Goal: Task Accomplishment & Management: Manage account settings

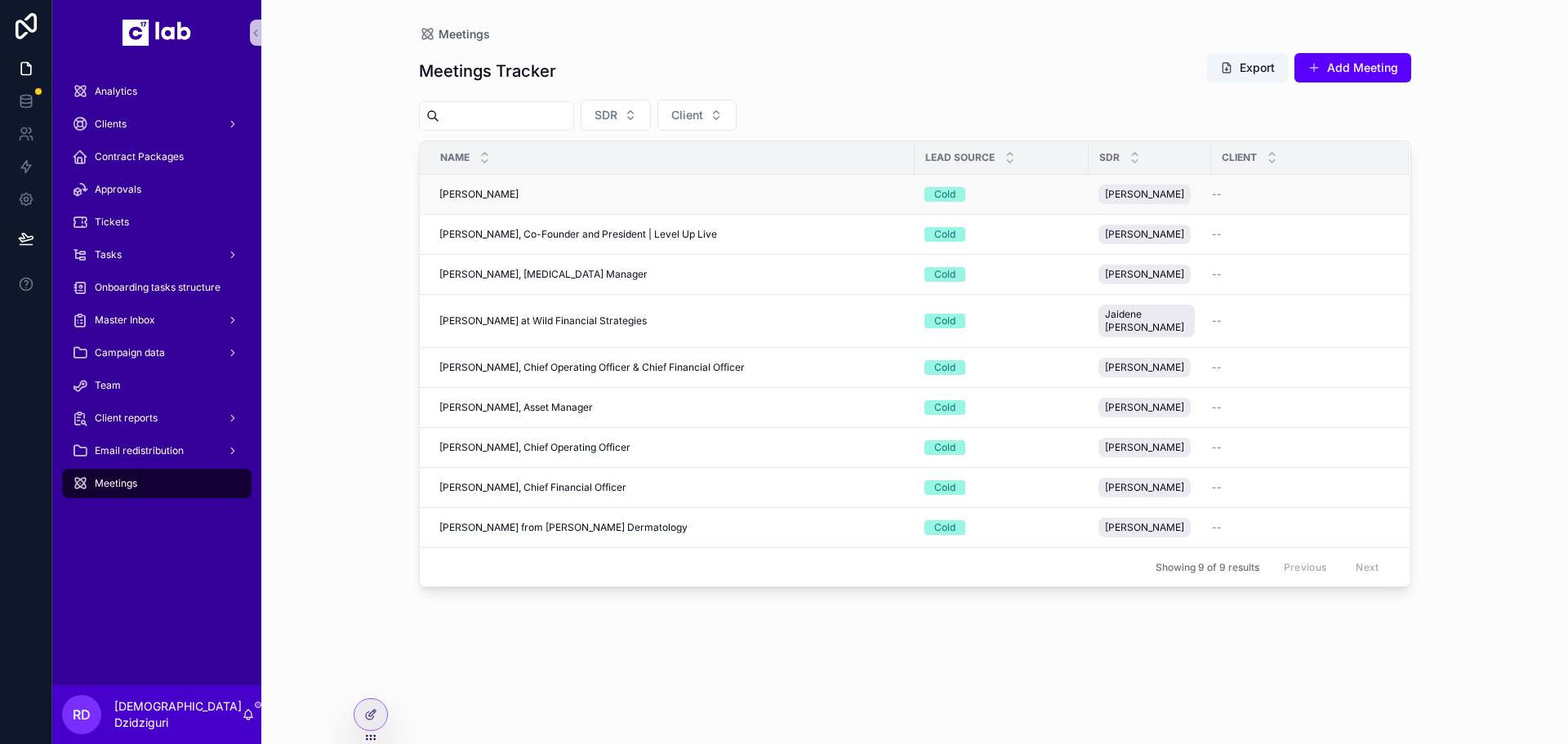
click at [482, 198] on div "[PERSON_NAME] [PERSON_NAME]" at bounding box center [672, 194] width 465 height 13
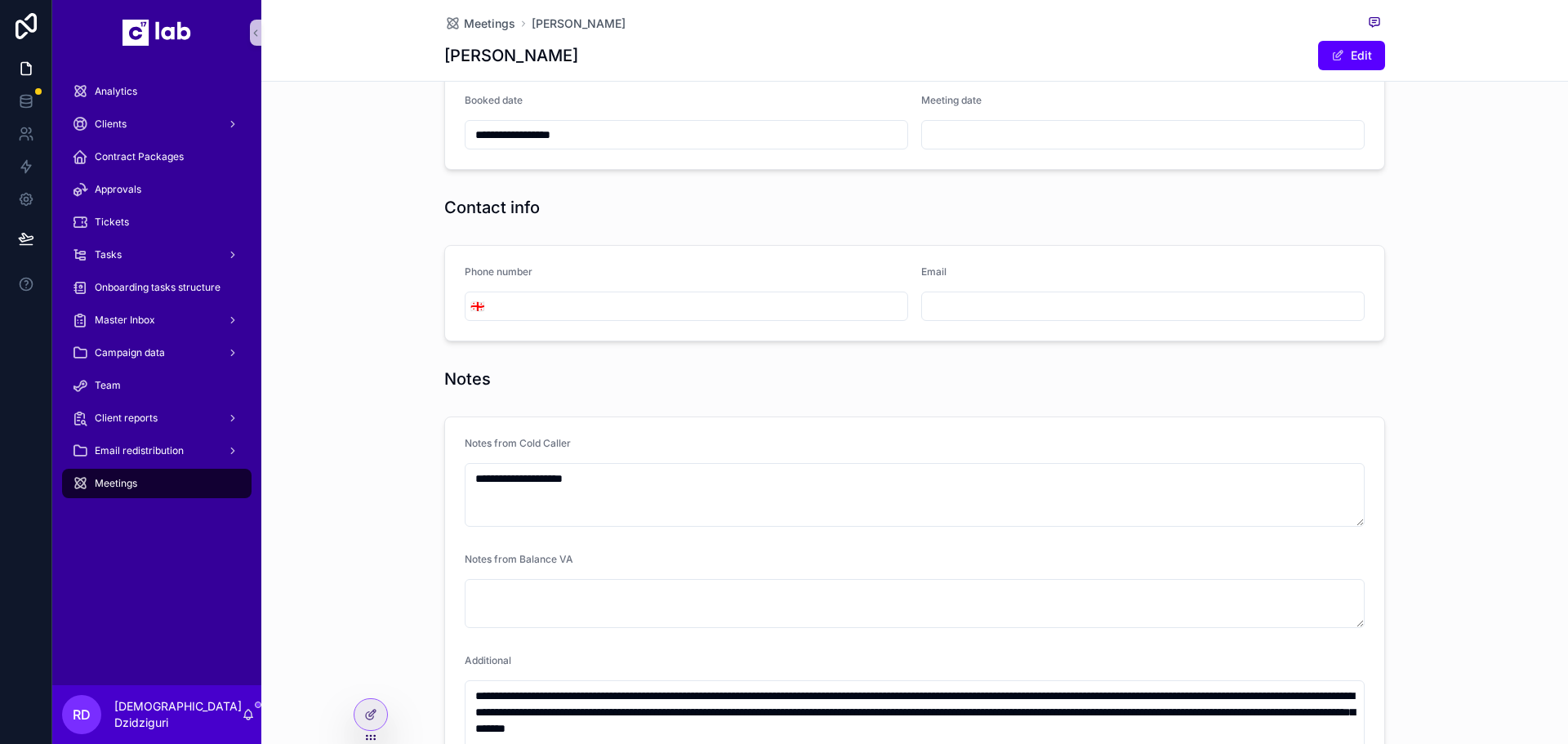
scroll to position [653, 0]
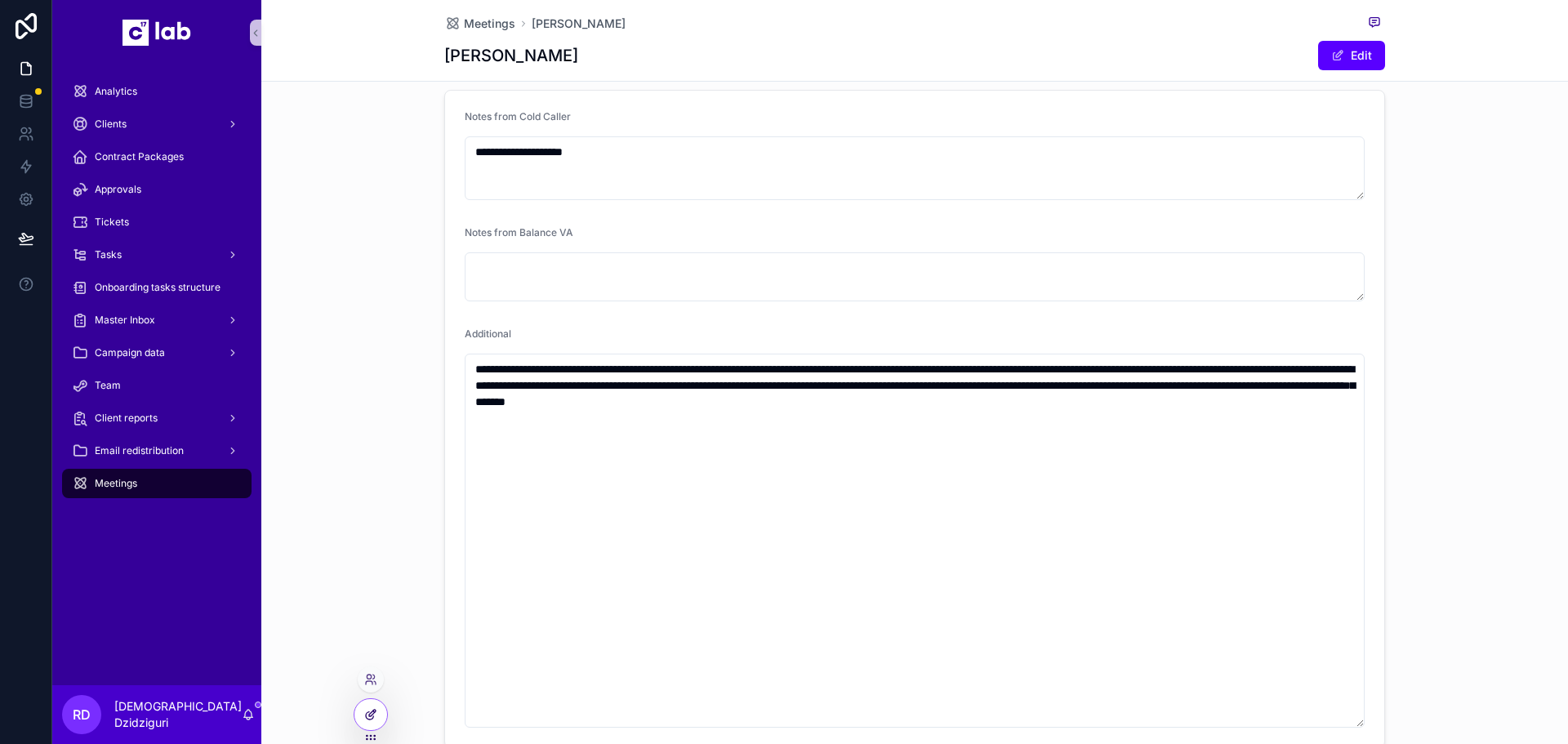
click at [369, 714] on icon at bounding box center [372, 713] width 7 height 7
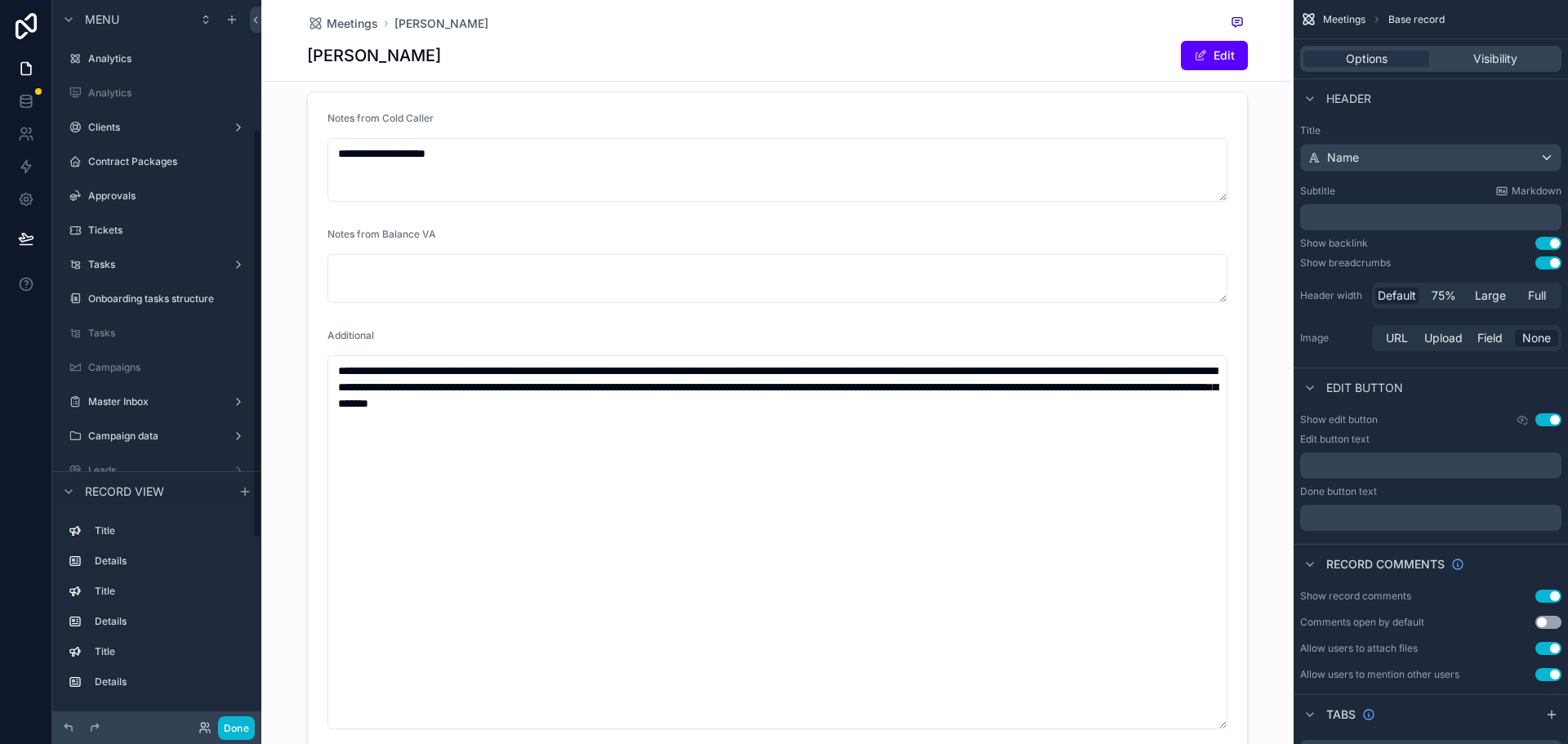
scroll to position [227, 0]
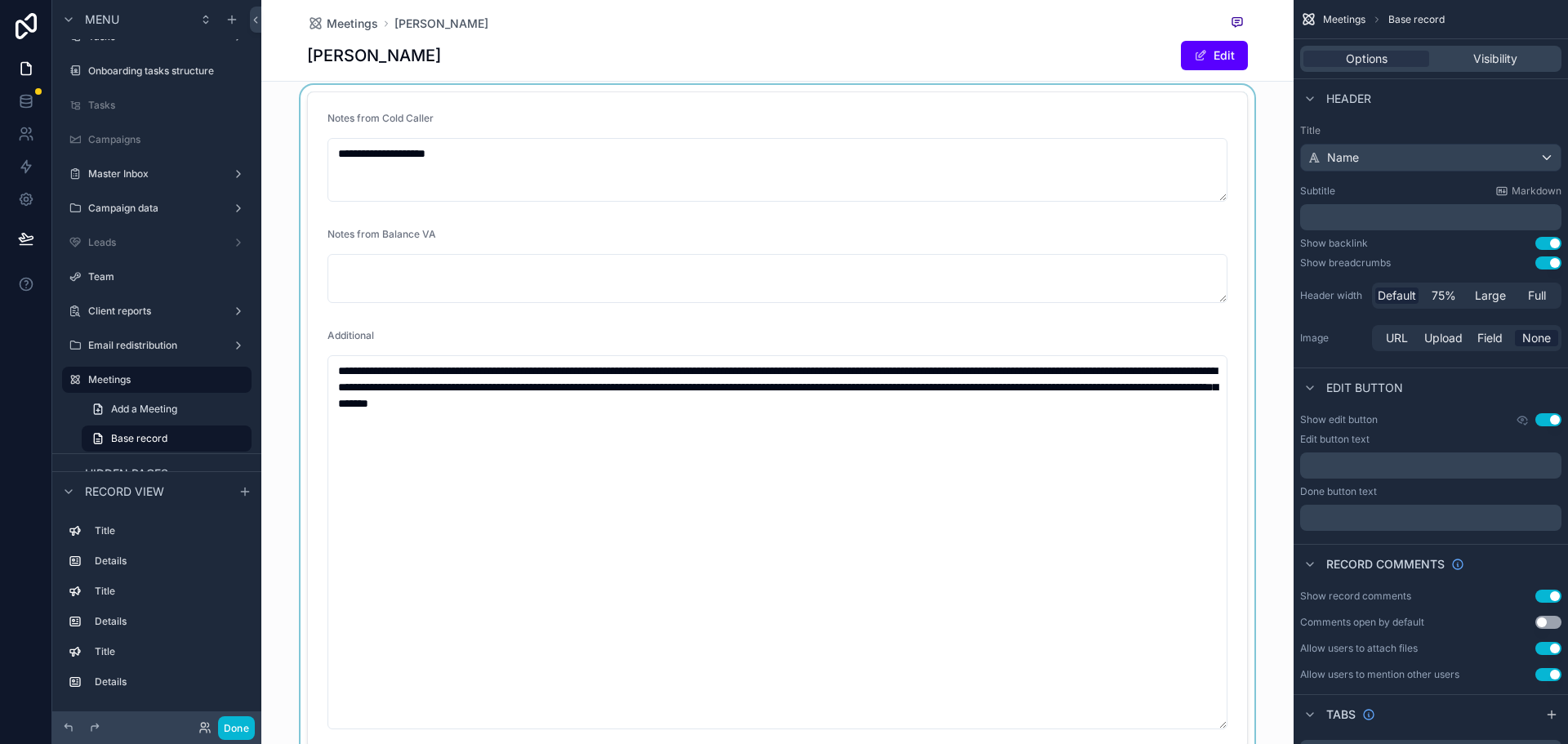
click at [484, 259] on div "scrollable content" at bounding box center [777, 420] width 1033 height 671
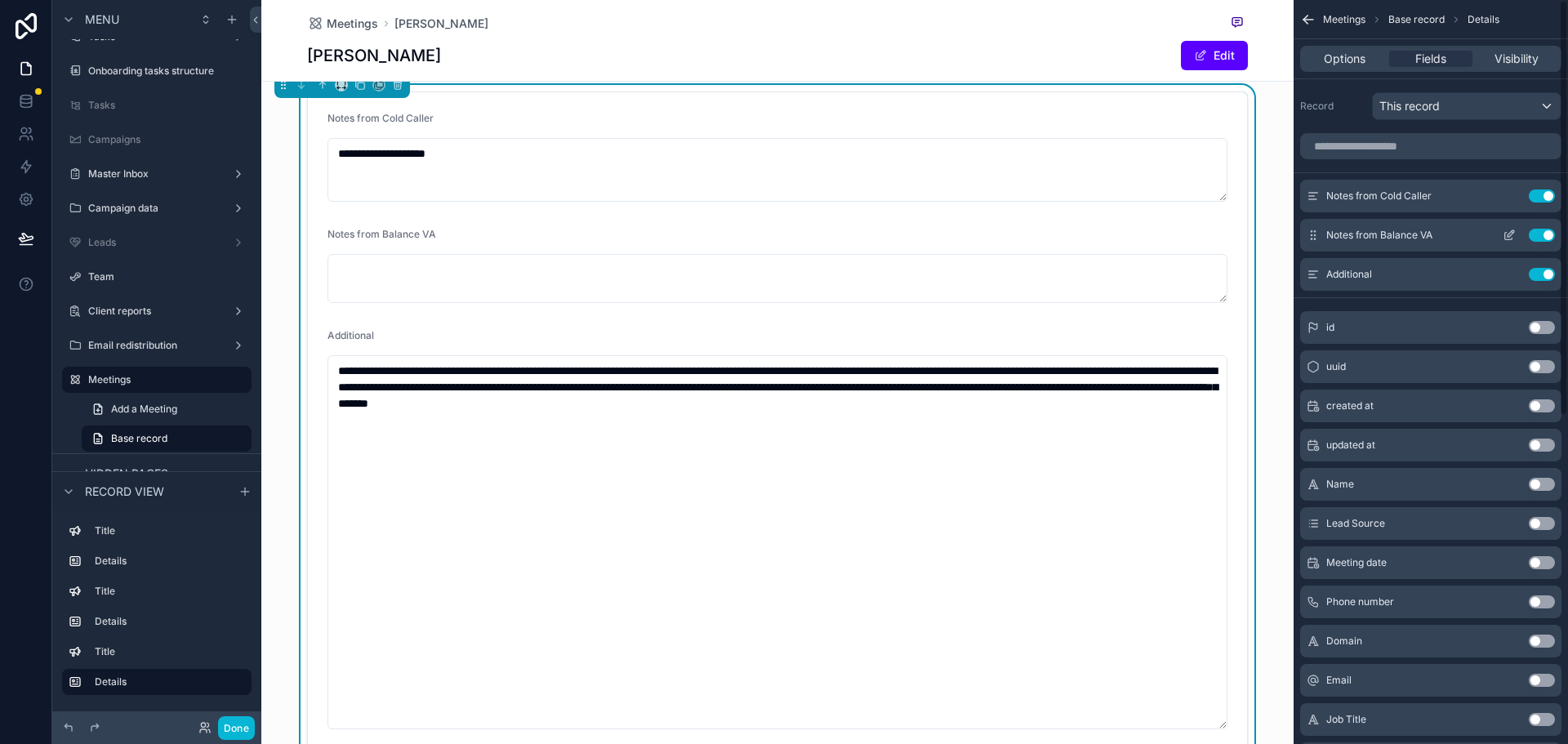
click at [1536, 235] on button "Use setting" at bounding box center [1541, 234] width 27 height 13
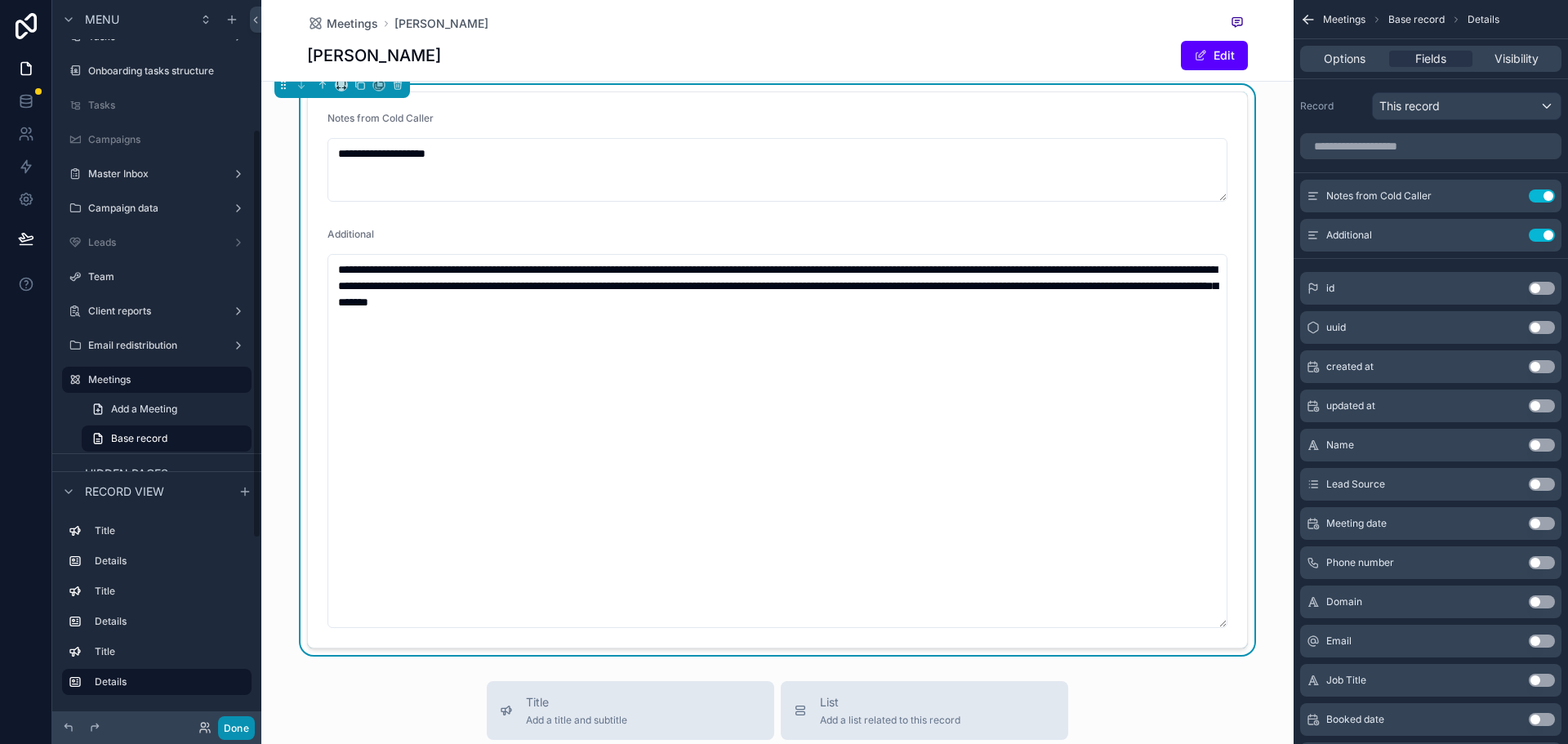
click at [225, 731] on button "Done" at bounding box center [236, 728] width 37 height 24
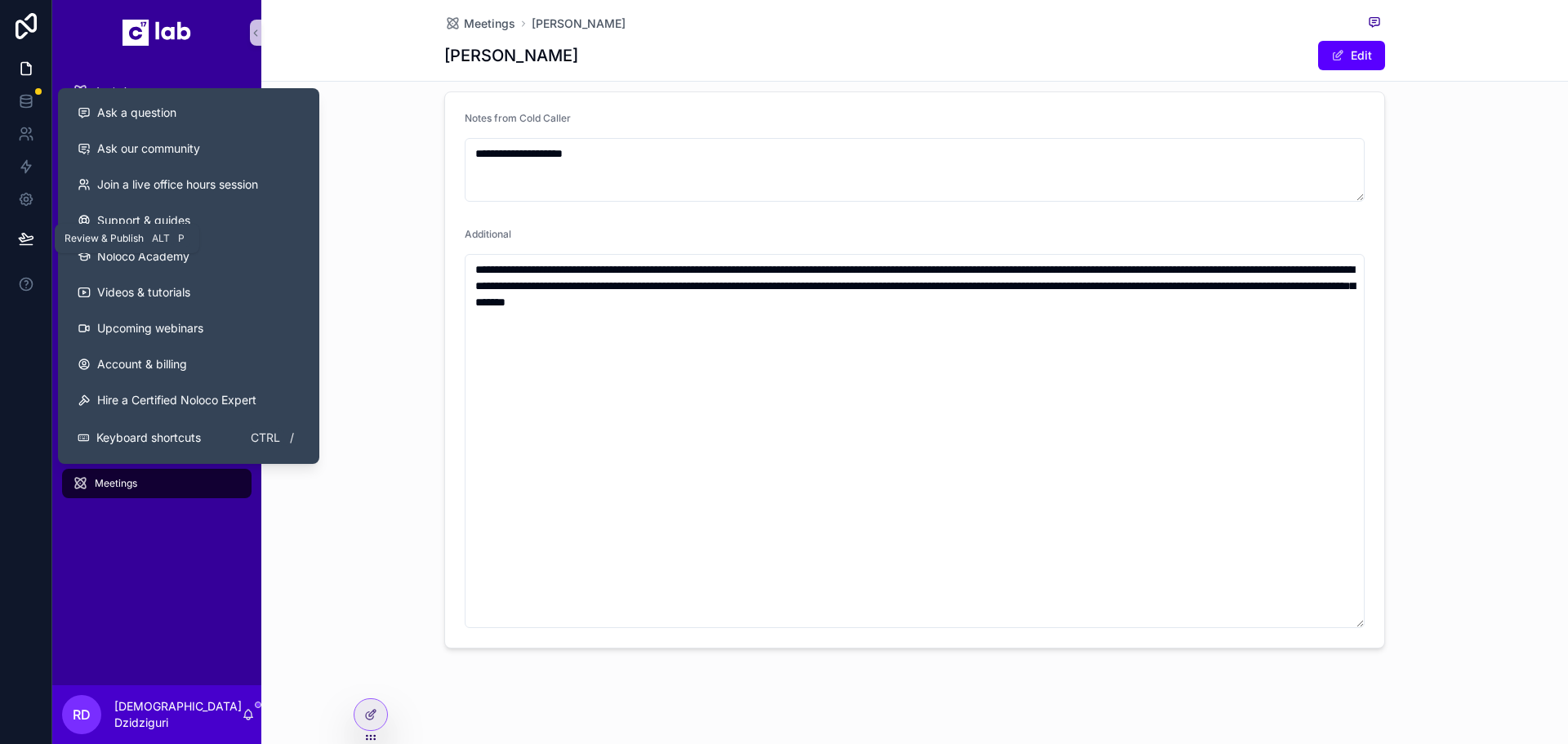
click at [21, 241] on icon at bounding box center [26, 238] width 14 height 9
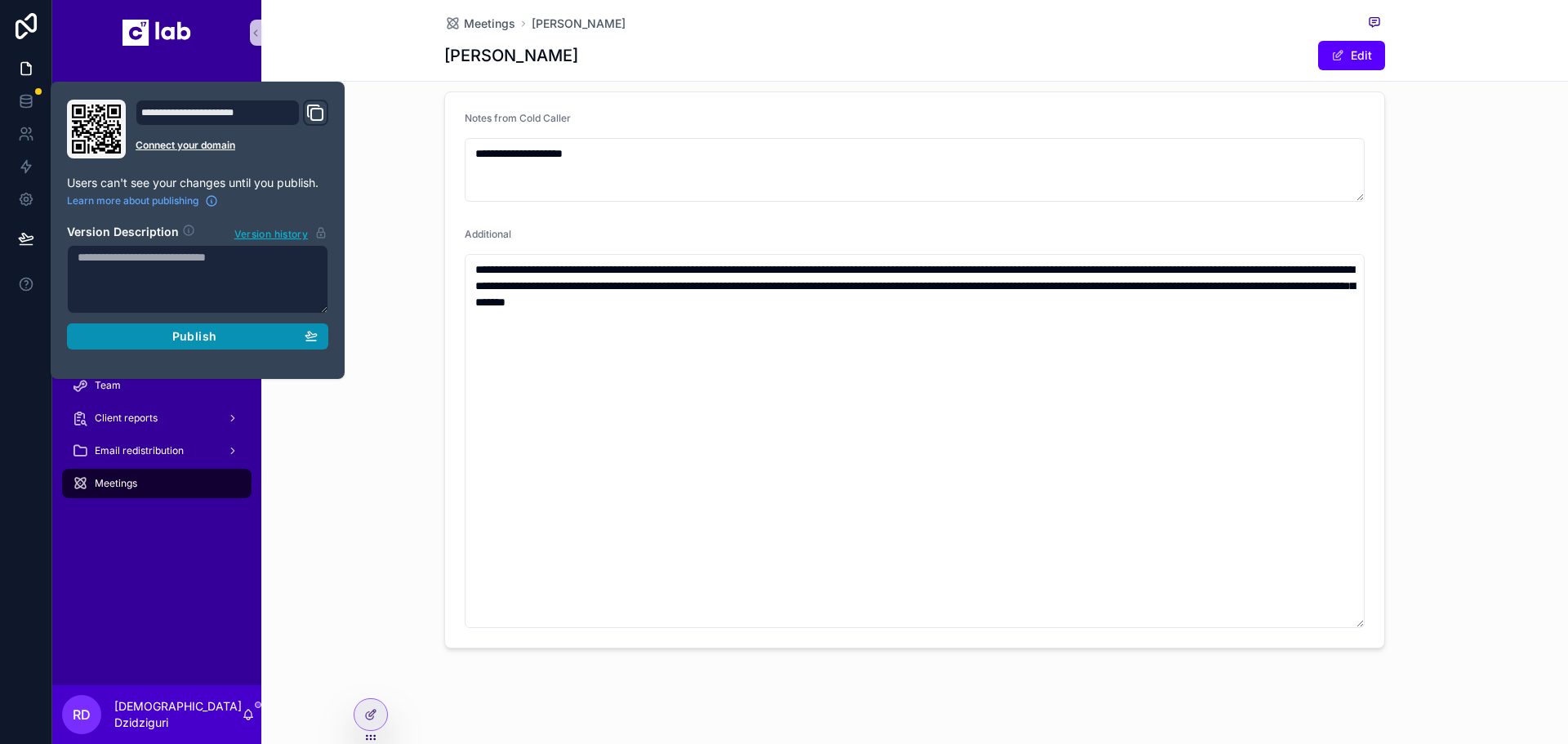
click at [275, 342] on div "Publish" at bounding box center [198, 336] width 240 height 15
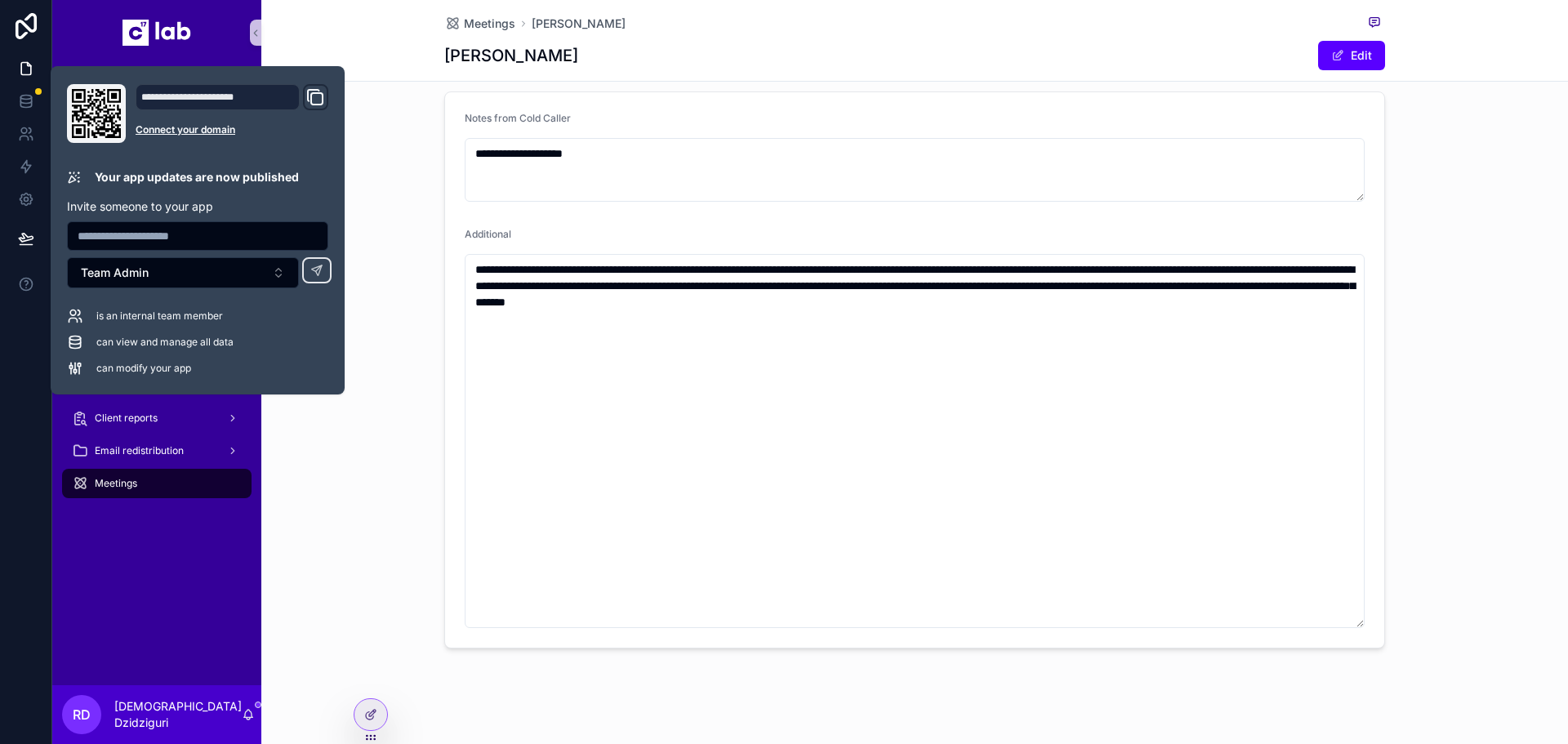
click at [364, 486] on div "**********" at bounding box center [914, 369] width 1306 height 570
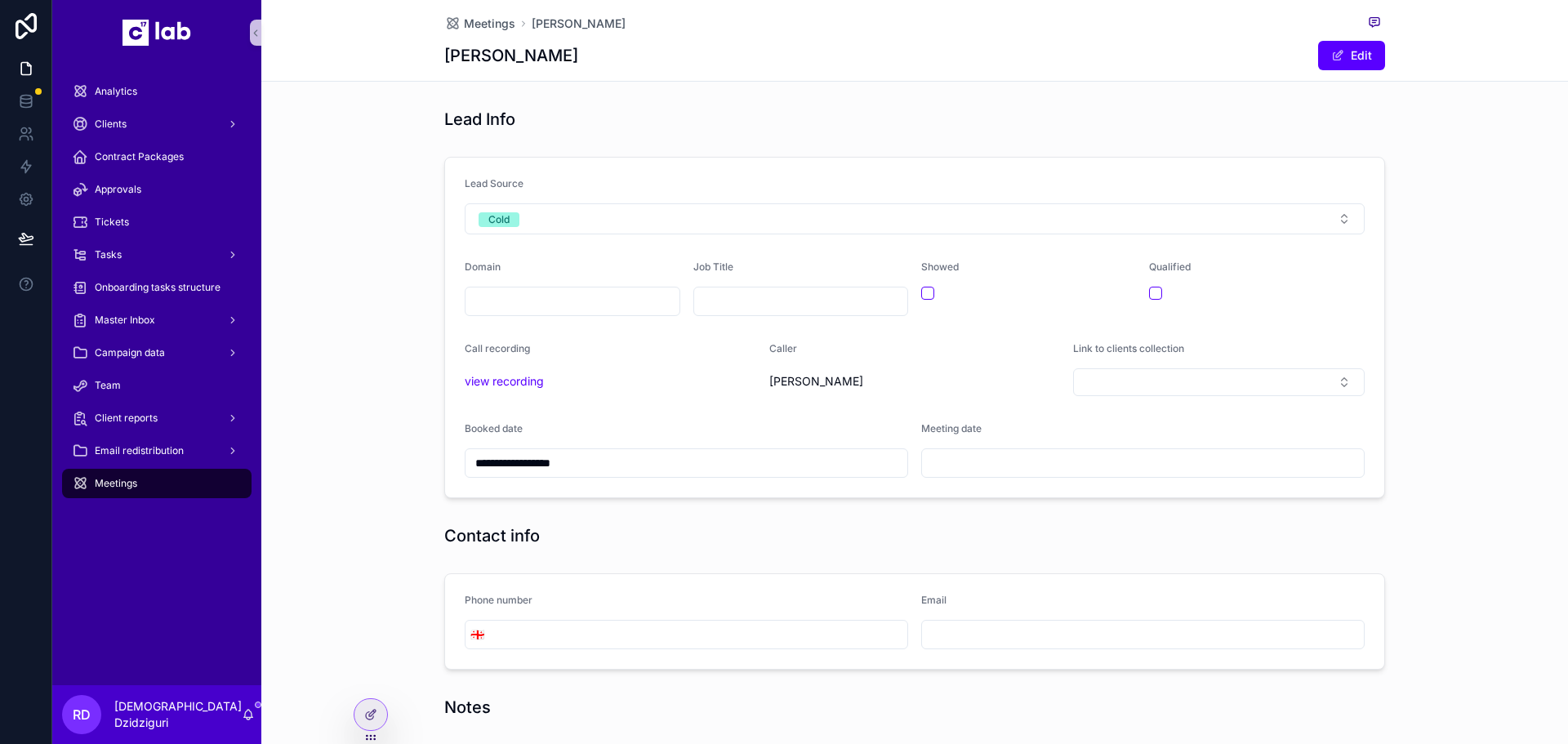
scroll to position [81, 0]
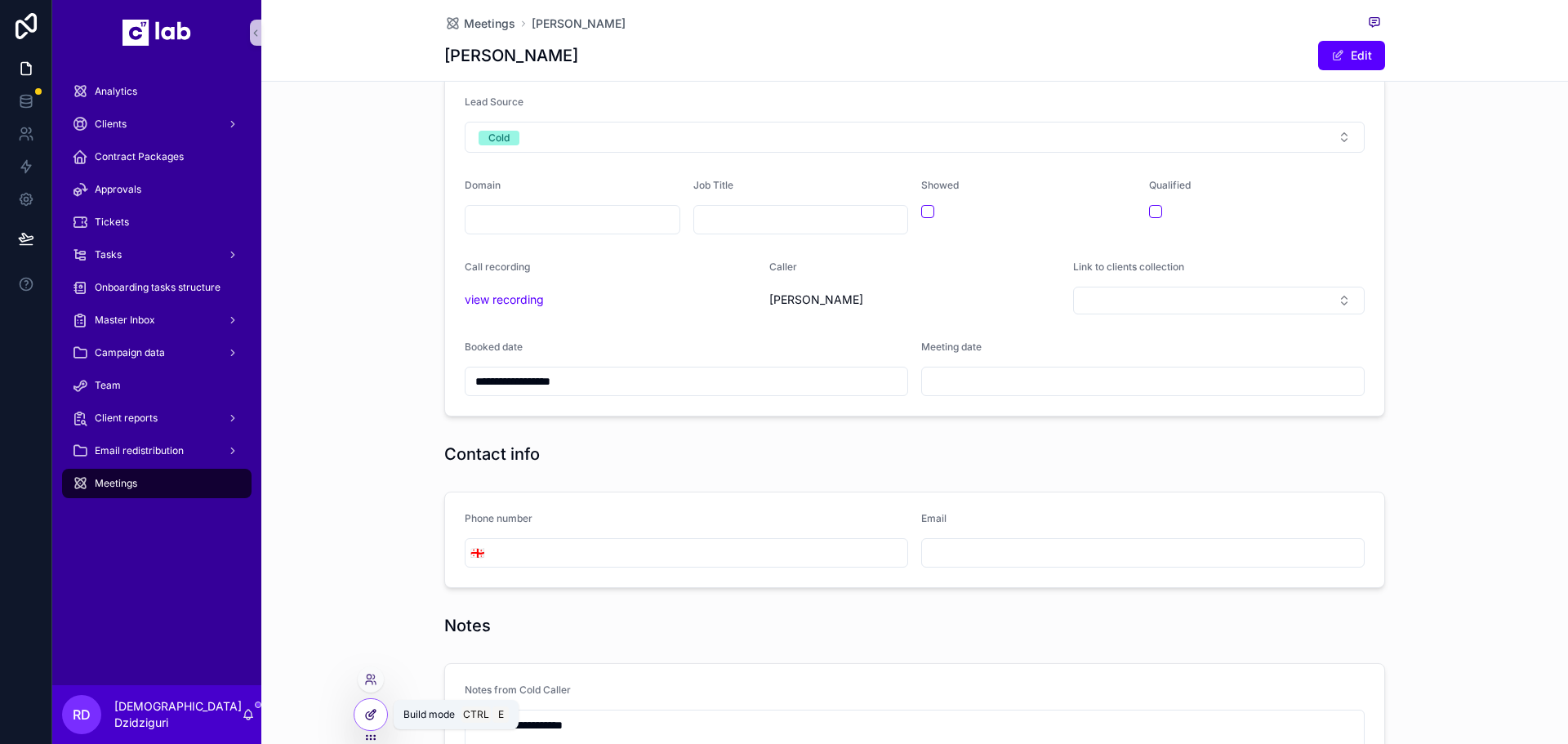
click at [374, 714] on icon at bounding box center [370, 714] width 13 height 13
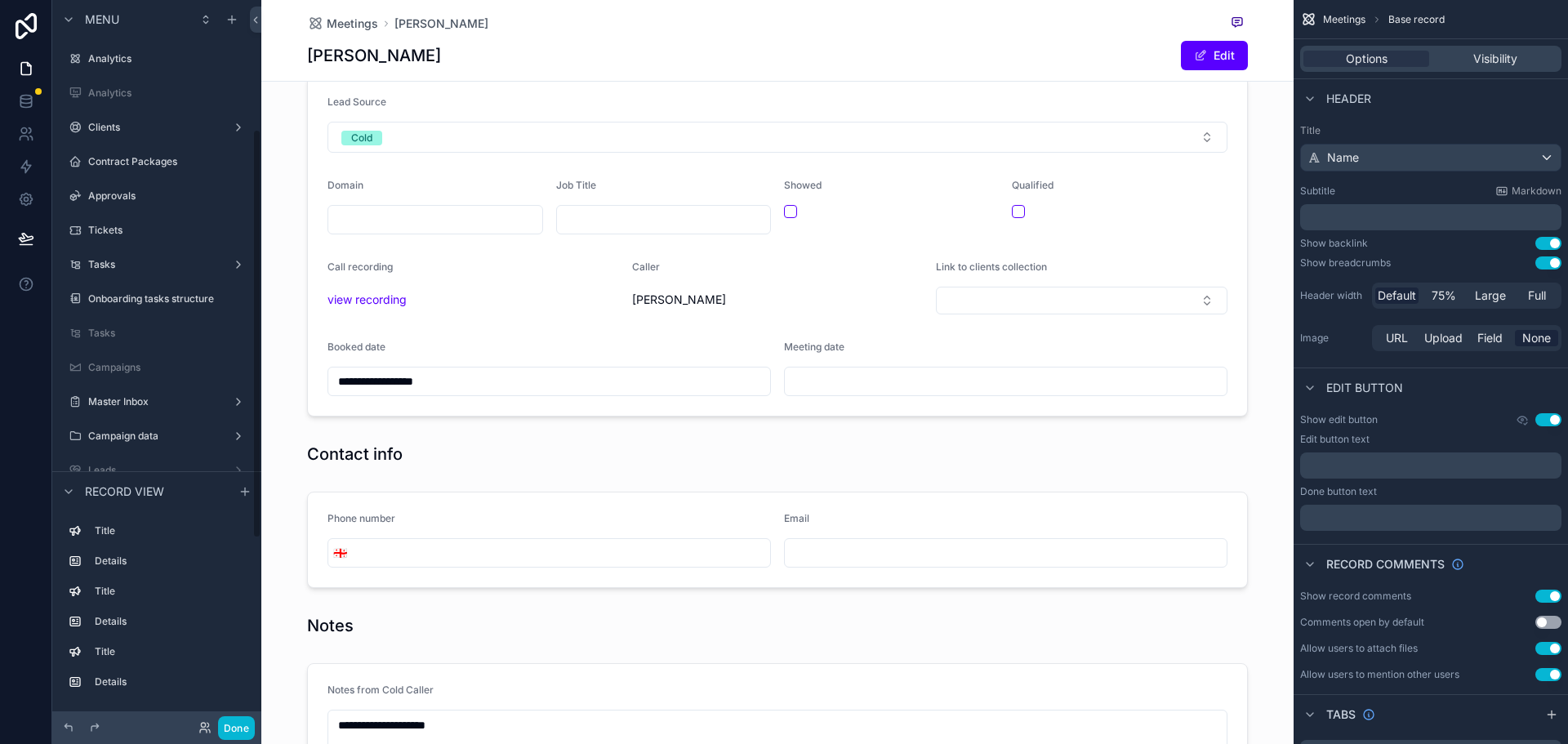
scroll to position [227, 0]
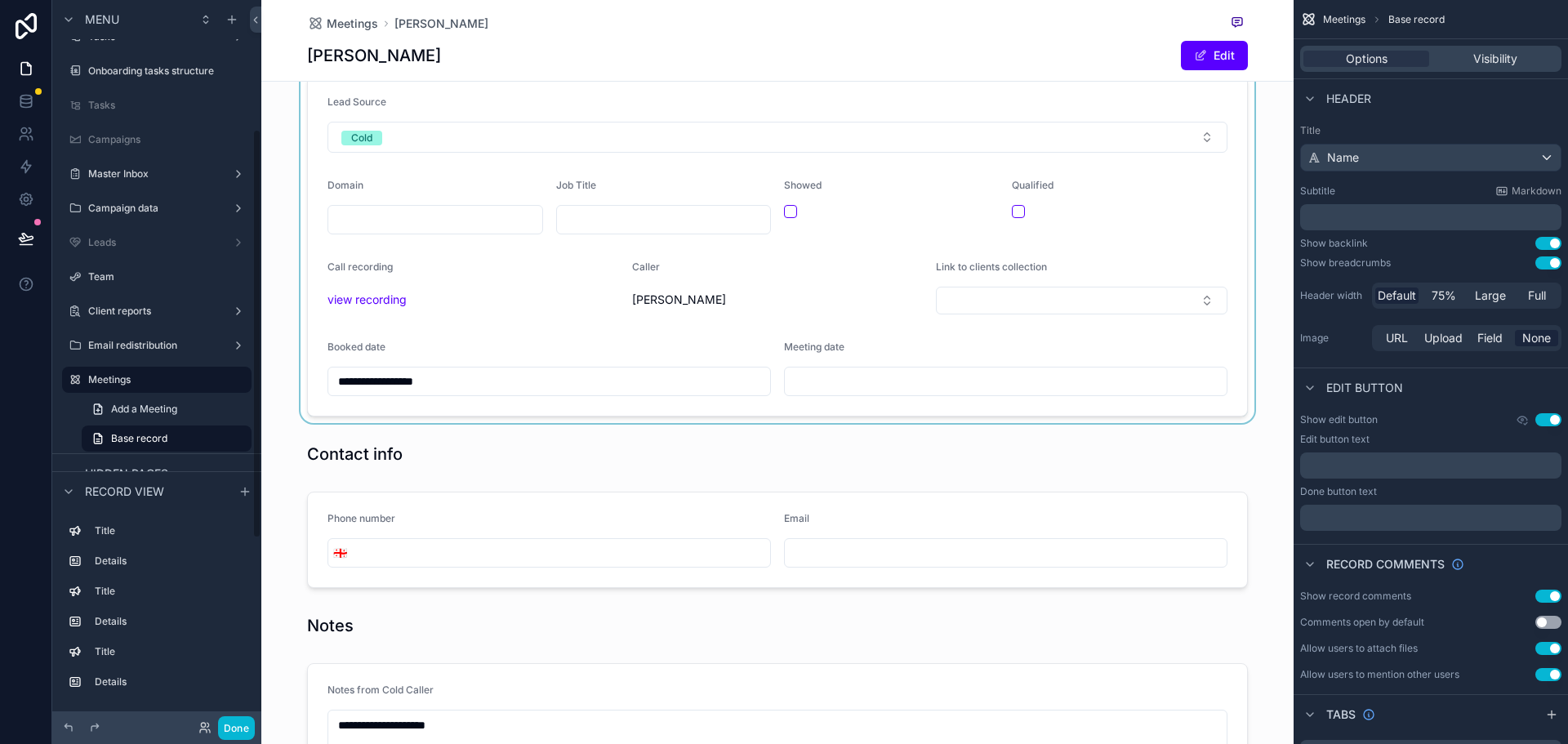
click at [1005, 267] on div "scrollable content" at bounding box center [777, 245] width 1033 height 354
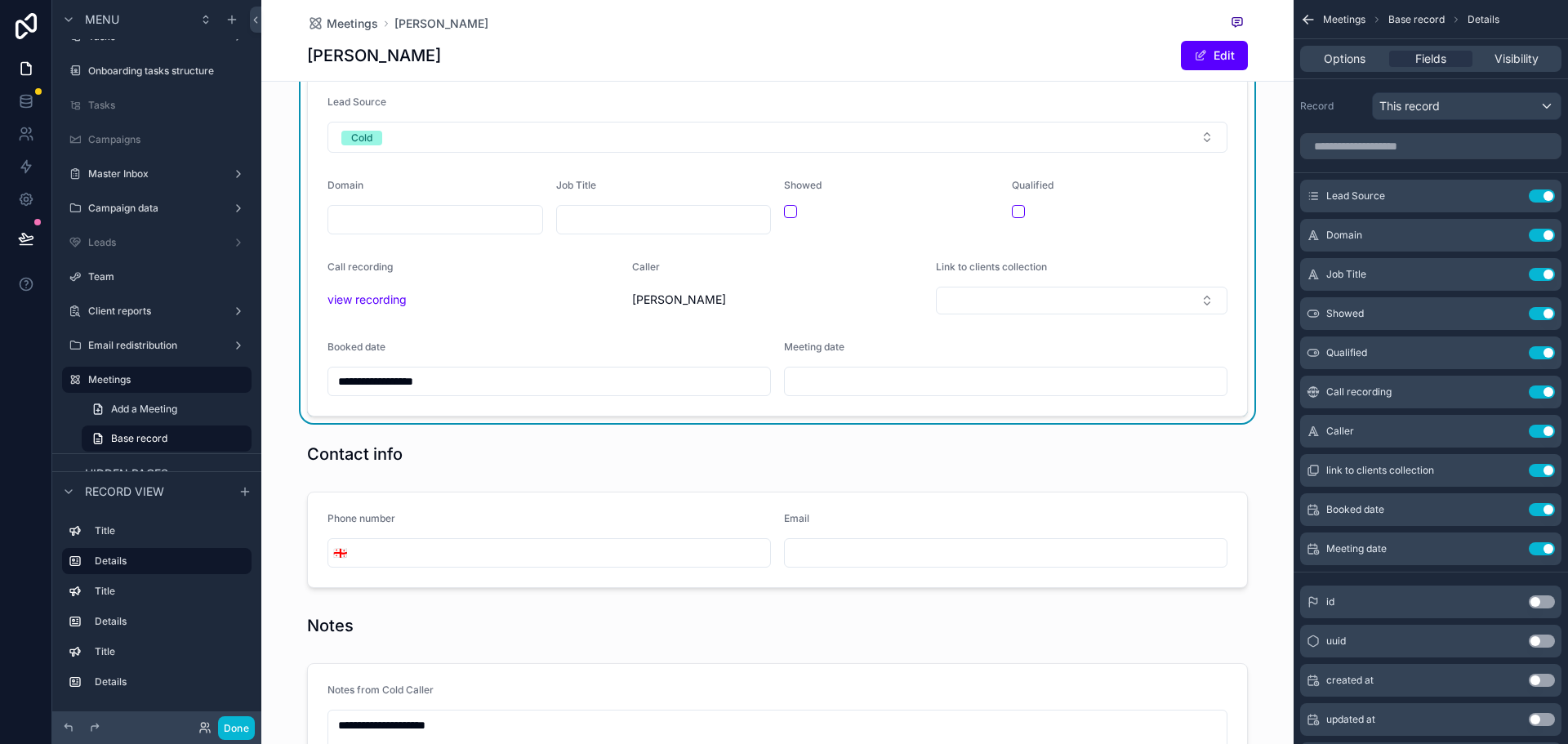
scroll to position [0, 0]
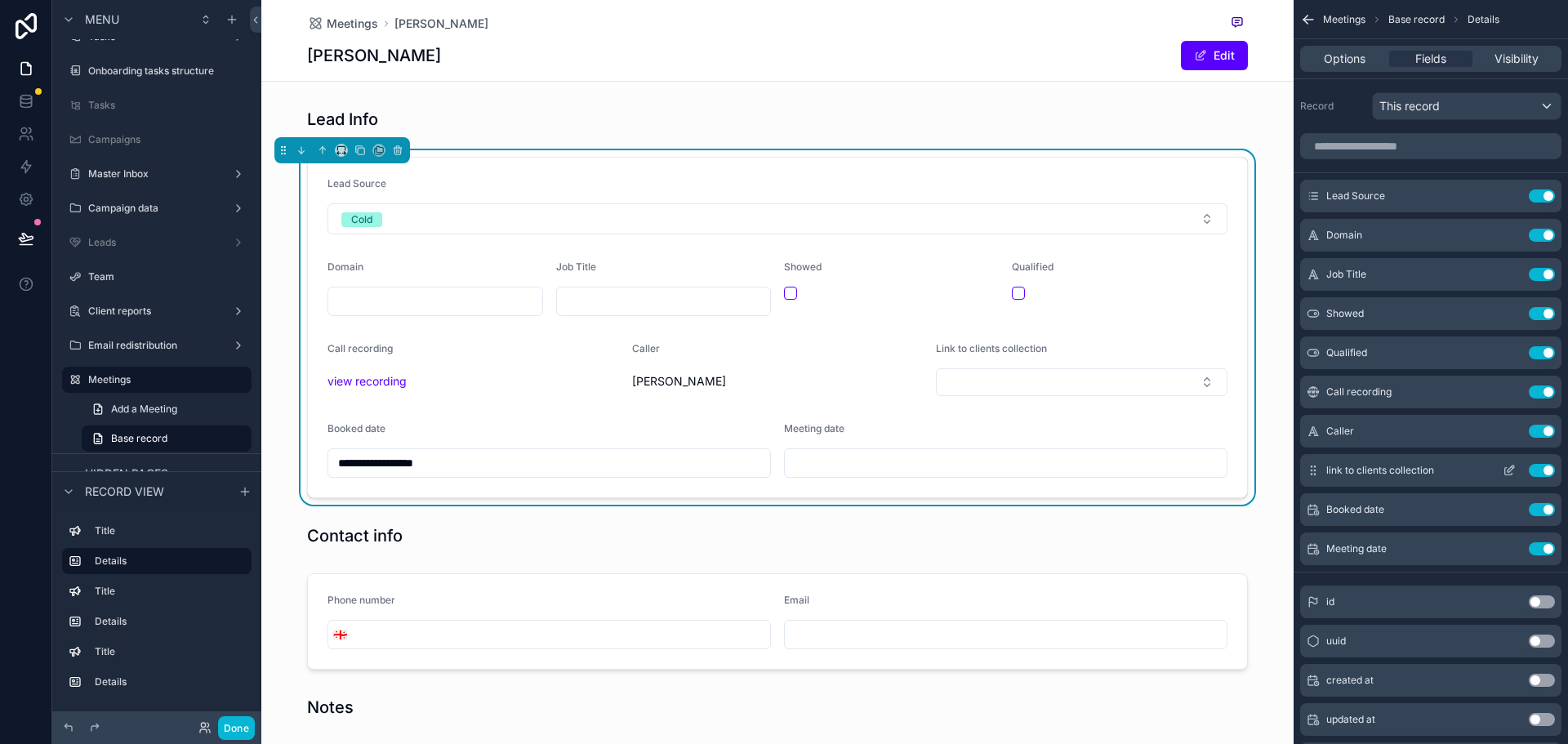
click at [1512, 469] on icon "scrollable content" at bounding box center [1508, 469] width 13 height 13
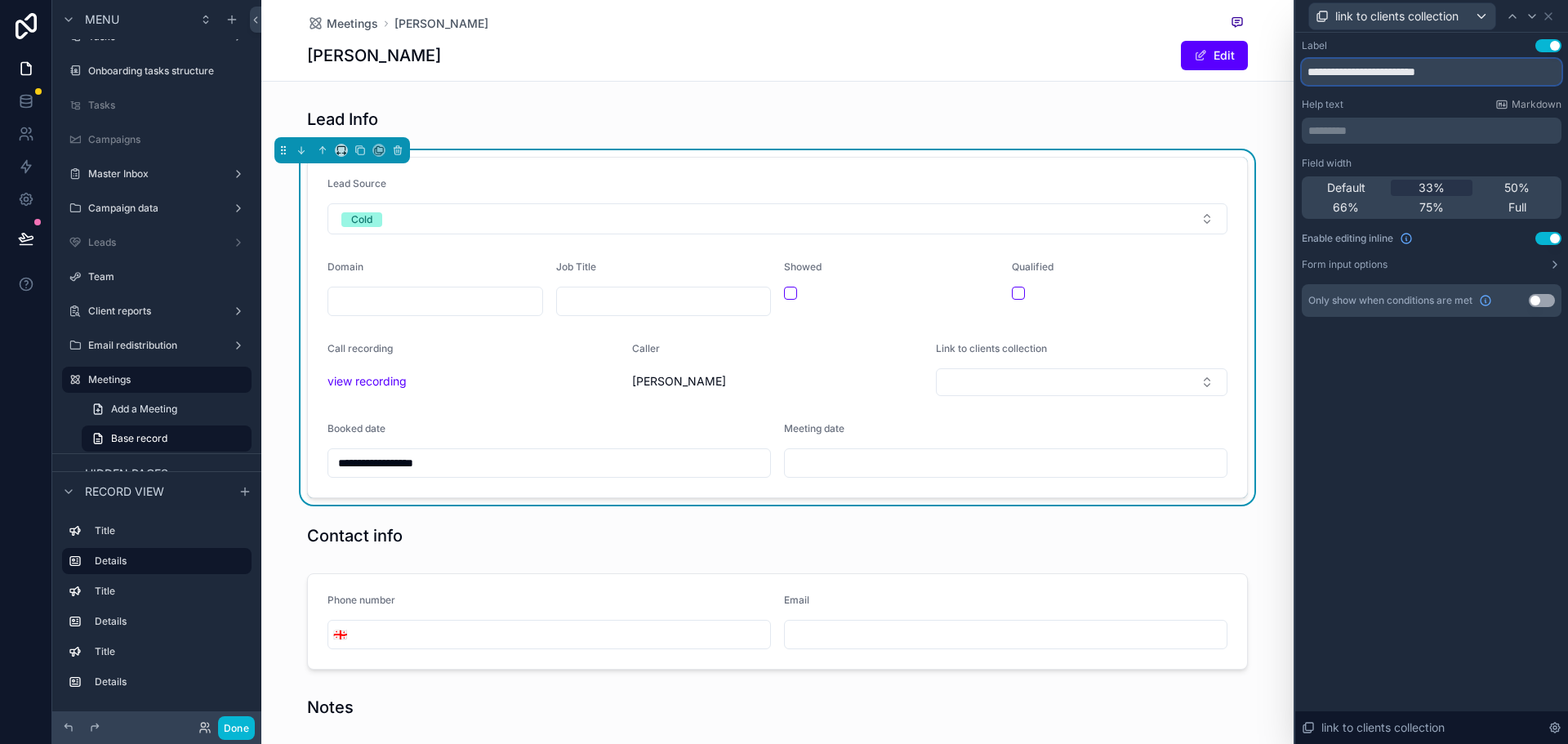
click at [1393, 77] on input "**********" at bounding box center [1432, 72] width 260 height 27
type input "******"
click at [1549, 17] on icon at bounding box center [1548, 16] width 7 height 7
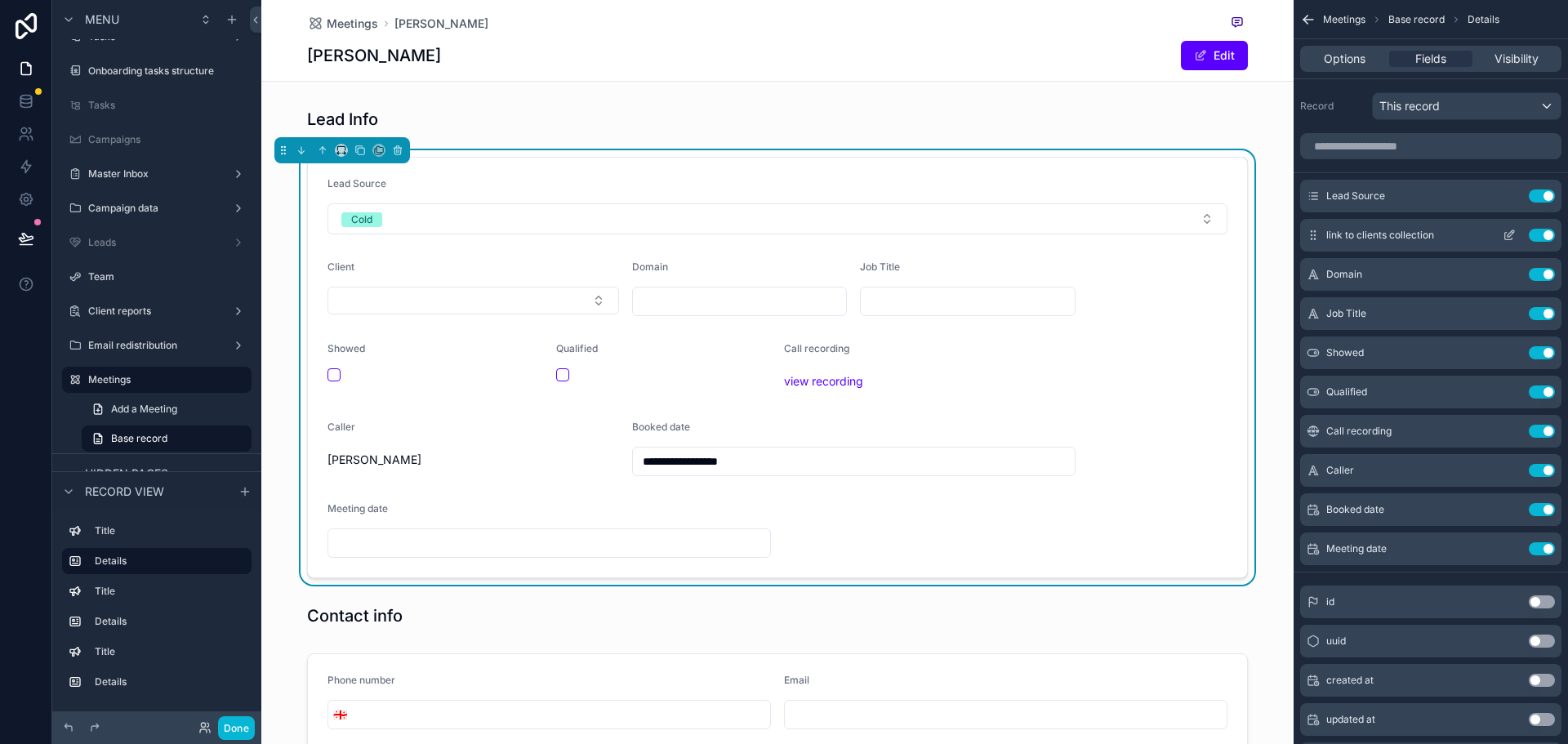
click at [1505, 236] on icon "scrollable content" at bounding box center [1508, 236] width 8 height 8
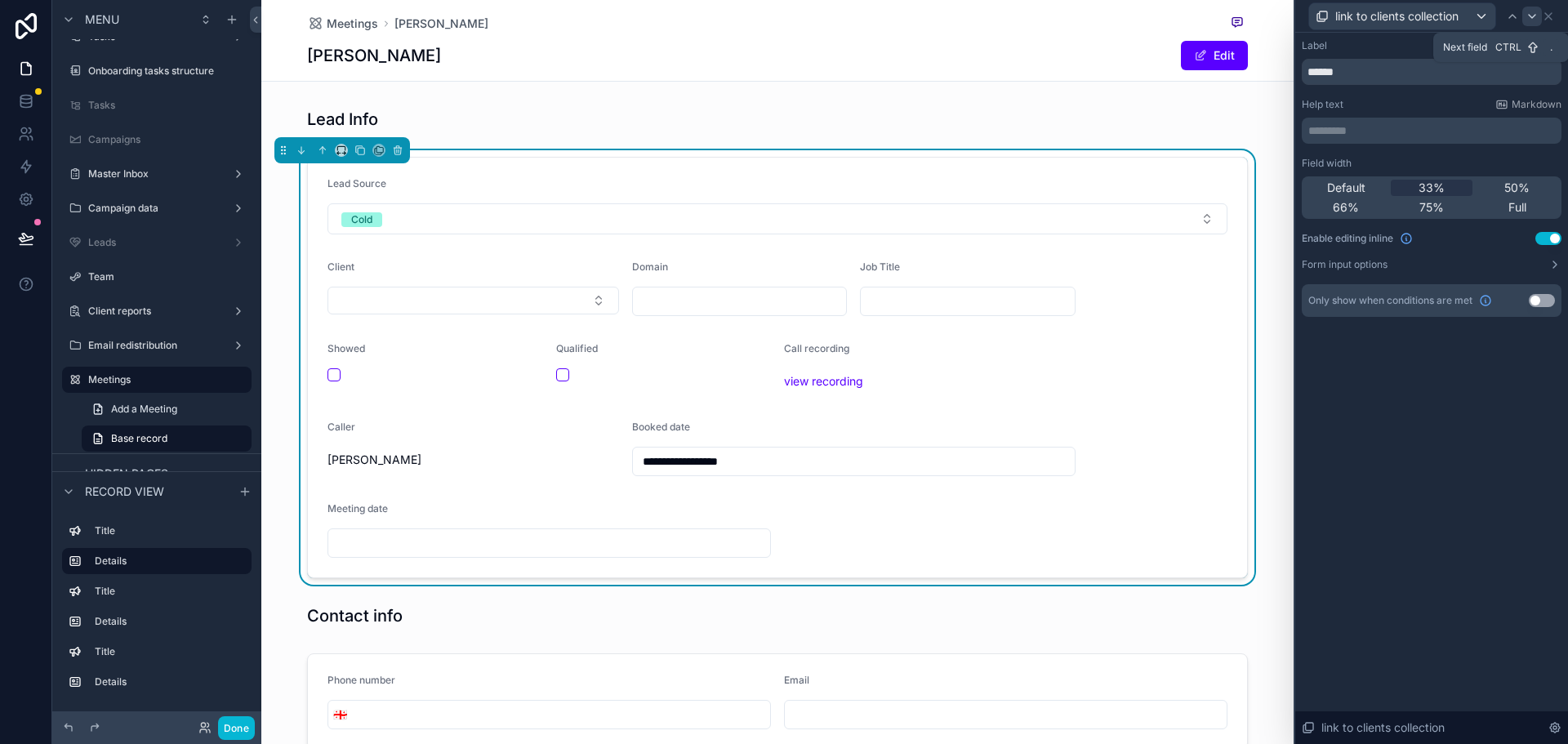
click at [1530, 19] on icon at bounding box center [1531, 15] width 13 height 13
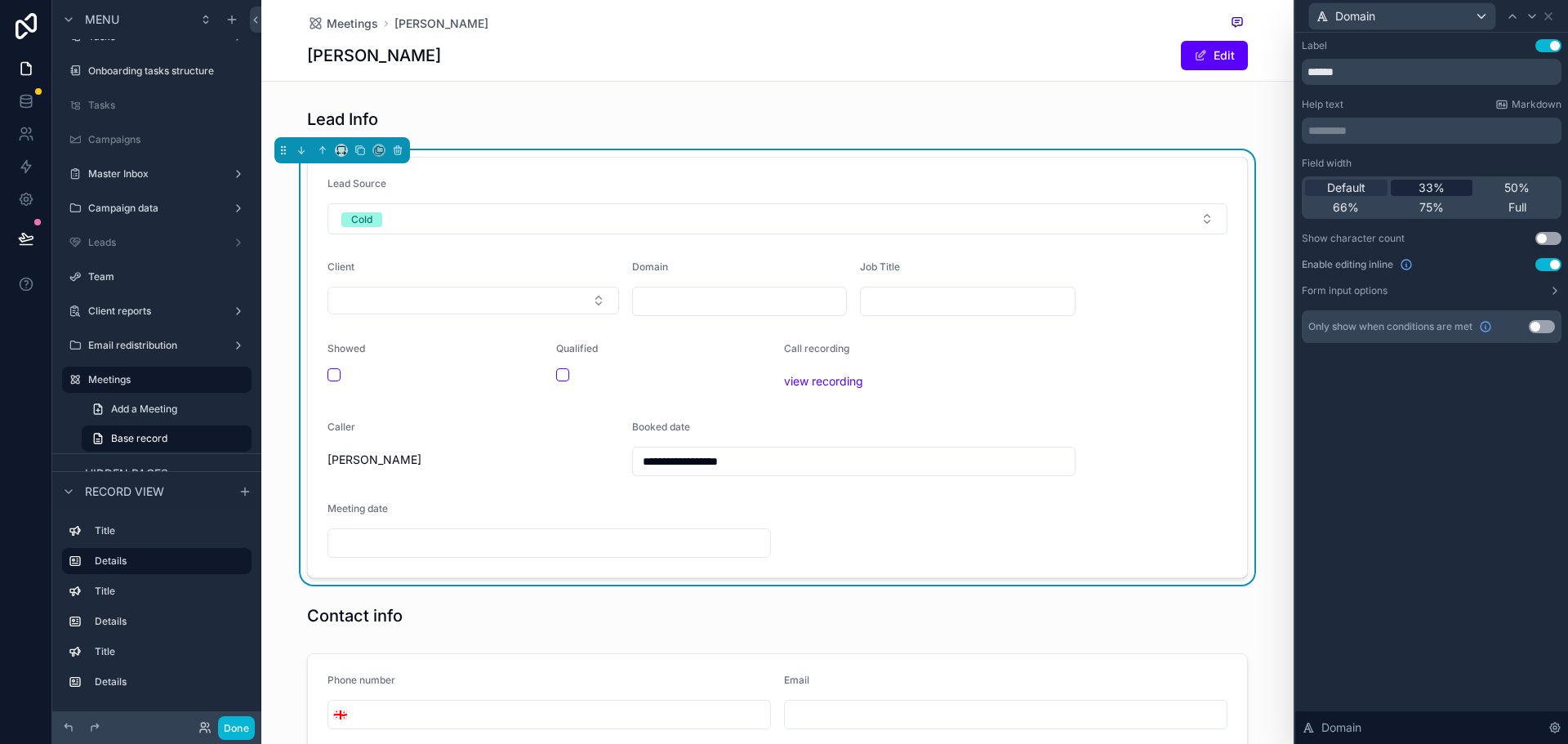
click at [1447, 183] on div "33%" at bounding box center [1432, 187] width 82 height 16
click at [1532, 15] on icon at bounding box center [1531, 15] width 13 height 13
click at [1438, 192] on span "33%" at bounding box center [1431, 187] width 27 height 16
click at [1537, 12] on icon at bounding box center [1531, 15] width 13 height 13
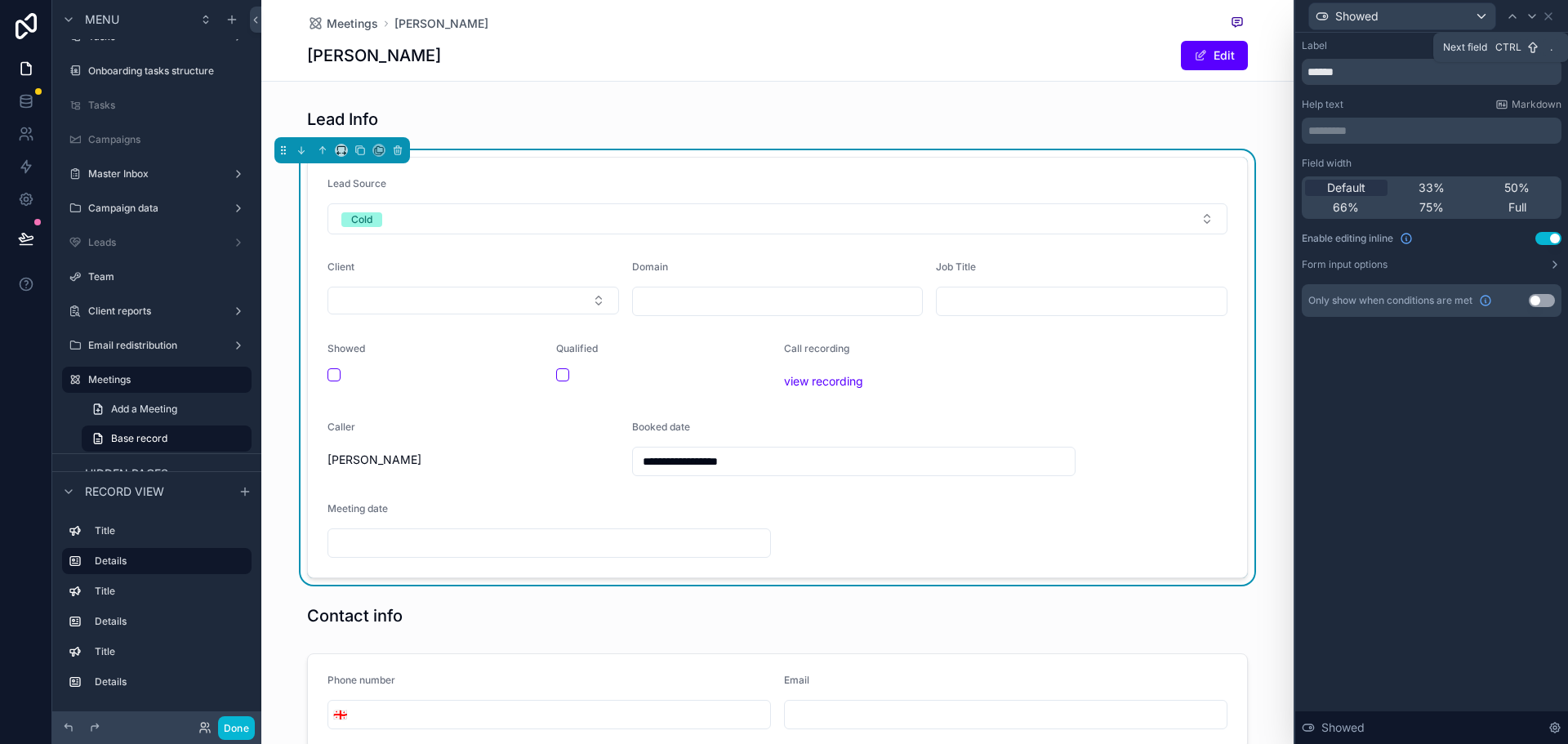
click at [1537, 12] on icon at bounding box center [1531, 15] width 13 height 13
click at [1513, 12] on icon at bounding box center [1512, 15] width 13 height 13
click at [1431, 189] on span "33%" at bounding box center [1431, 187] width 27 height 16
click at [1530, 16] on icon at bounding box center [1532, 16] width 7 height 3
click at [1447, 187] on div "33%" at bounding box center [1432, 187] width 82 height 16
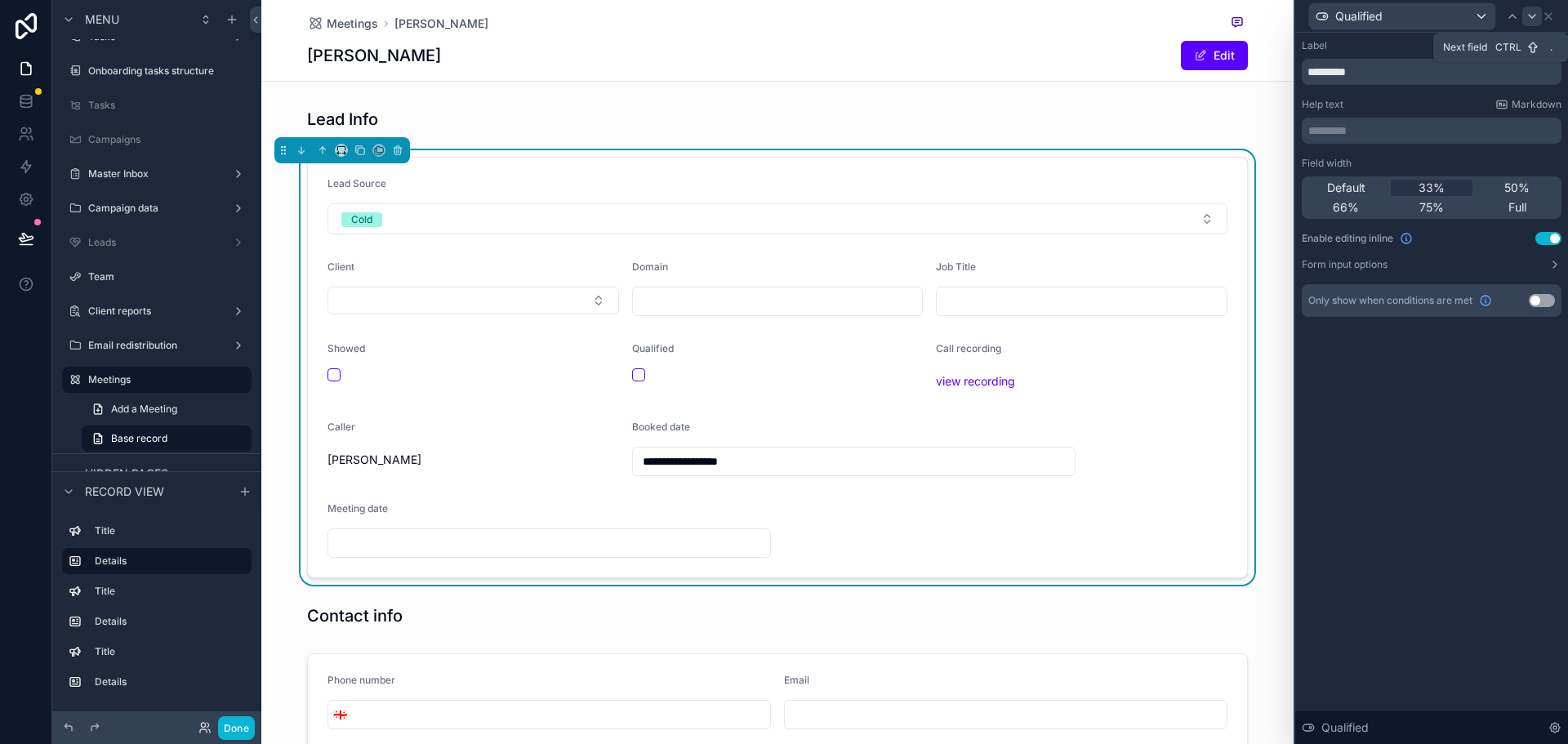
click at [1535, 11] on icon at bounding box center [1531, 15] width 13 height 13
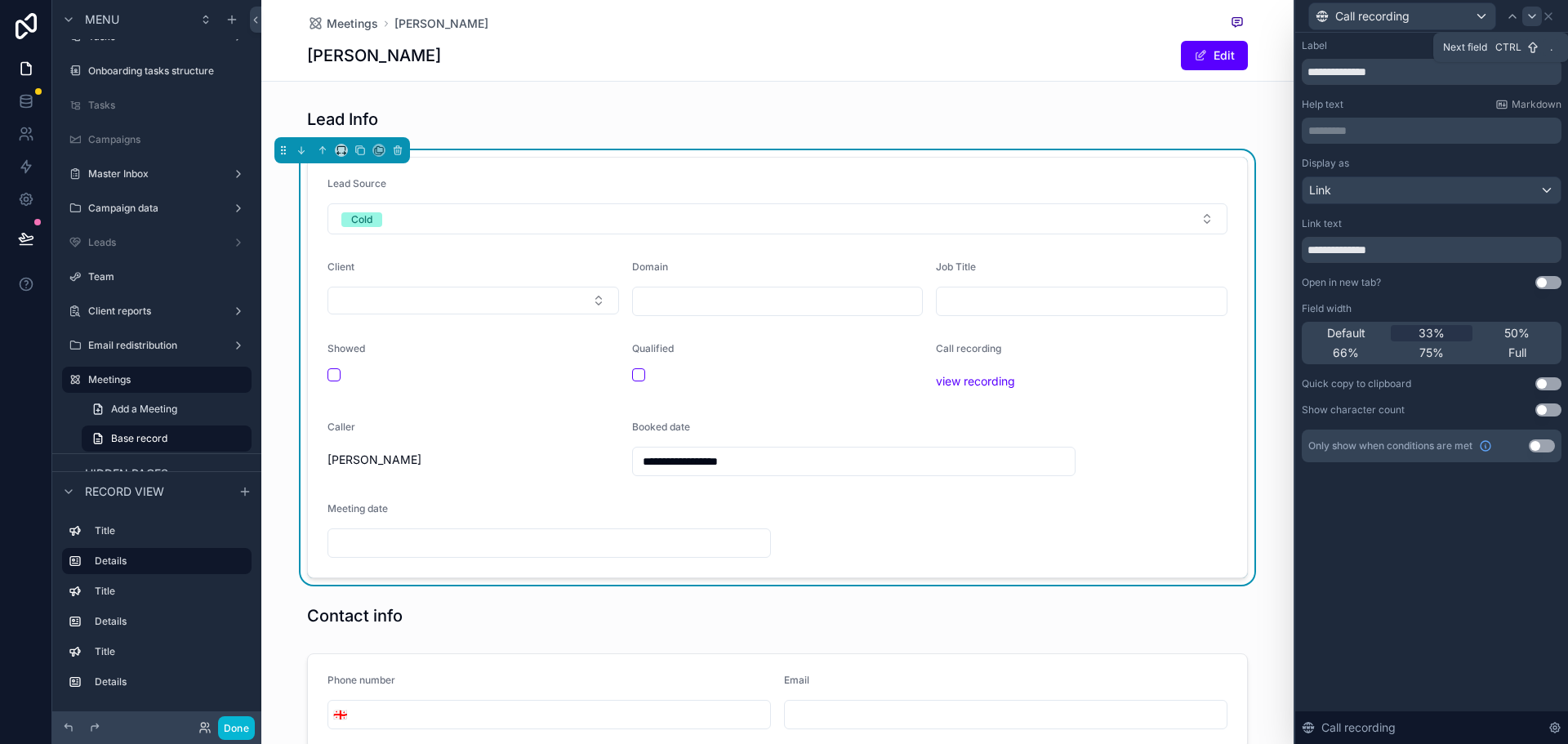
click at [1538, 11] on div at bounding box center [1531, 16] width 20 height 20
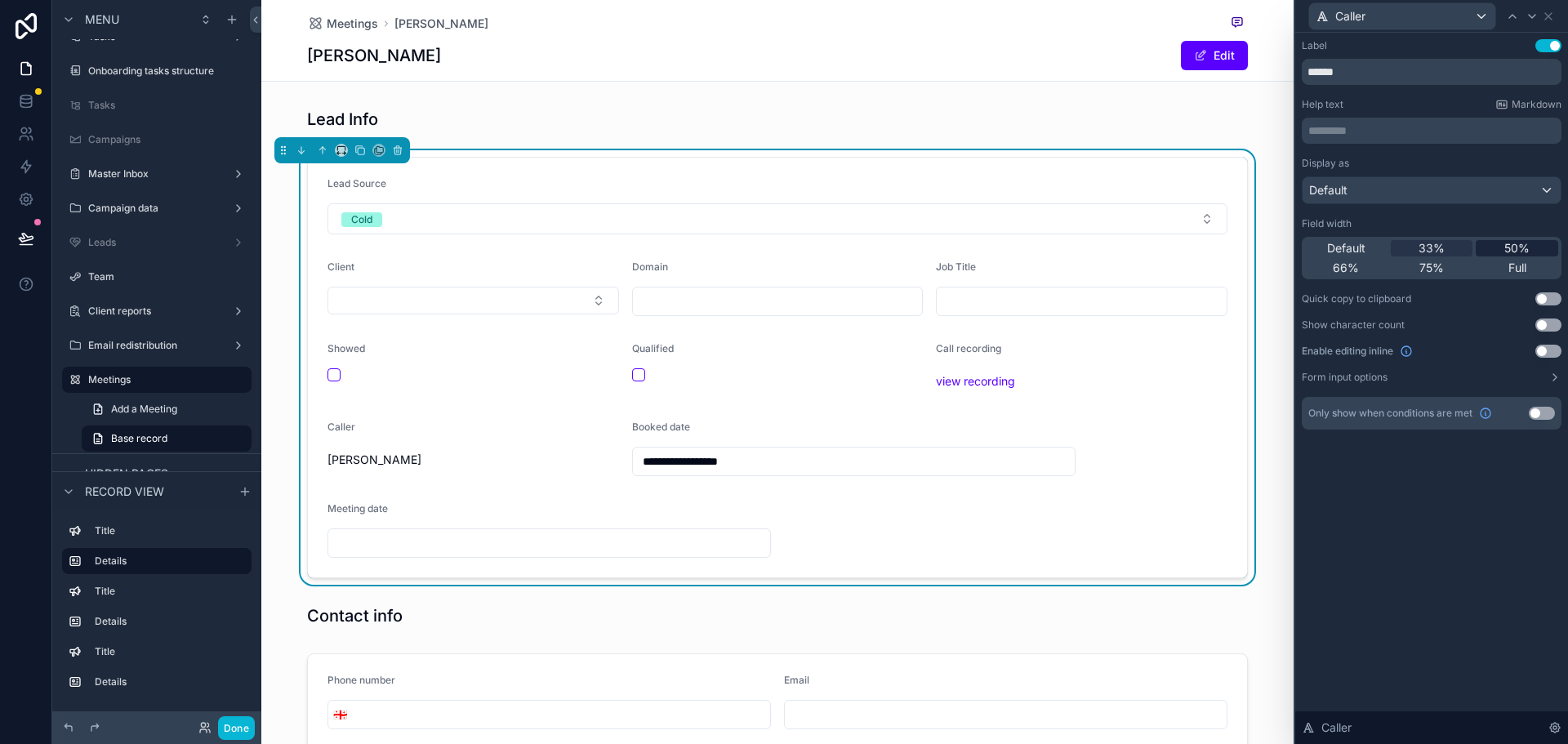
click at [1500, 247] on div "50%" at bounding box center [1517, 248] width 82 height 16
click at [1524, 19] on div at bounding box center [1531, 16] width 20 height 20
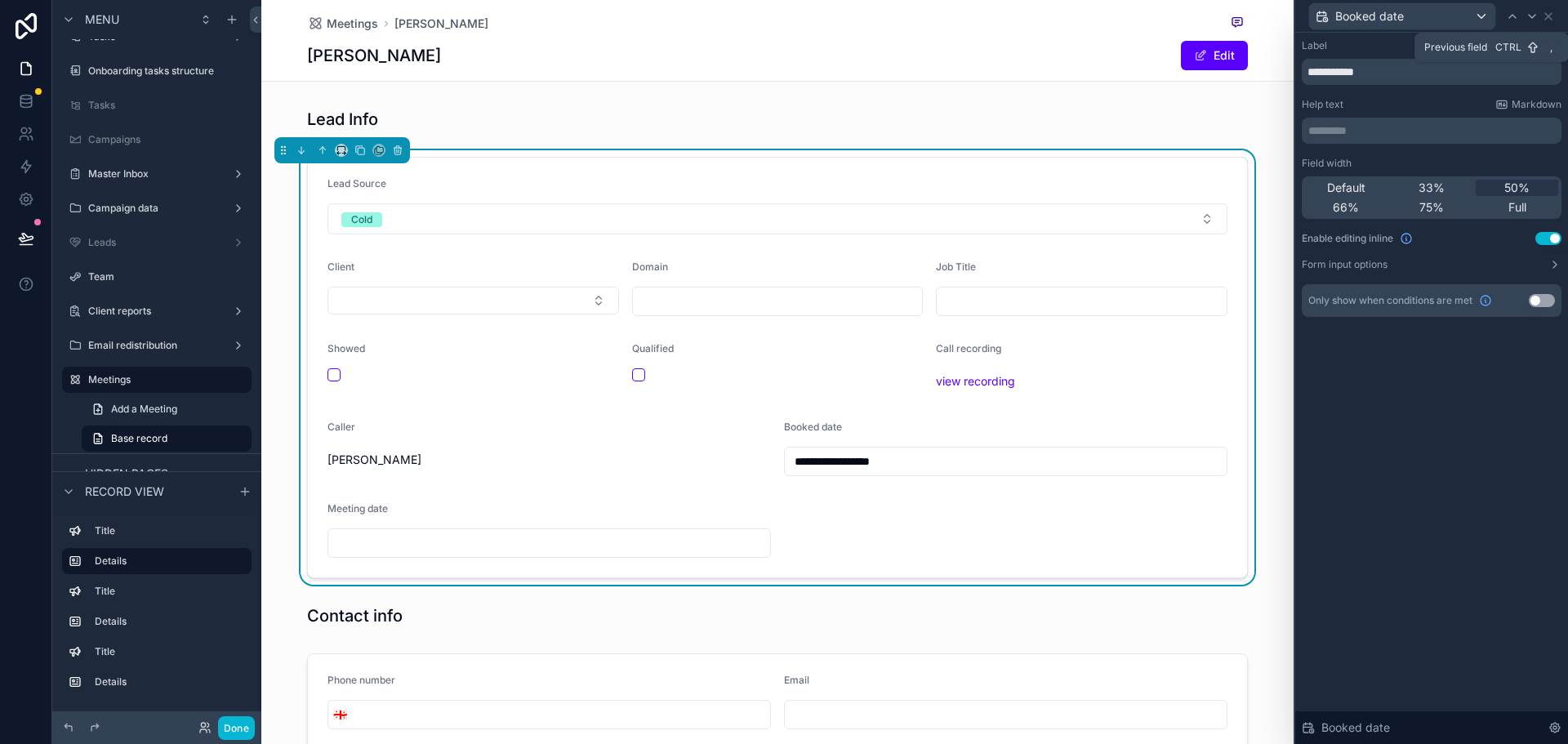
click at [1517, 17] on icon at bounding box center [1512, 15] width 13 height 13
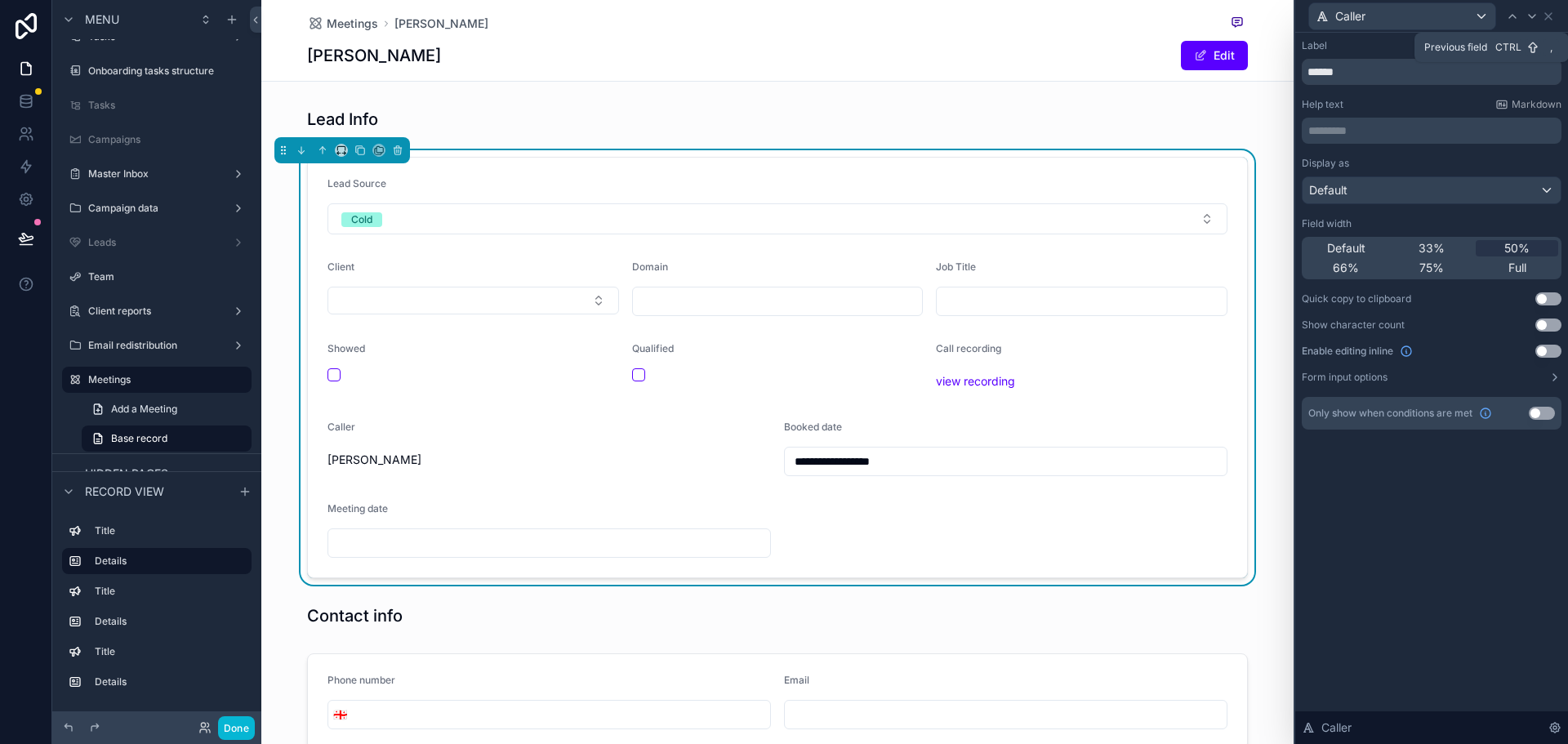
click at [1517, 17] on icon at bounding box center [1512, 15] width 13 height 13
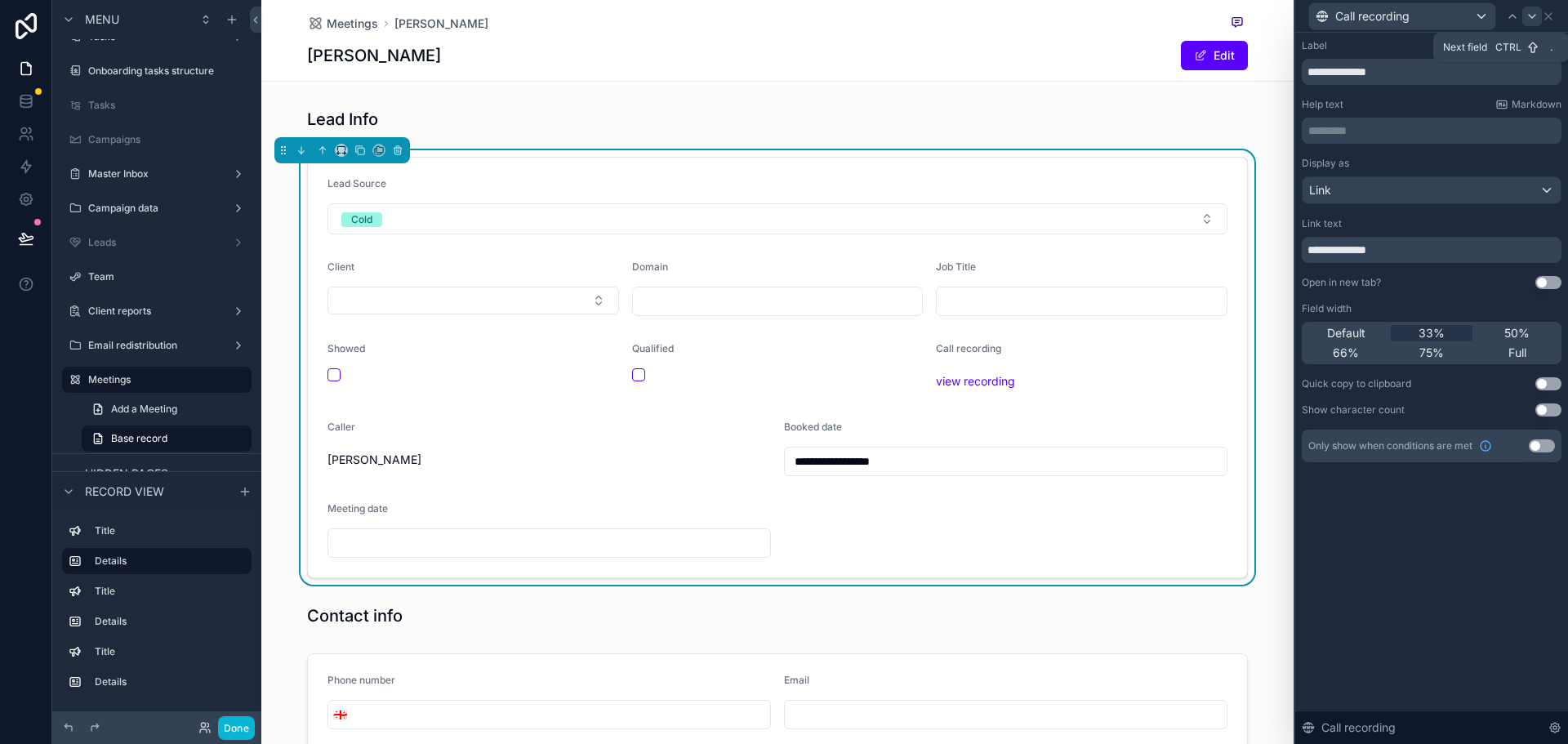
click at [1535, 21] on icon at bounding box center [1531, 15] width 13 height 13
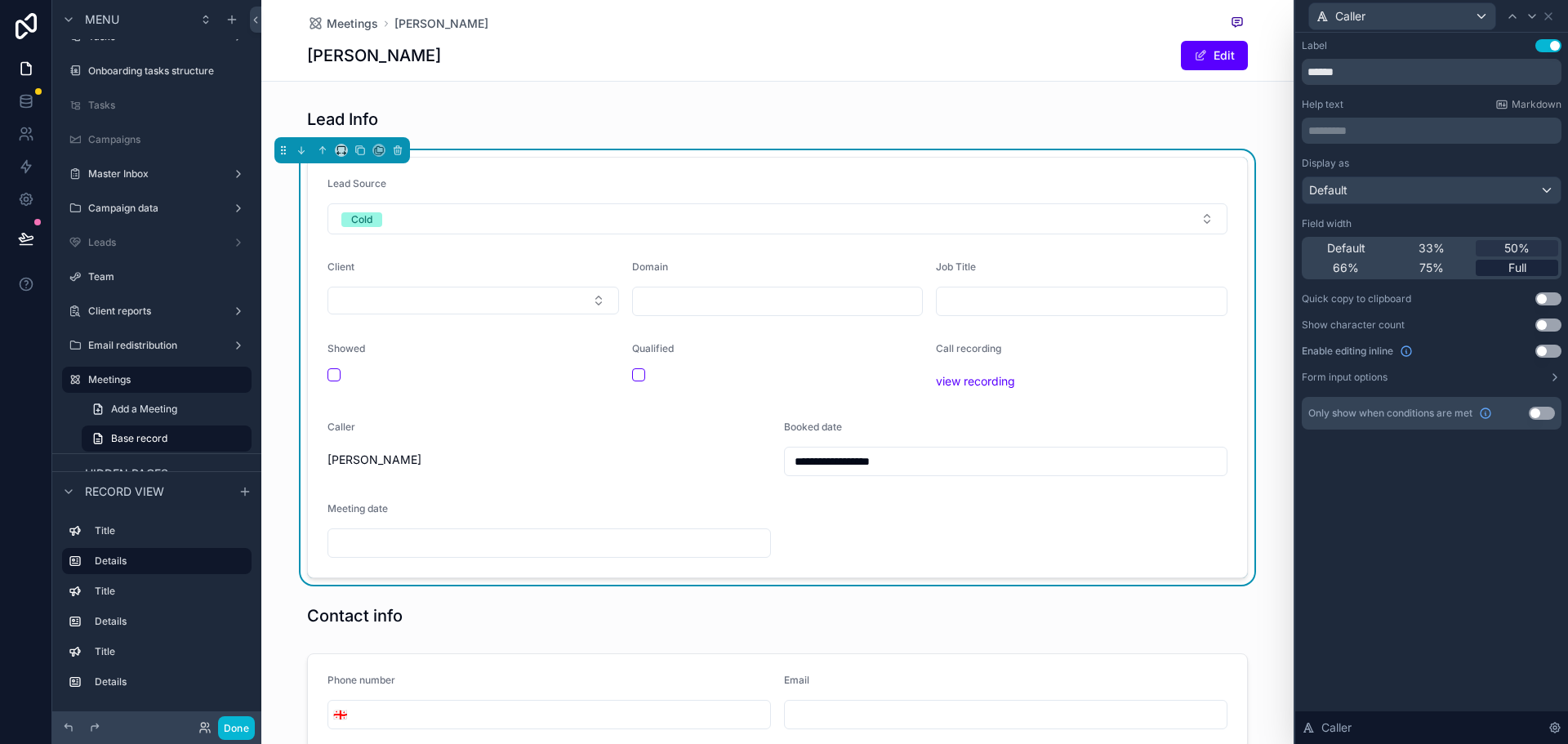
click at [1497, 263] on div "Full" at bounding box center [1517, 268] width 82 height 16
click at [319, 586] on div "**********" at bounding box center [777, 742] width 1033 height 1284
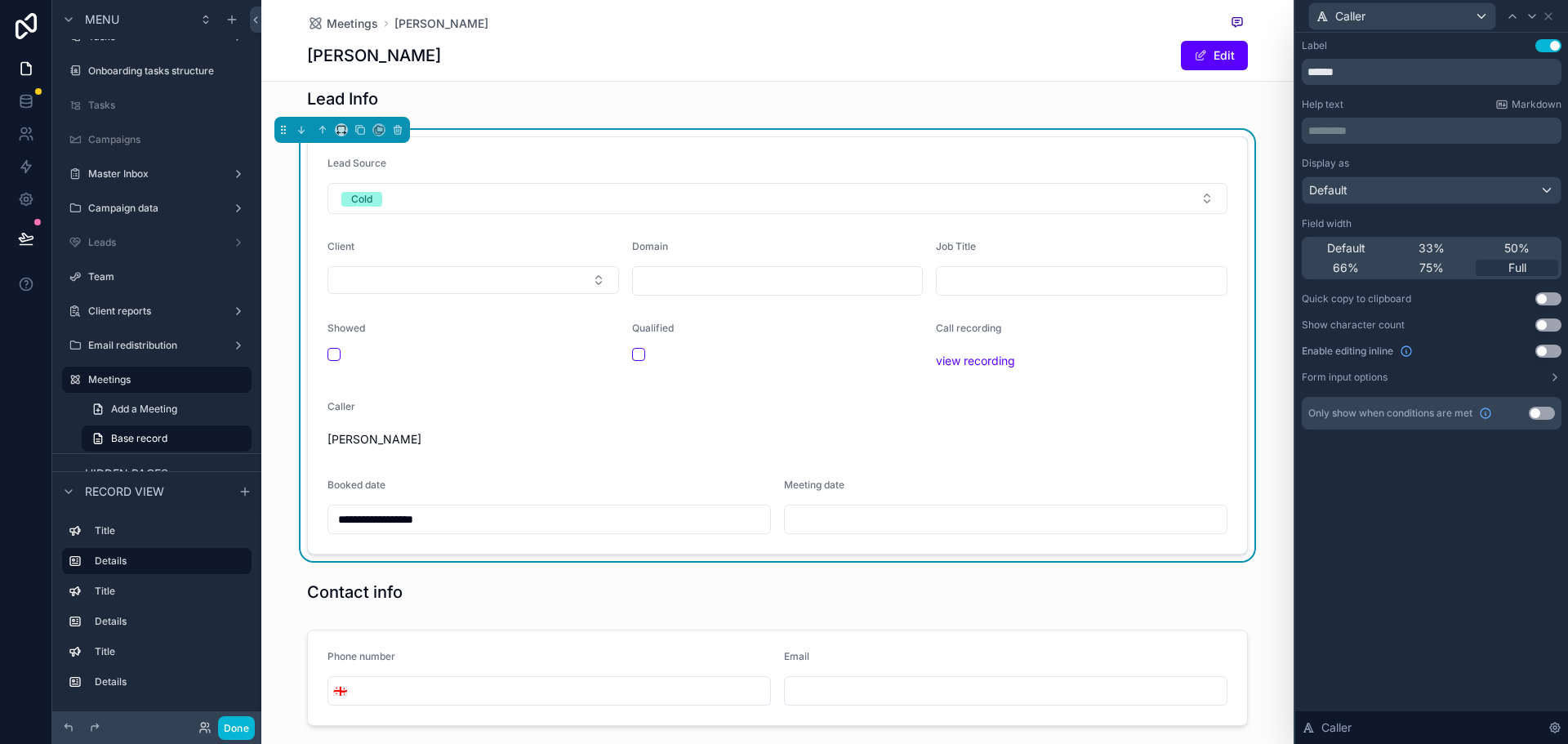
scroll to position [81, 0]
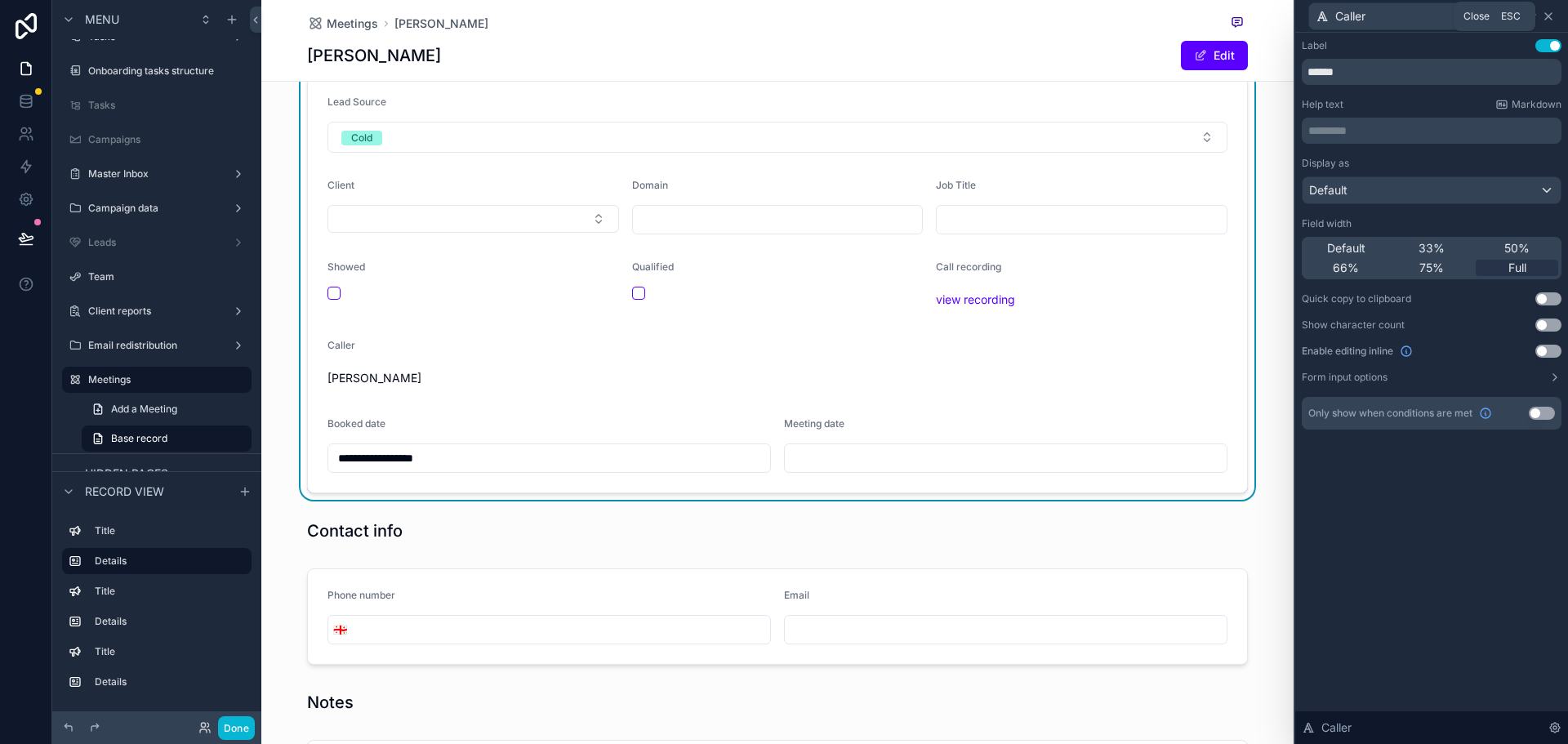
click at [1542, 20] on icon at bounding box center [1547, 15] width 13 height 13
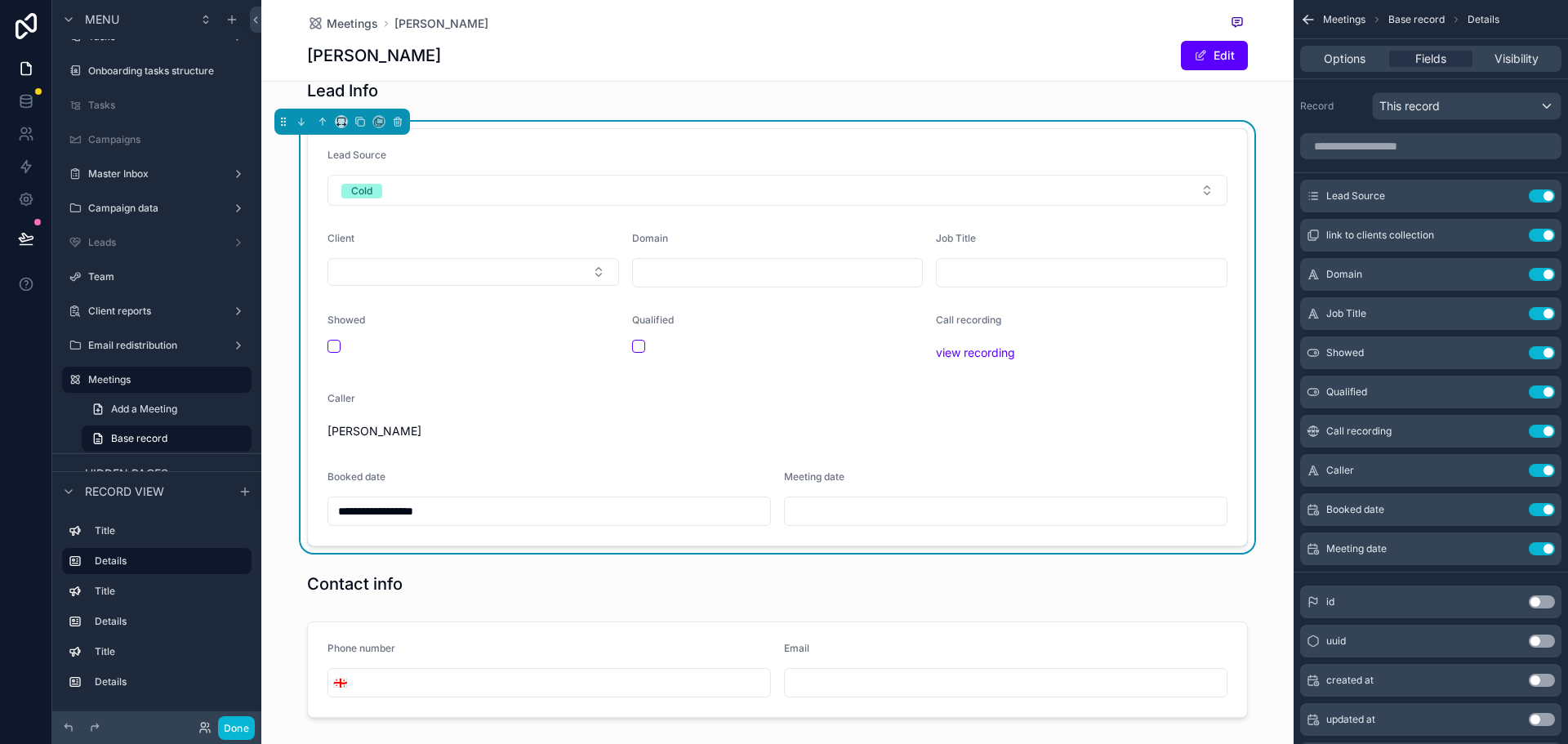
scroll to position [0, 0]
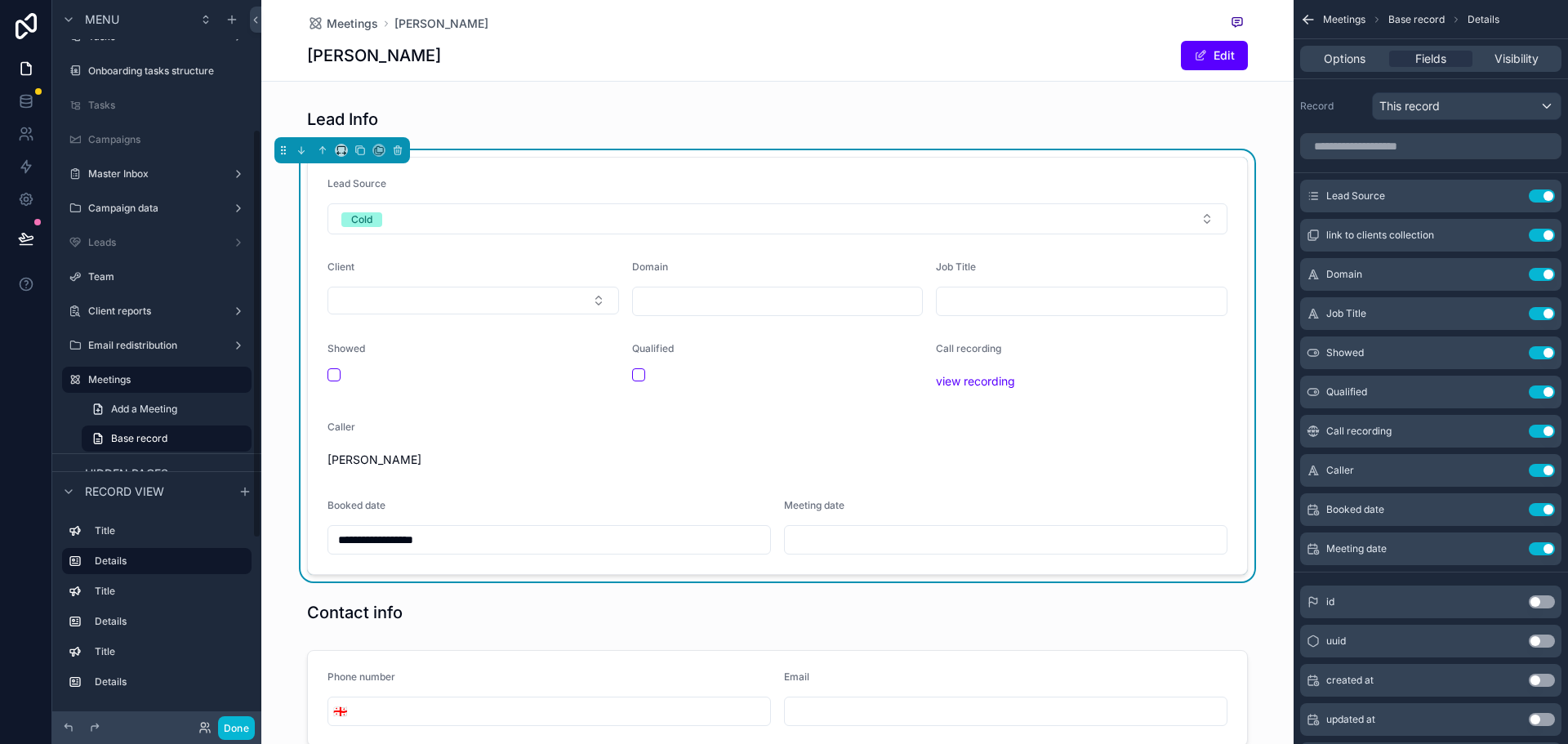
click at [265, 255] on div "**********" at bounding box center [777, 366] width 1033 height 431
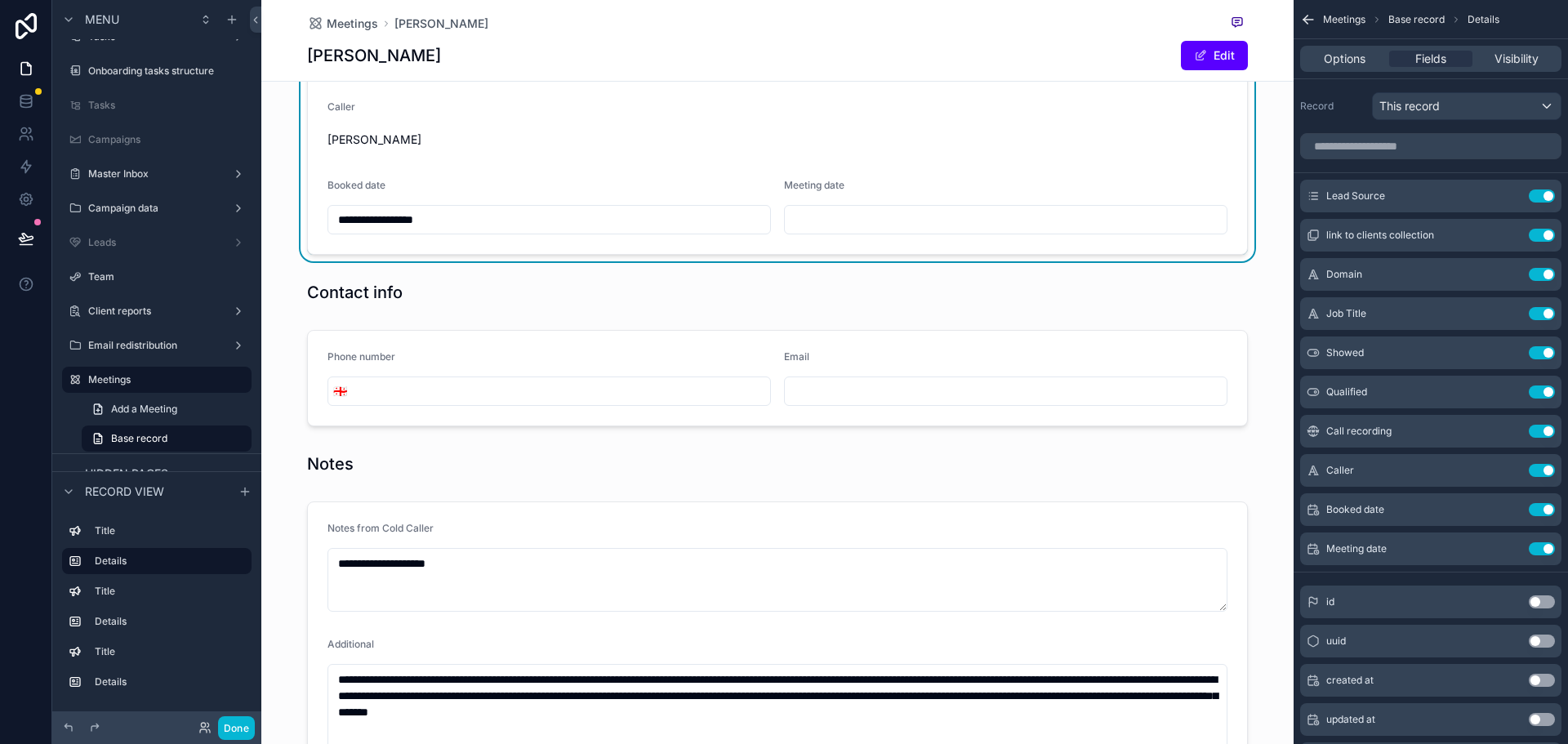
scroll to position [327, 0]
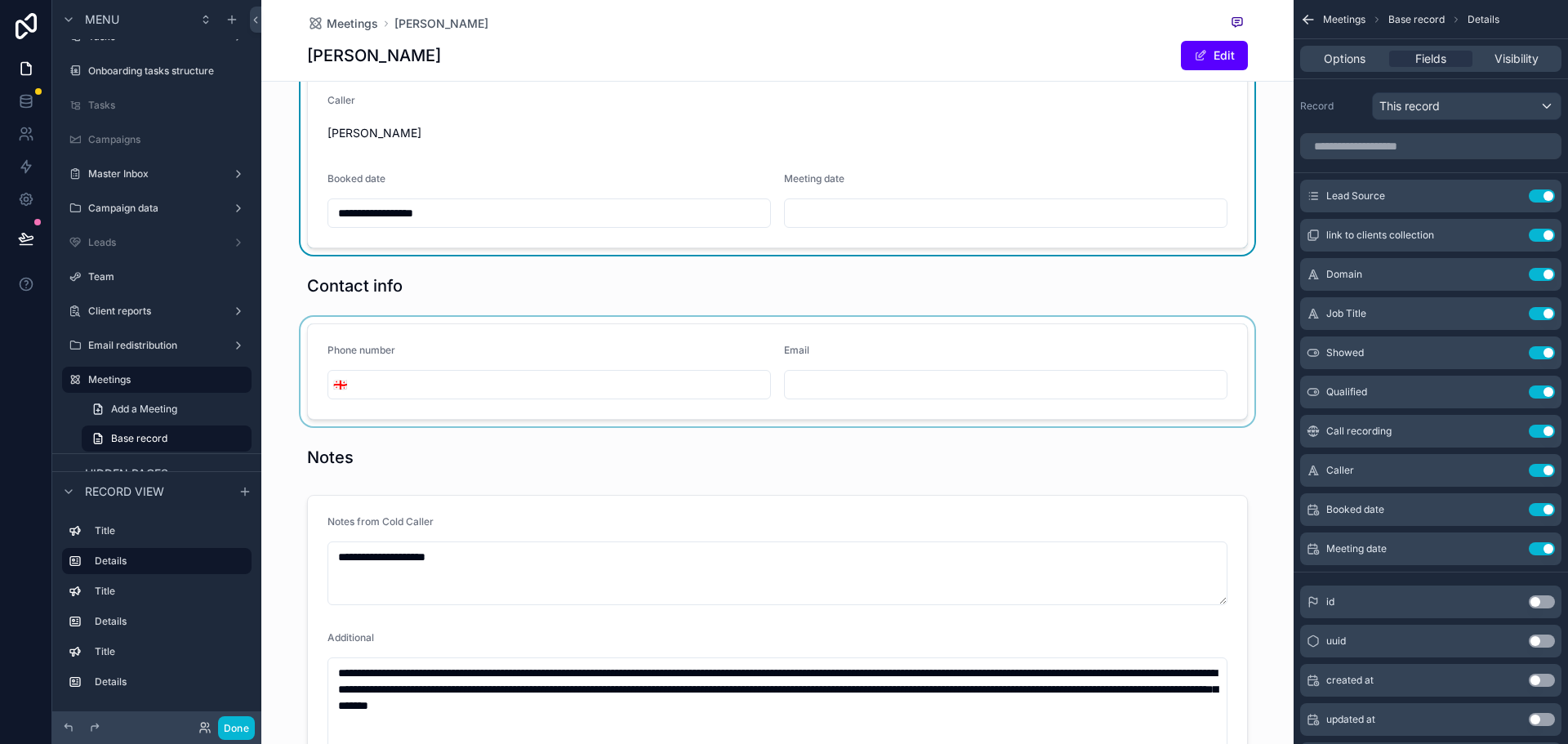
click at [390, 324] on div "scrollable content" at bounding box center [777, 371] width 1033 height 109
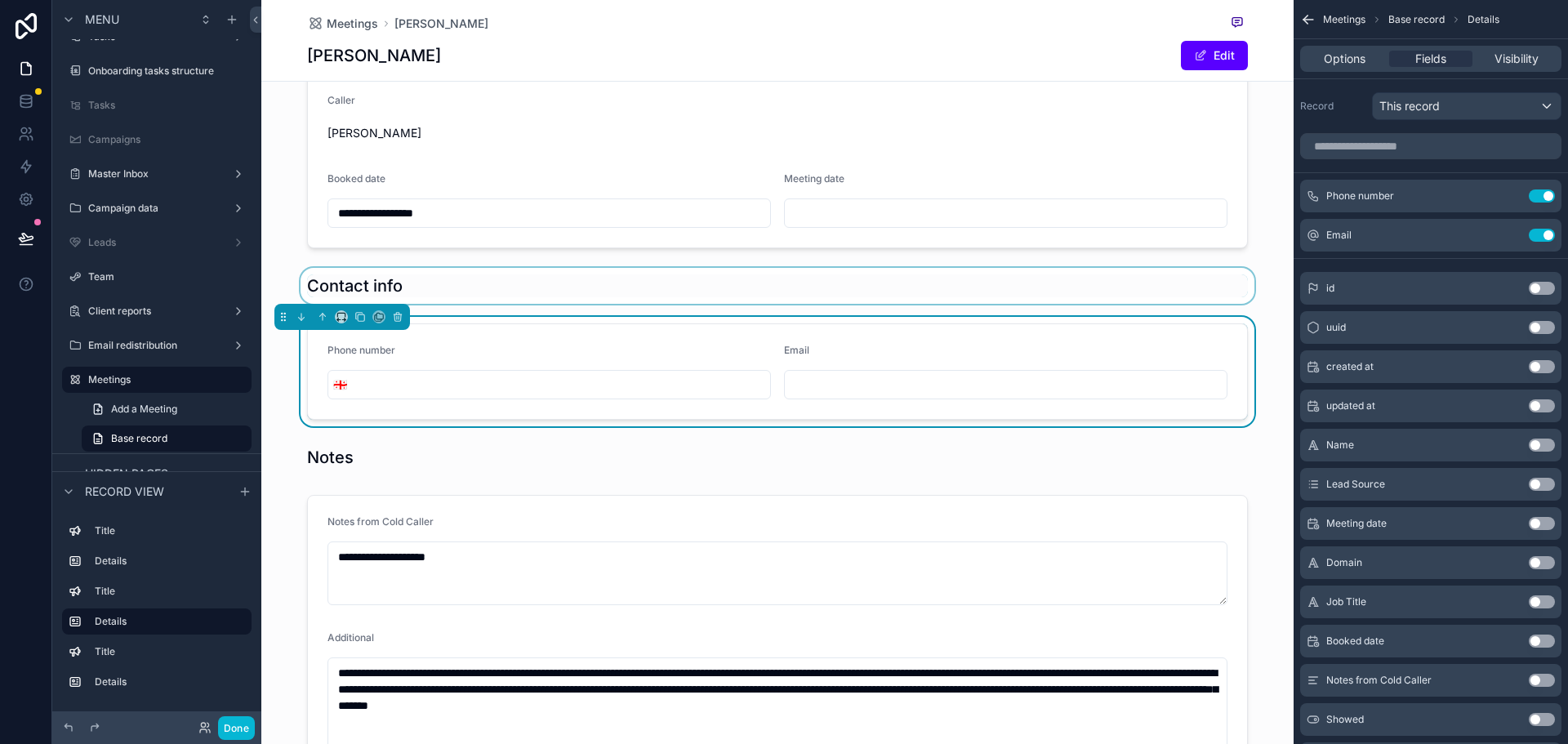
click at [370, 287] on div "scrollable content" at bounding box center [777, 286] width 1033 height 36
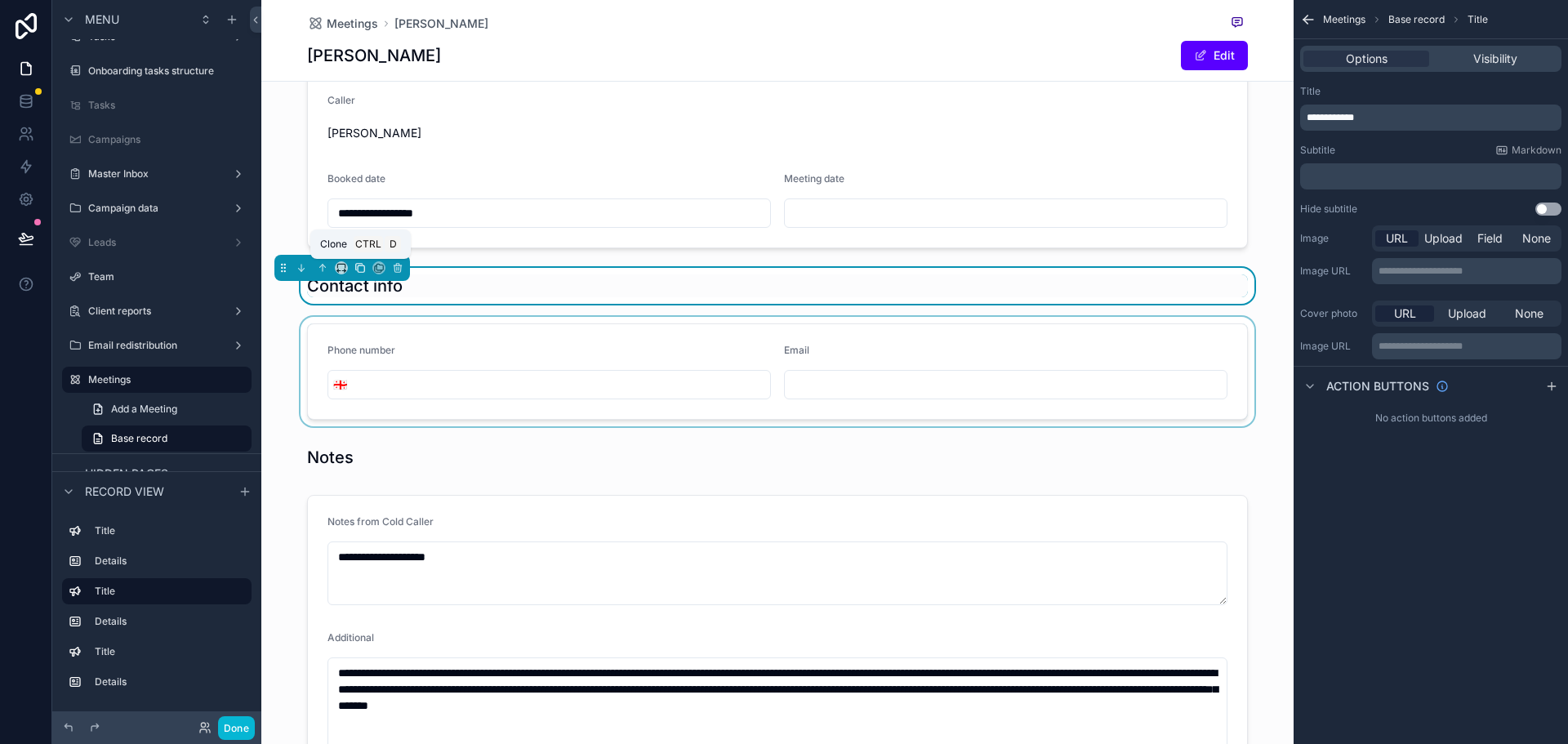
click at [358, 269] on icon "scrollable content" at bounding box center [361, 269] width 7 height 7
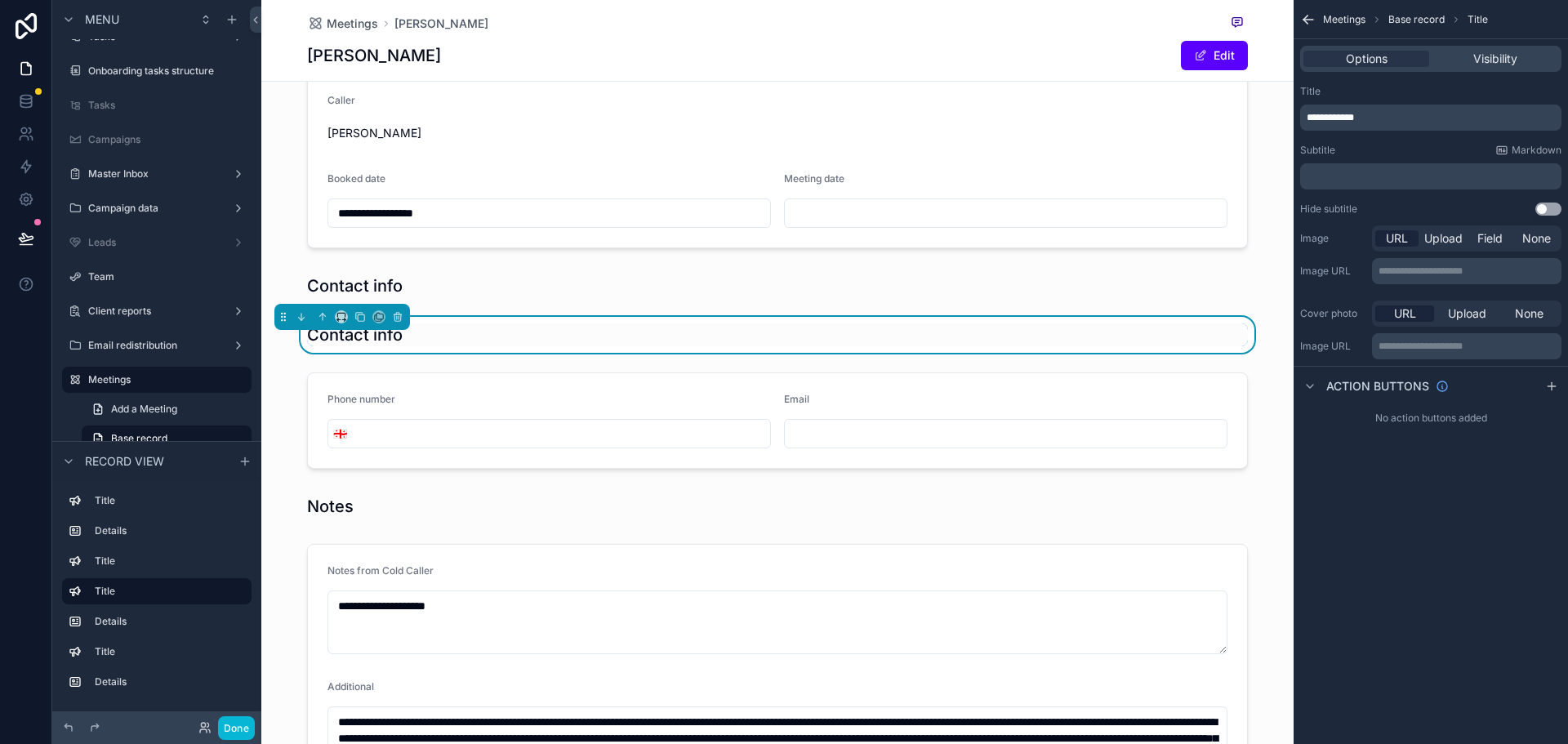
click at [1354, 121] on span "**********" at bounding box center [1329, 117] width 47 height 9
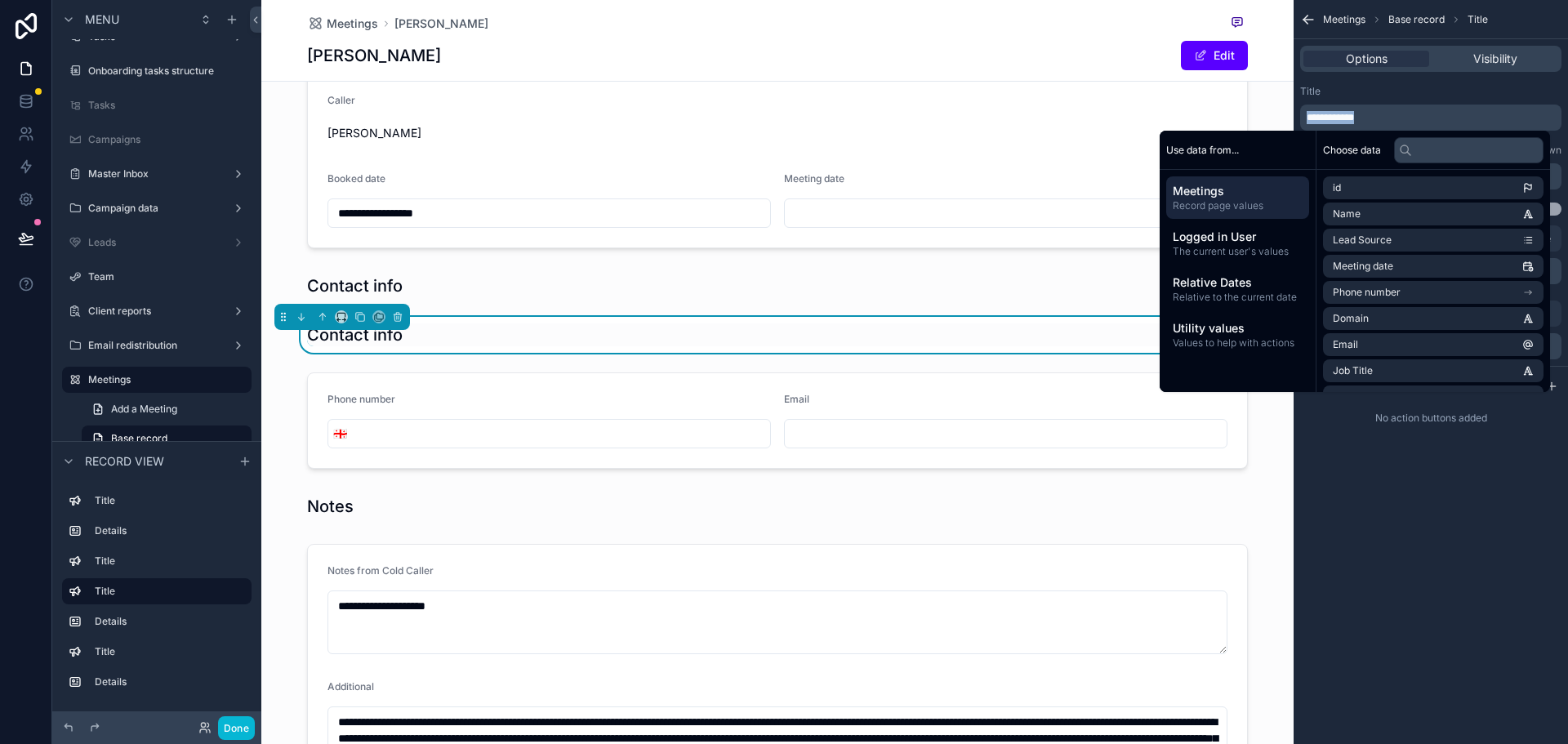
click at [1354, 121] on span "**********" at bounding box center [1329, 117] width 47 height 9
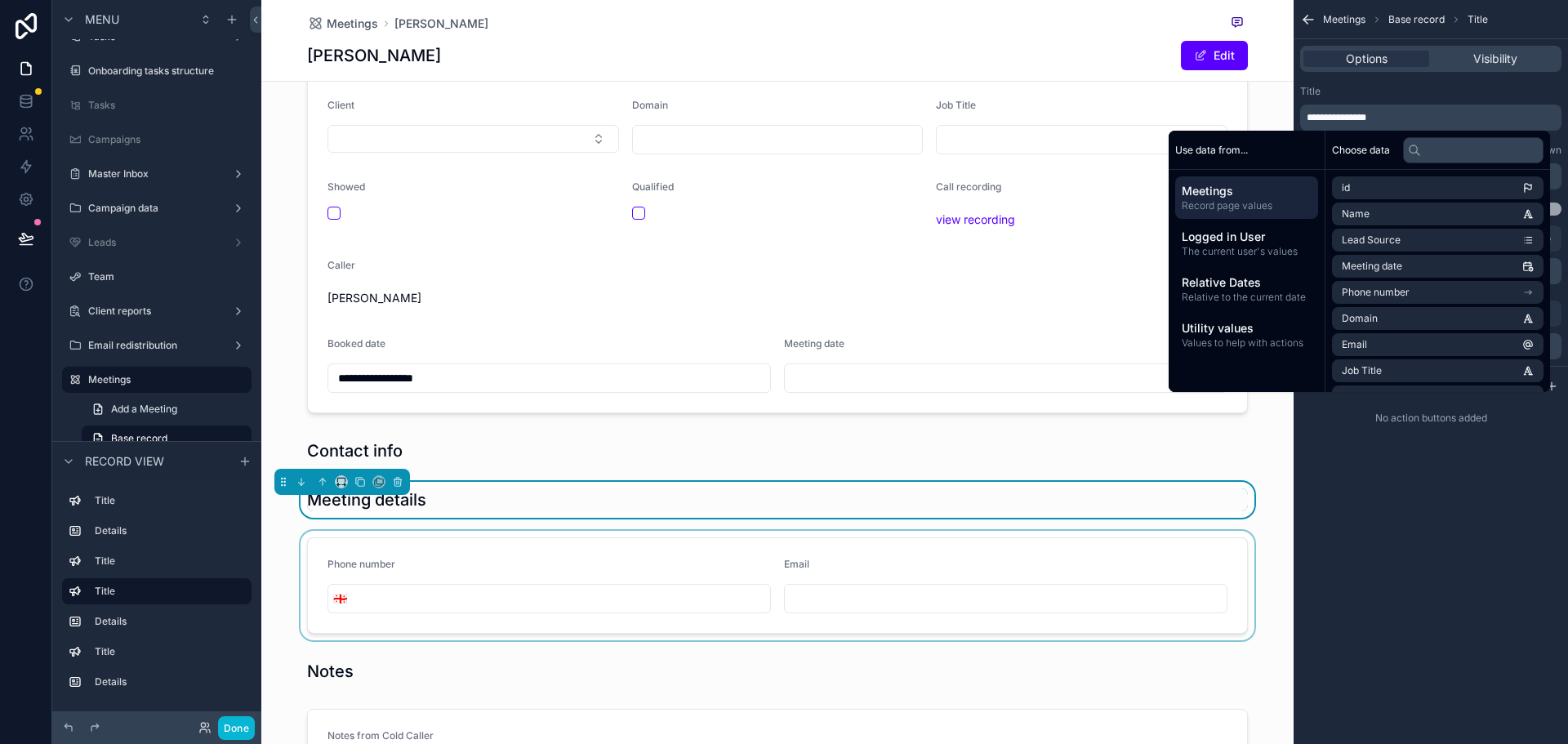
scroll to position [163, 0]
click at [459, 555] on div "scrollable content" at bounding box center [777, 584] width 1033 height 109
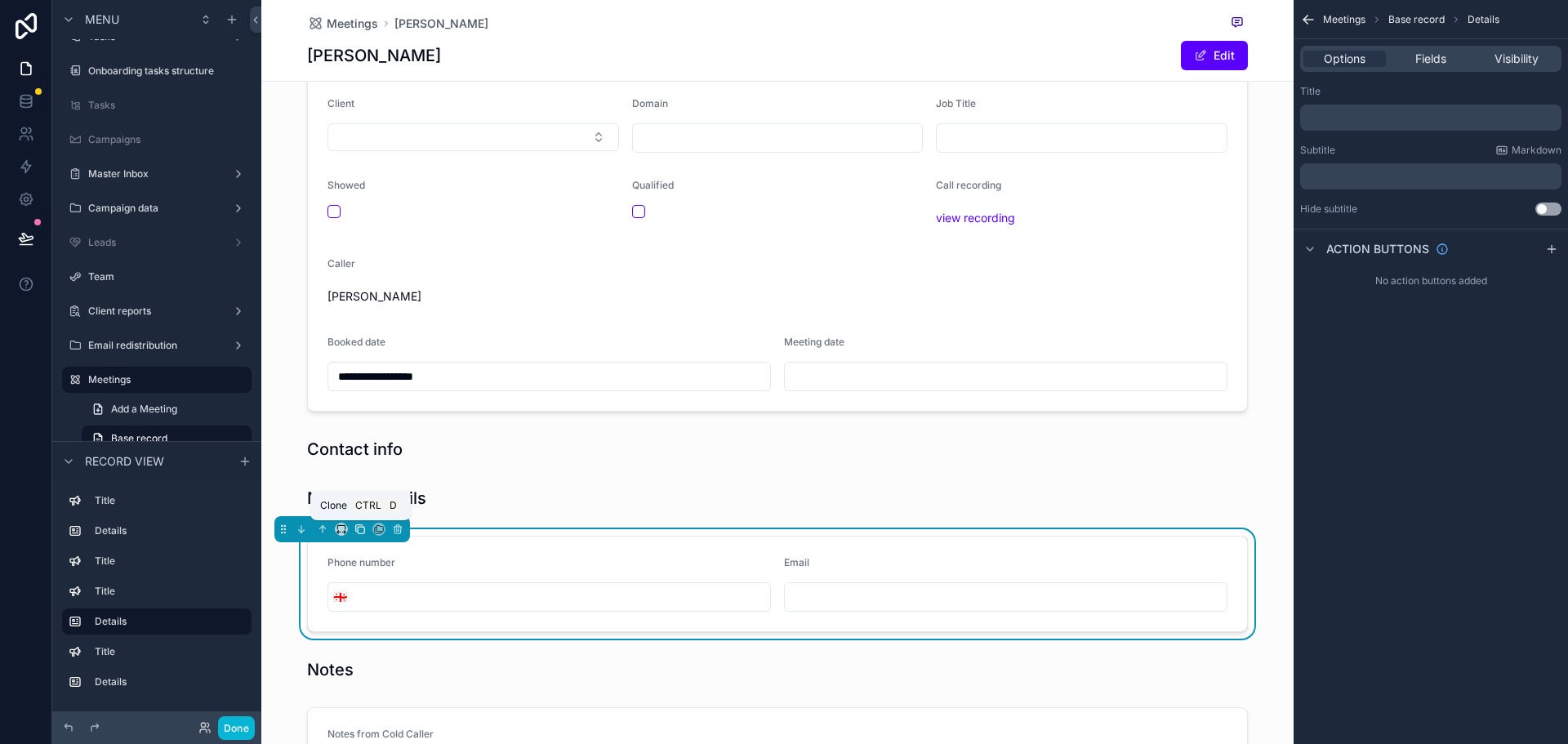
click at [358, 531] on icon "scrollable content" at bounding box center [359, 528] width 11 height 11
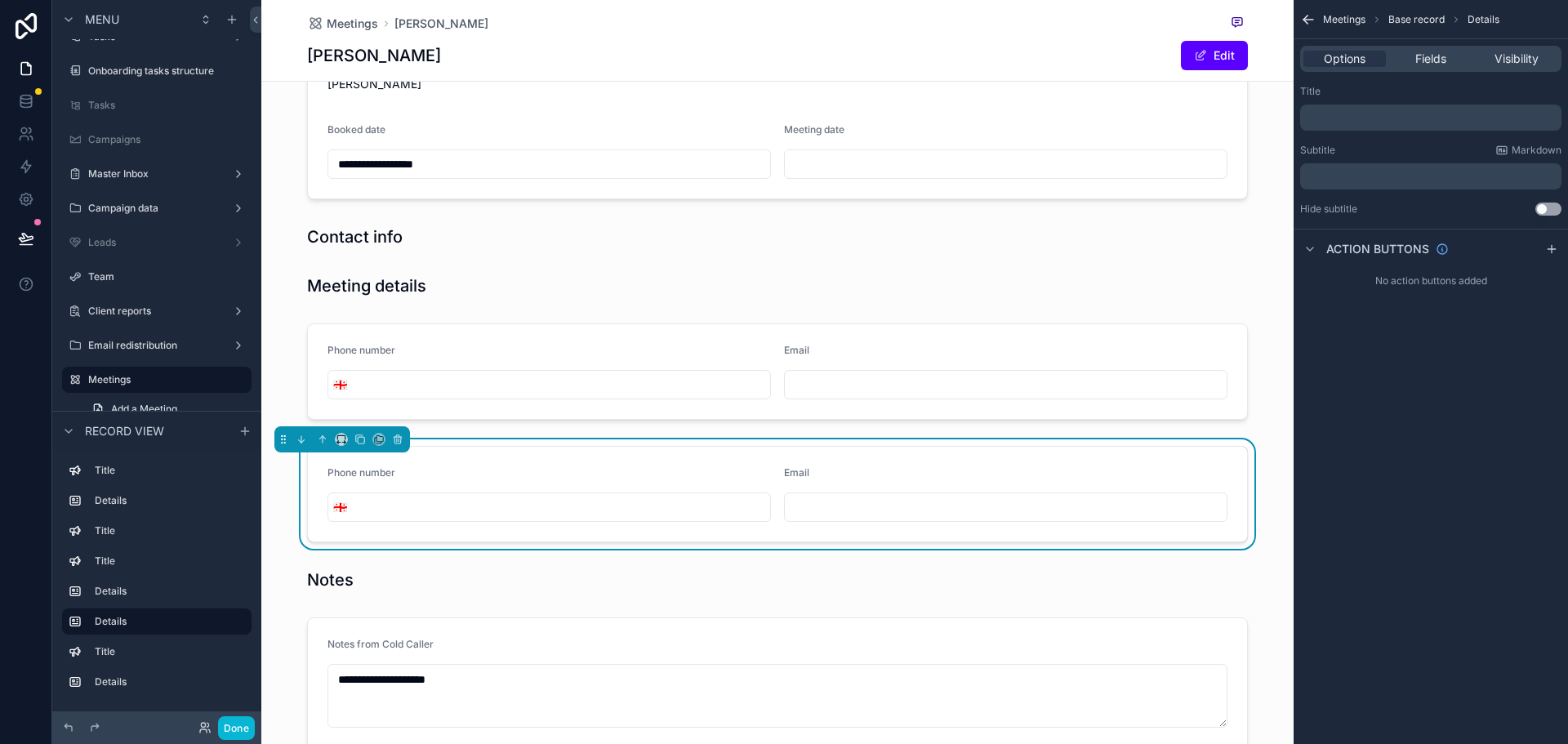
scroll to position [408, 0]
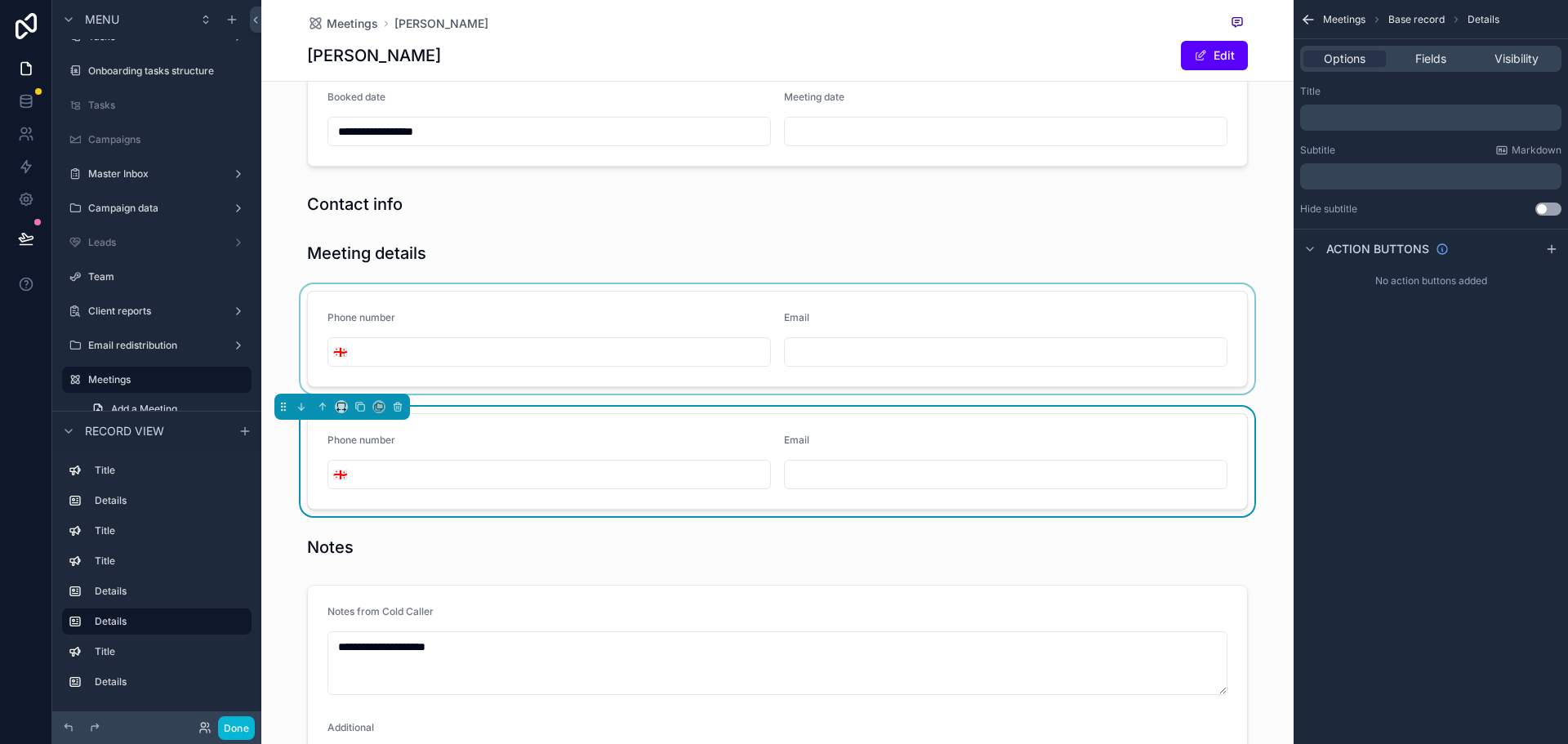
click at [322, 300] on div "scrollable content" at bounding box center [777, 339] width 1033 height 109
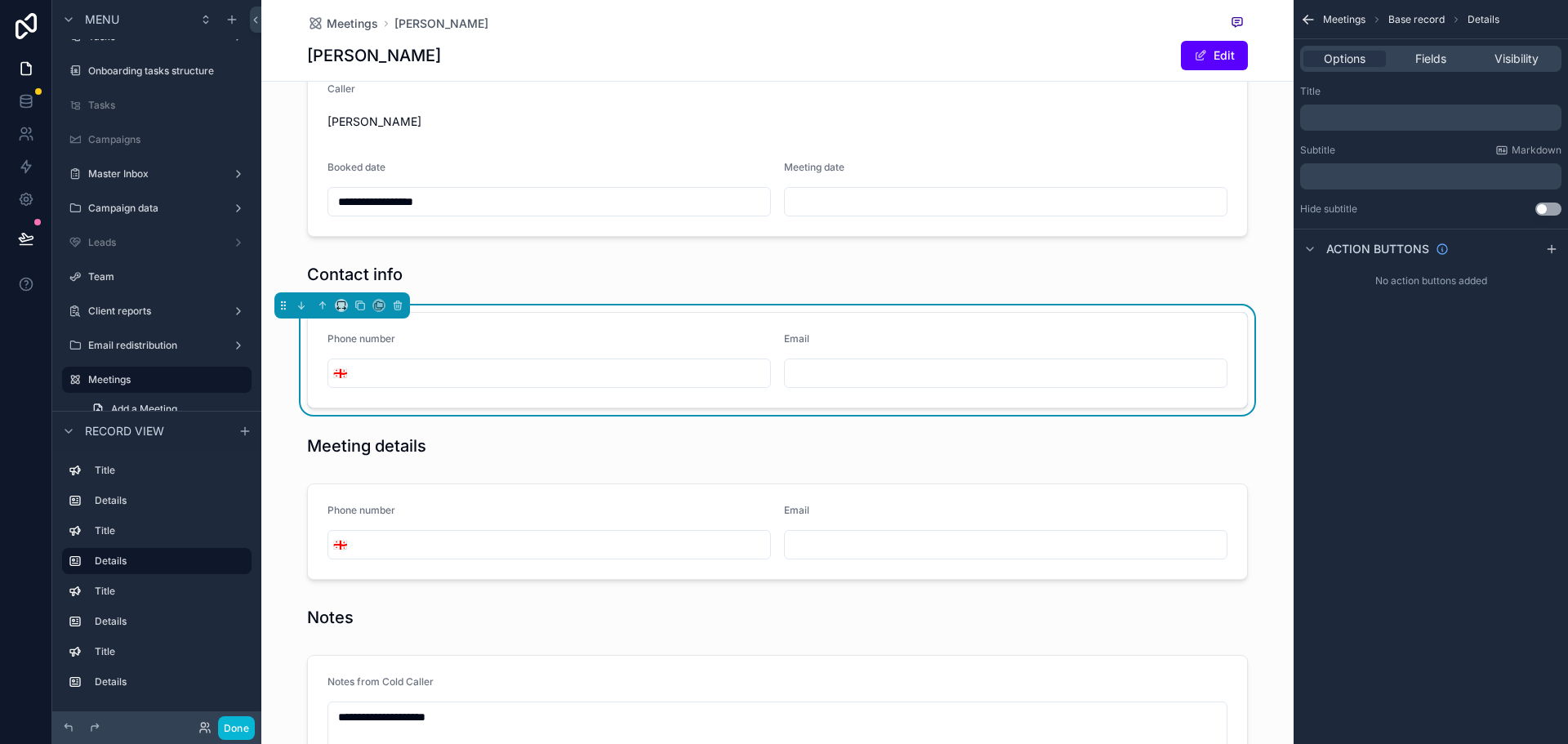
scroll to position [245, 0]
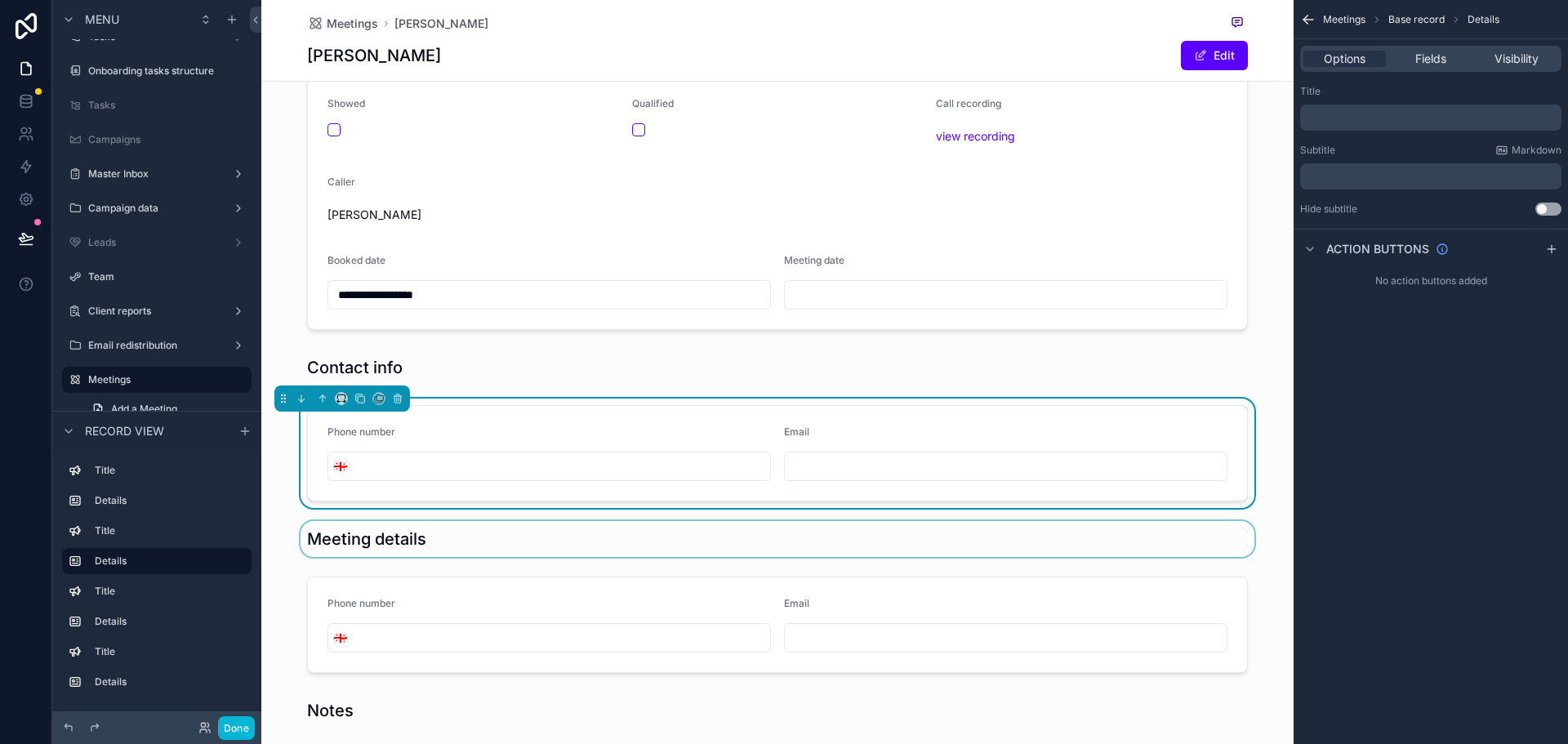
click at [353, 549] on div "scrollable content" at bounding box center [777, 539] width 1033 height 36
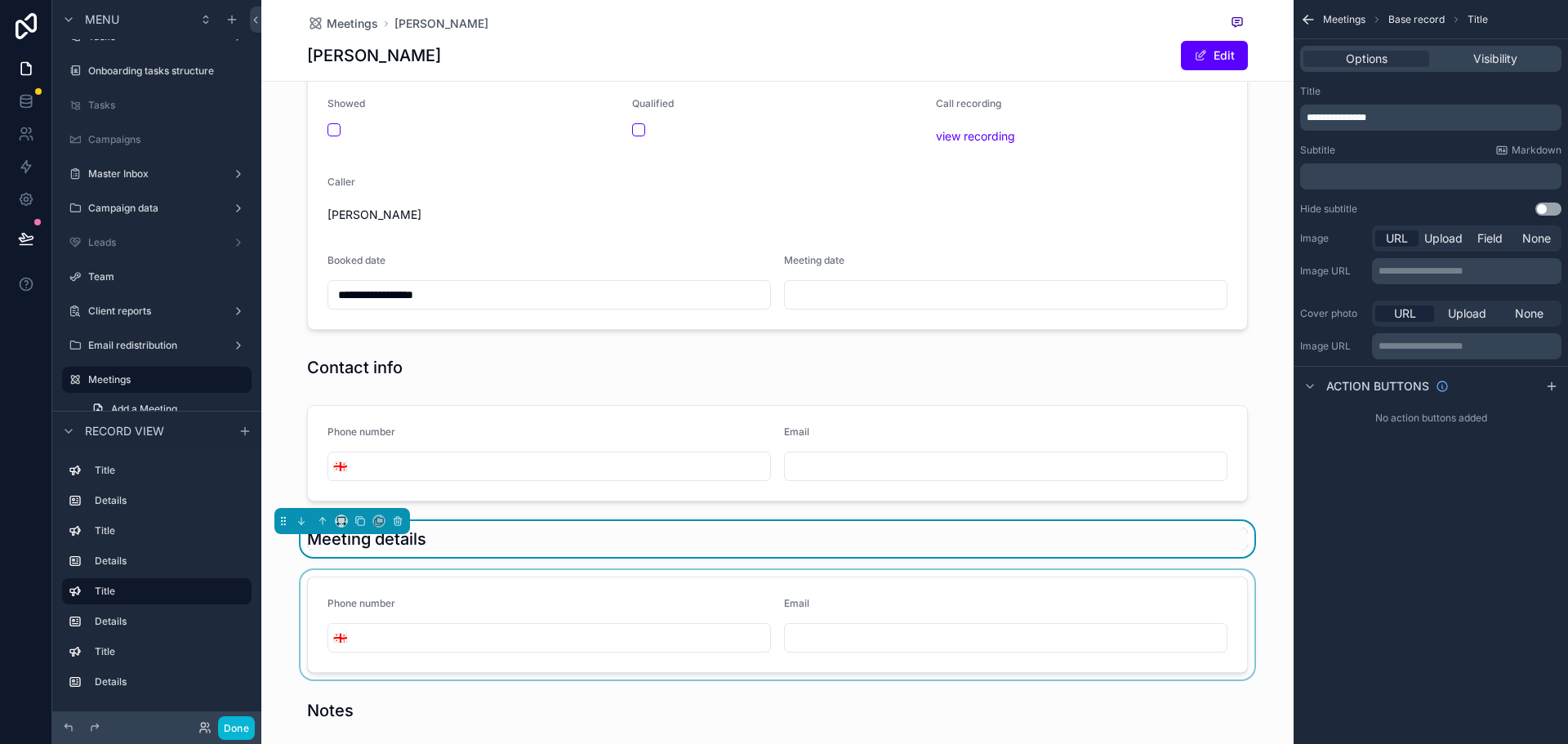
click at [365, 629] on div "scrollable content" at bounding box center [777, 624] width 1033 height 109
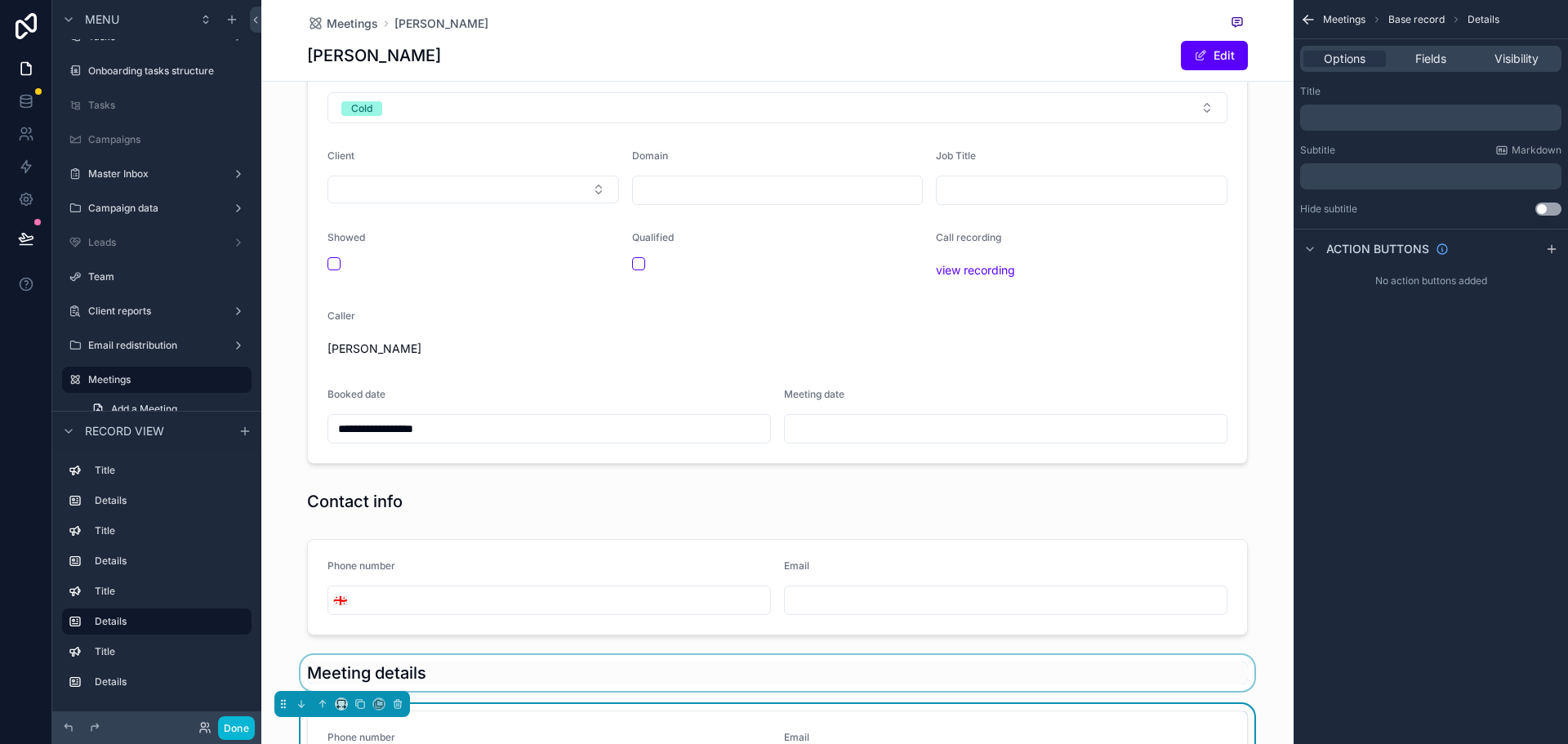
scroll to position [0, 0]
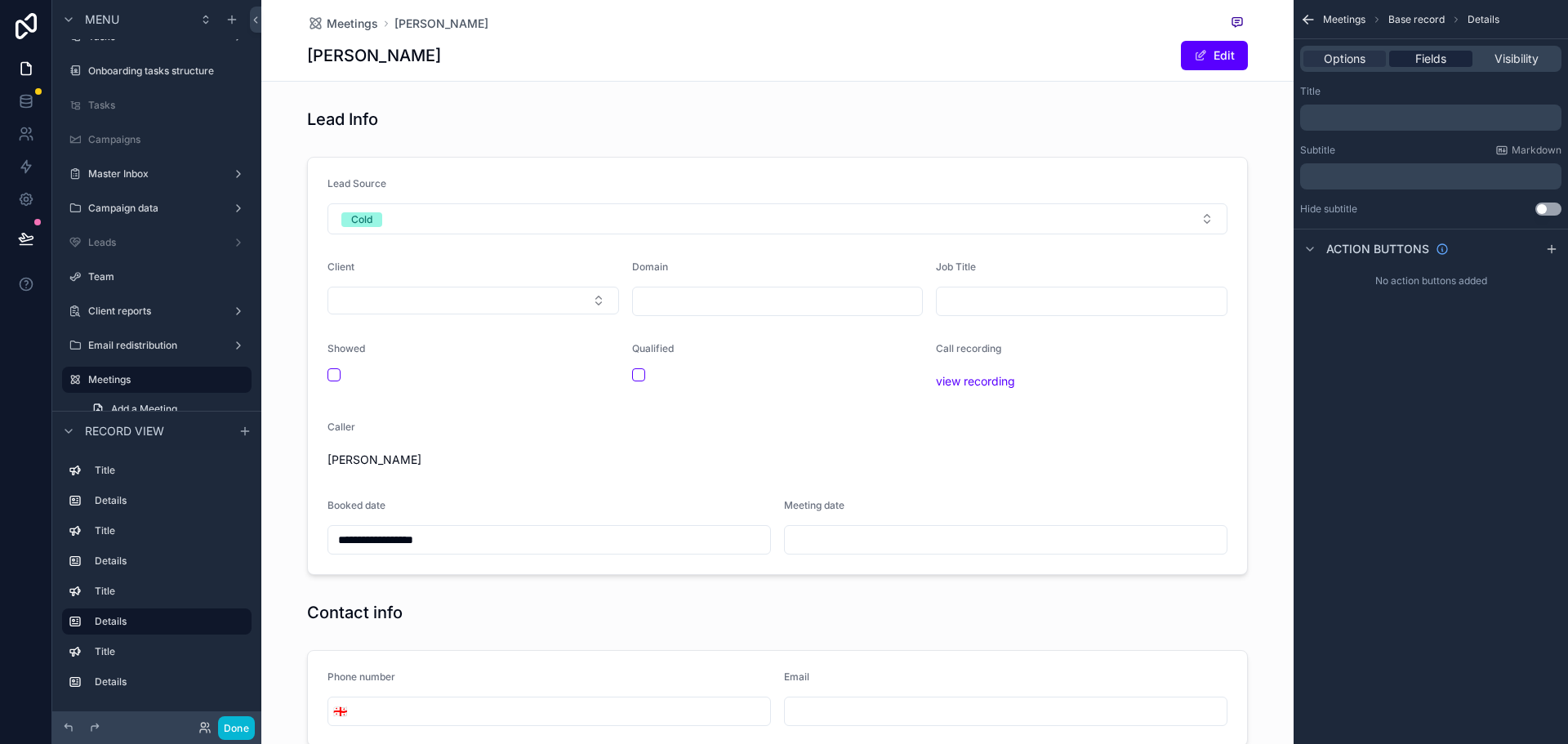
click at [1435, 64] on span "Fields" at bounding box center [1430, 58] width 31 height 16
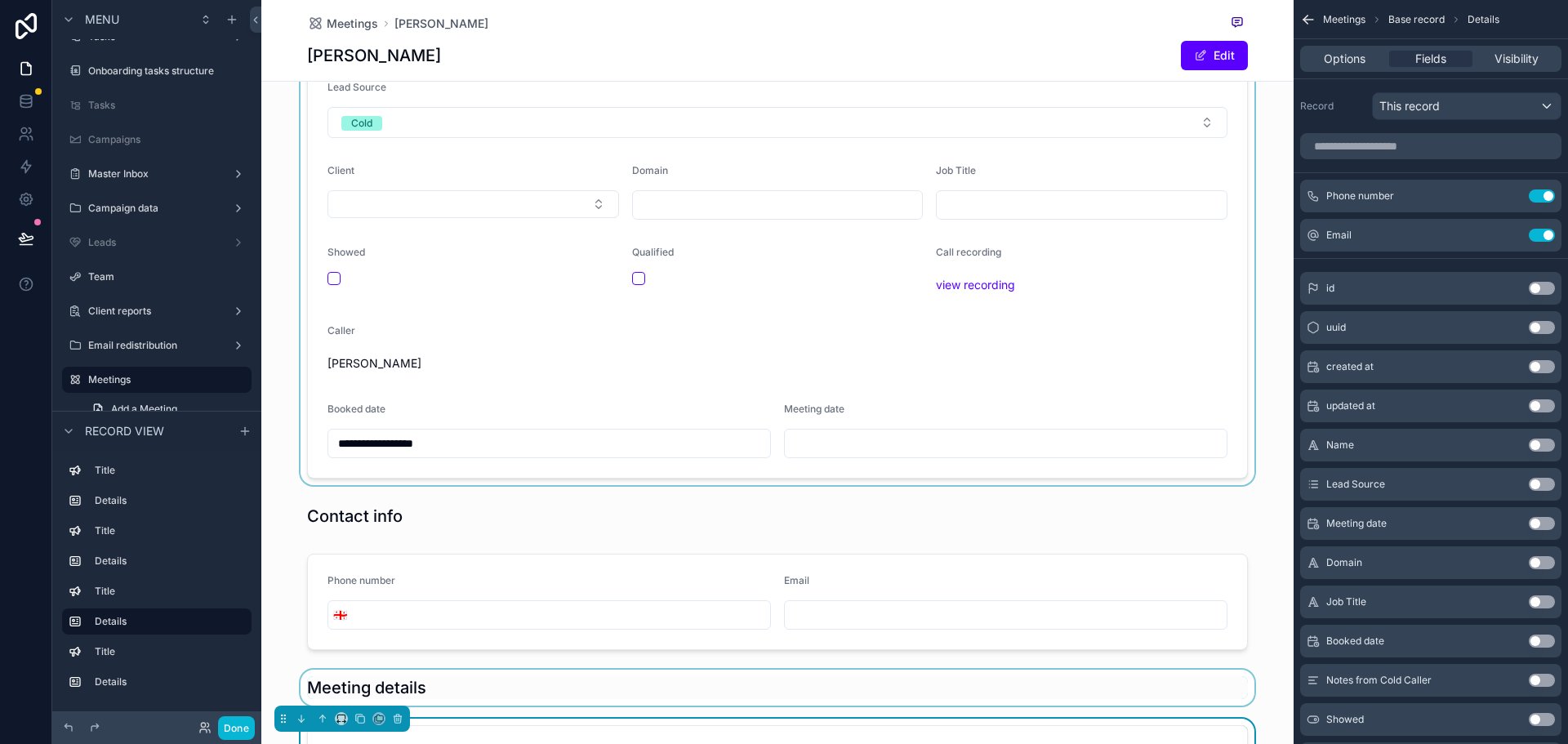
scroll to position [245, 0]
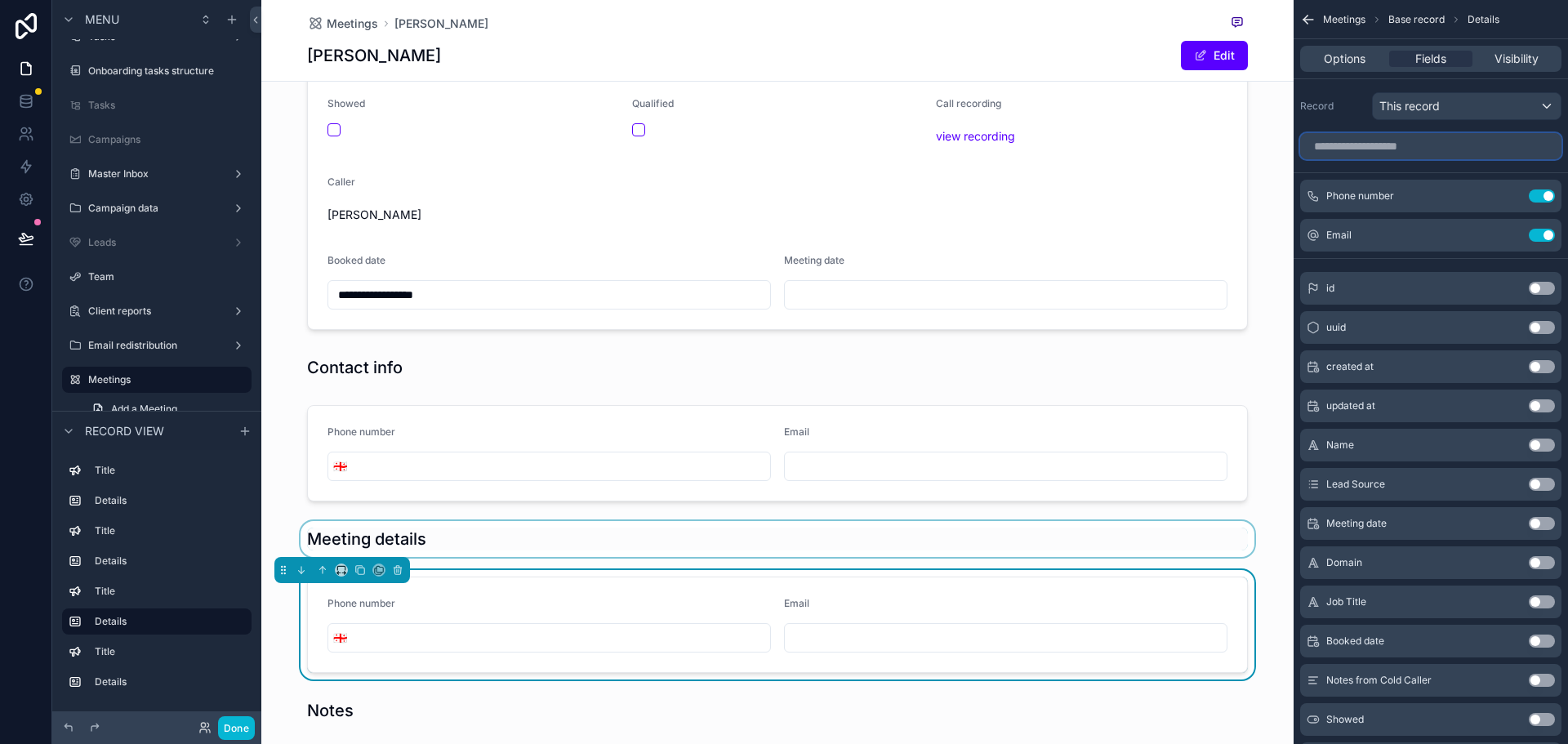
click at [1407, 148] on input "scrollable content" at bounding box center [1430, 146] width 261 height 27
click at [1553, 191] on button "Use setting" at bounding box center [1541, 195] width 27 height 13
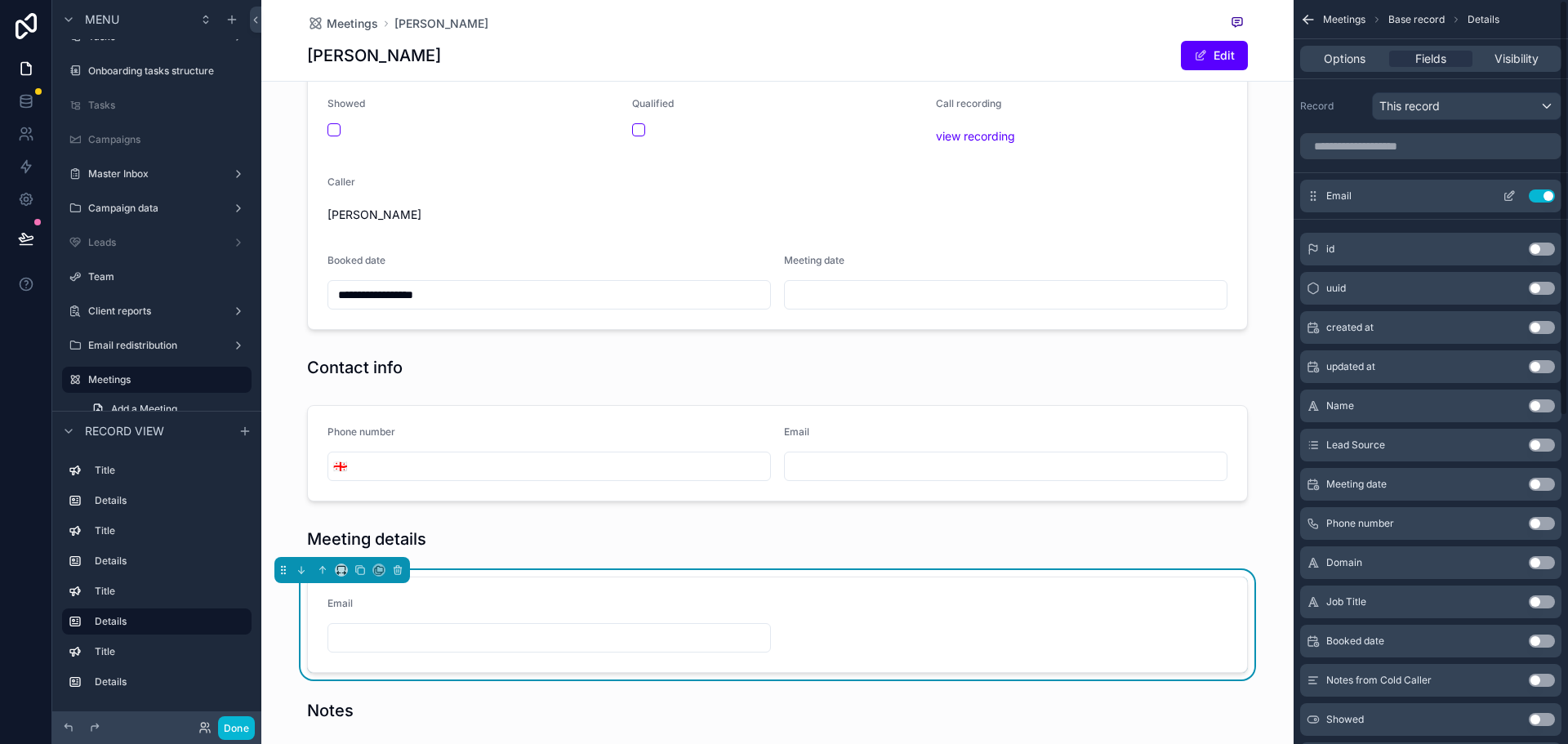
click at [1545, 192] on button "Use setting" at bounding box center [1541, 195] width 27 height 13
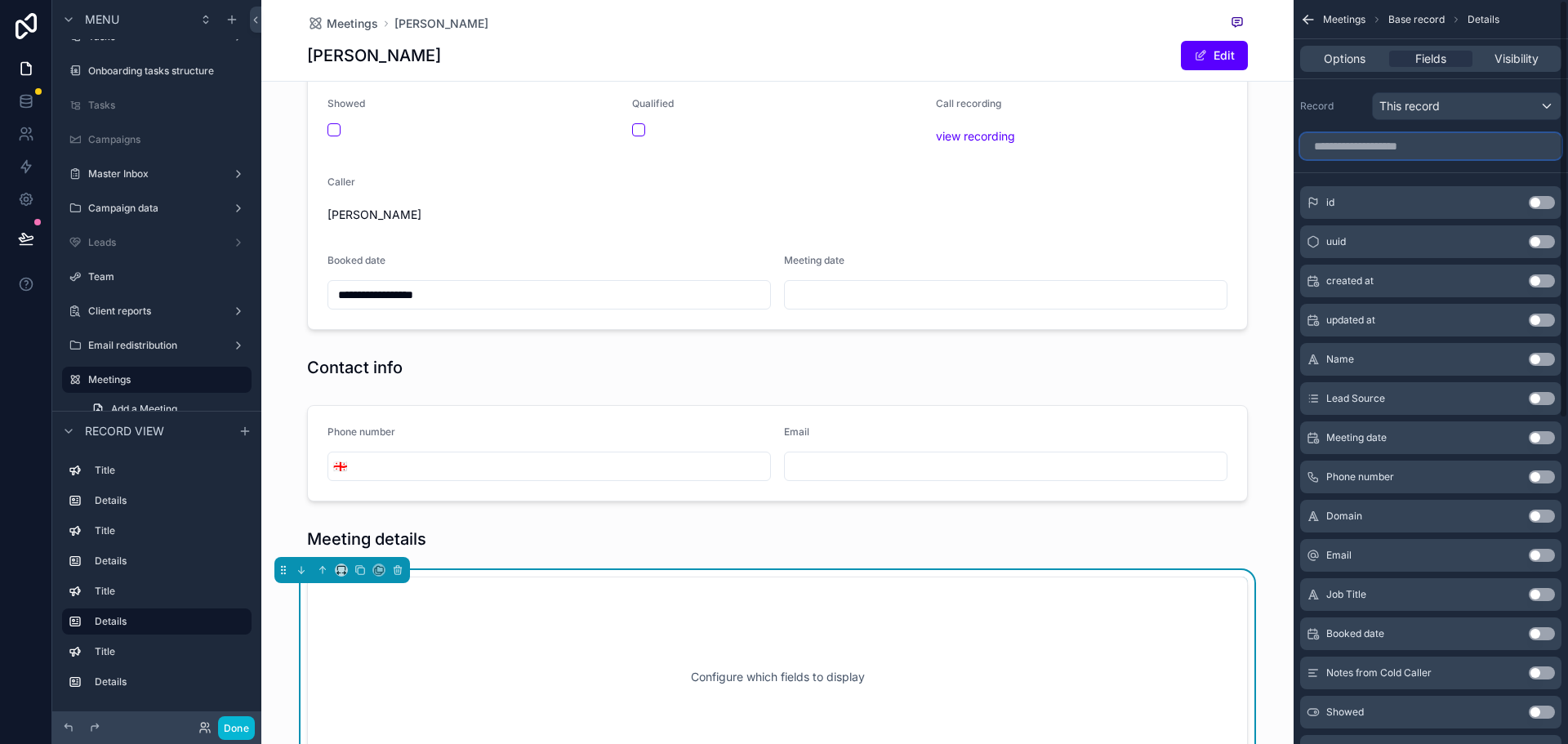
click at [1382, 145] on input "scrollable content" at bounding box center [1430, 146] width 261 height 27
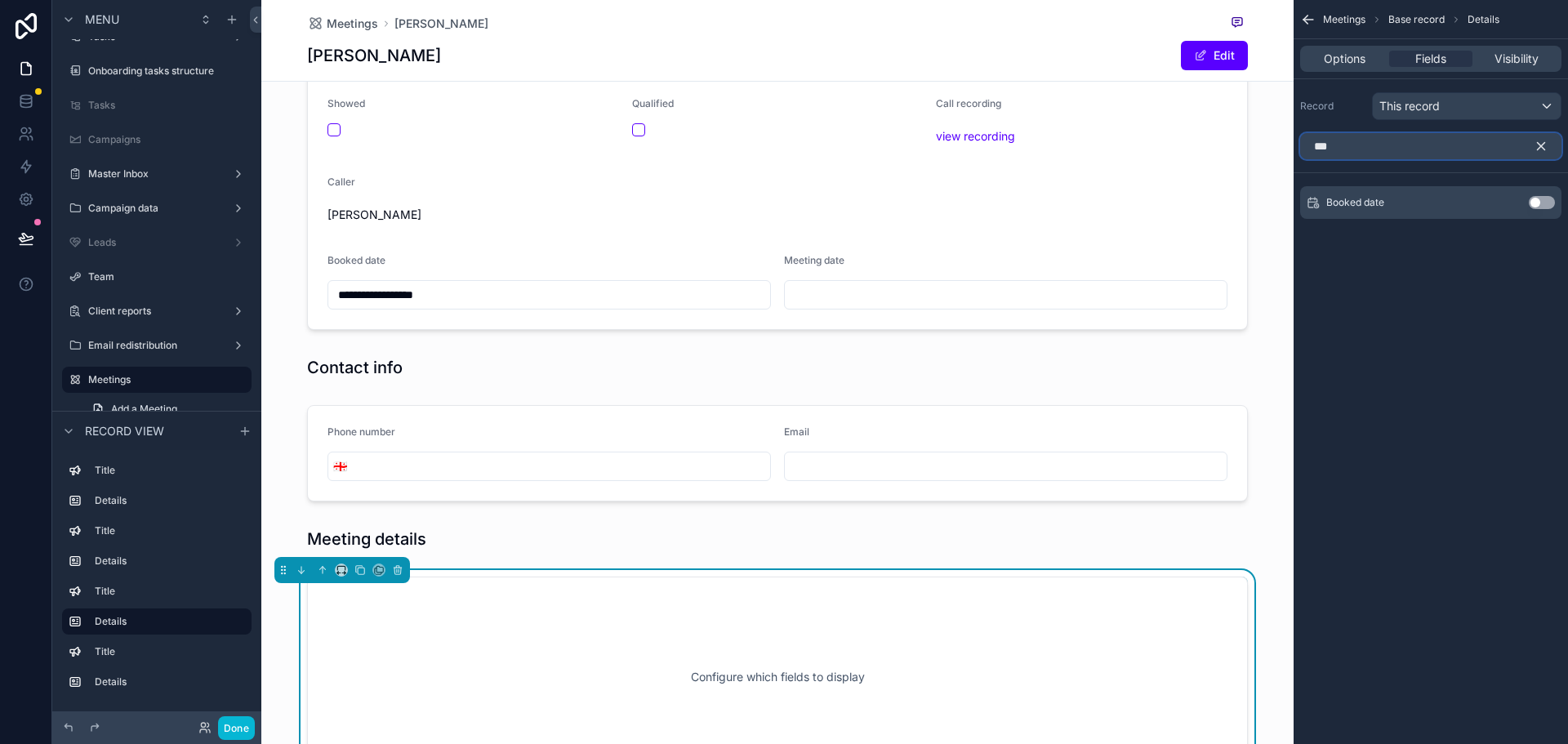
type input "***"
click at [1536, 204] on button "Use setting" at bounding box center [1541, 202] width 27 height 13
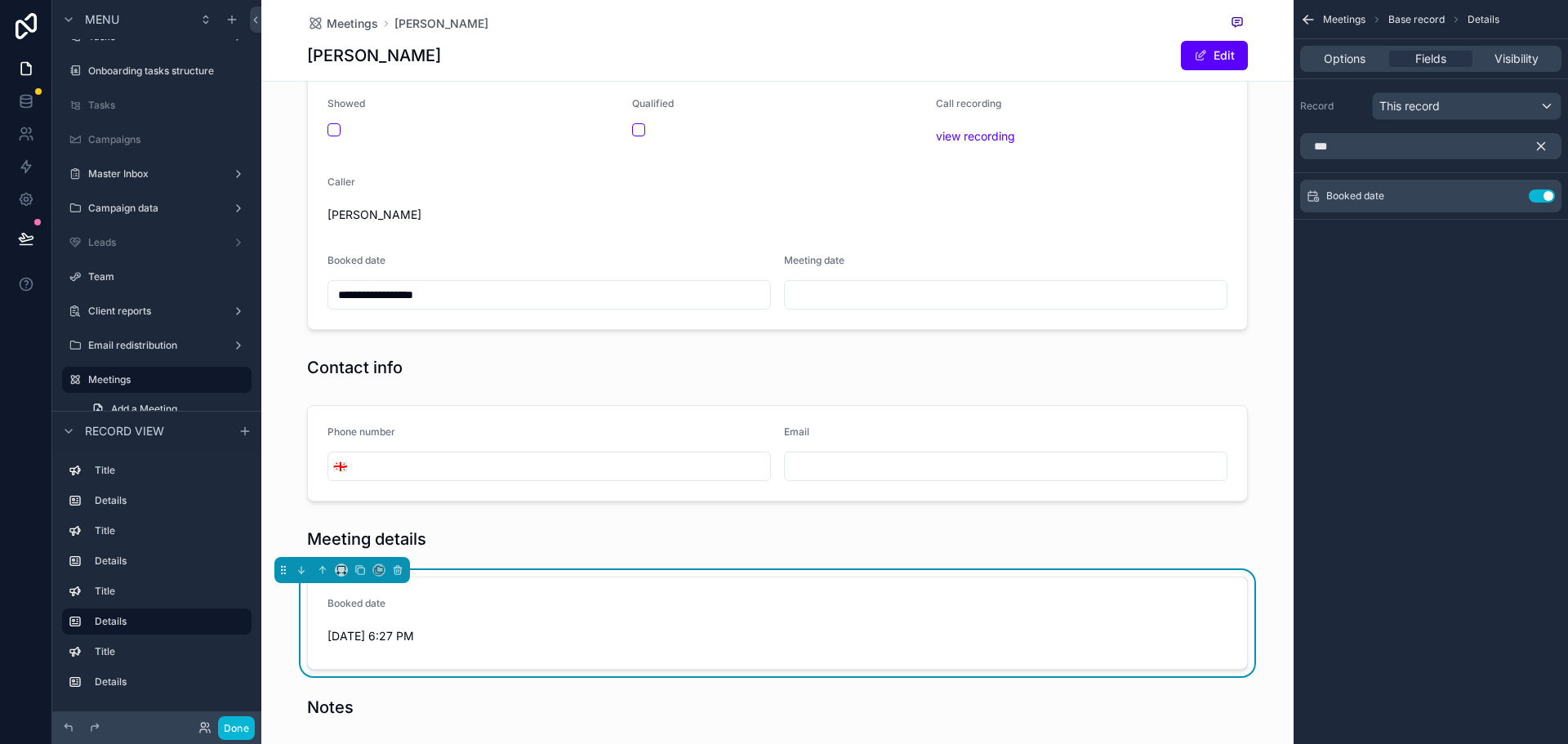
click at [1540, 144] on icon "scrollable content" at bounding box center [1541, 145] width 15 height 15
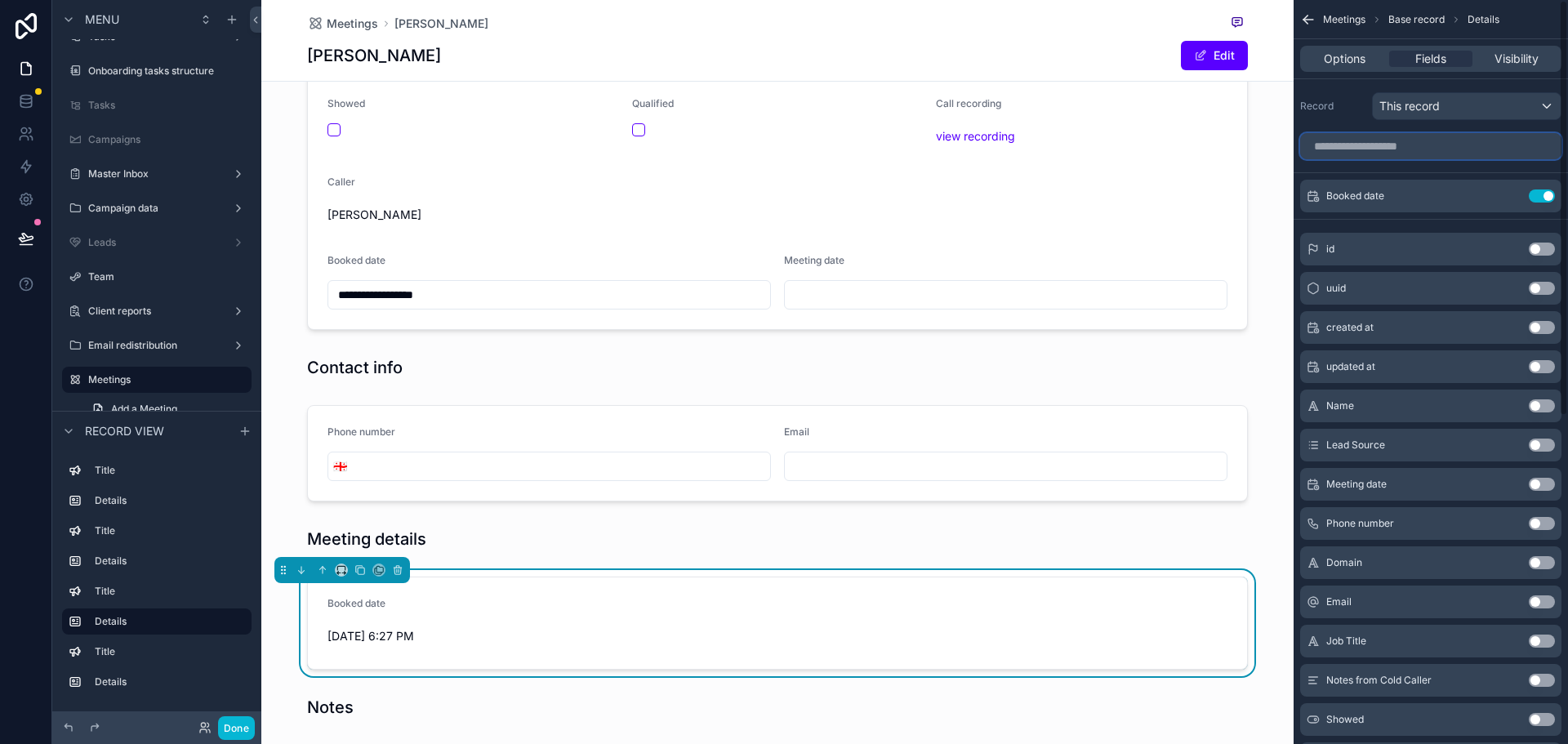
click at [1406, 144] on input "scrollable content" at bounding box center [1430, 146] width 261 height 27
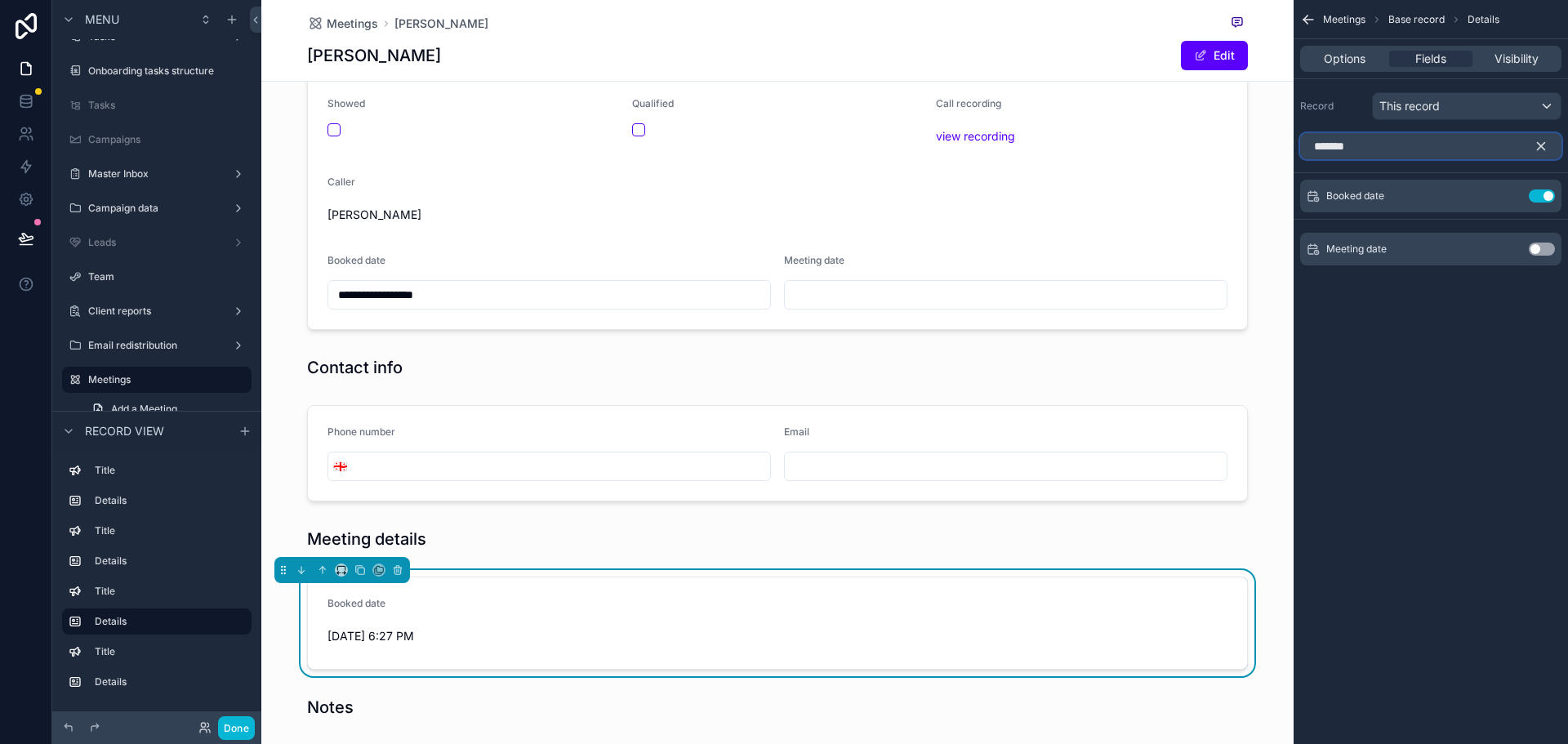
type input "*******"
click at [1539, 250] on button "Use setting" at bounding box center [1541, 249] width 27 height 13
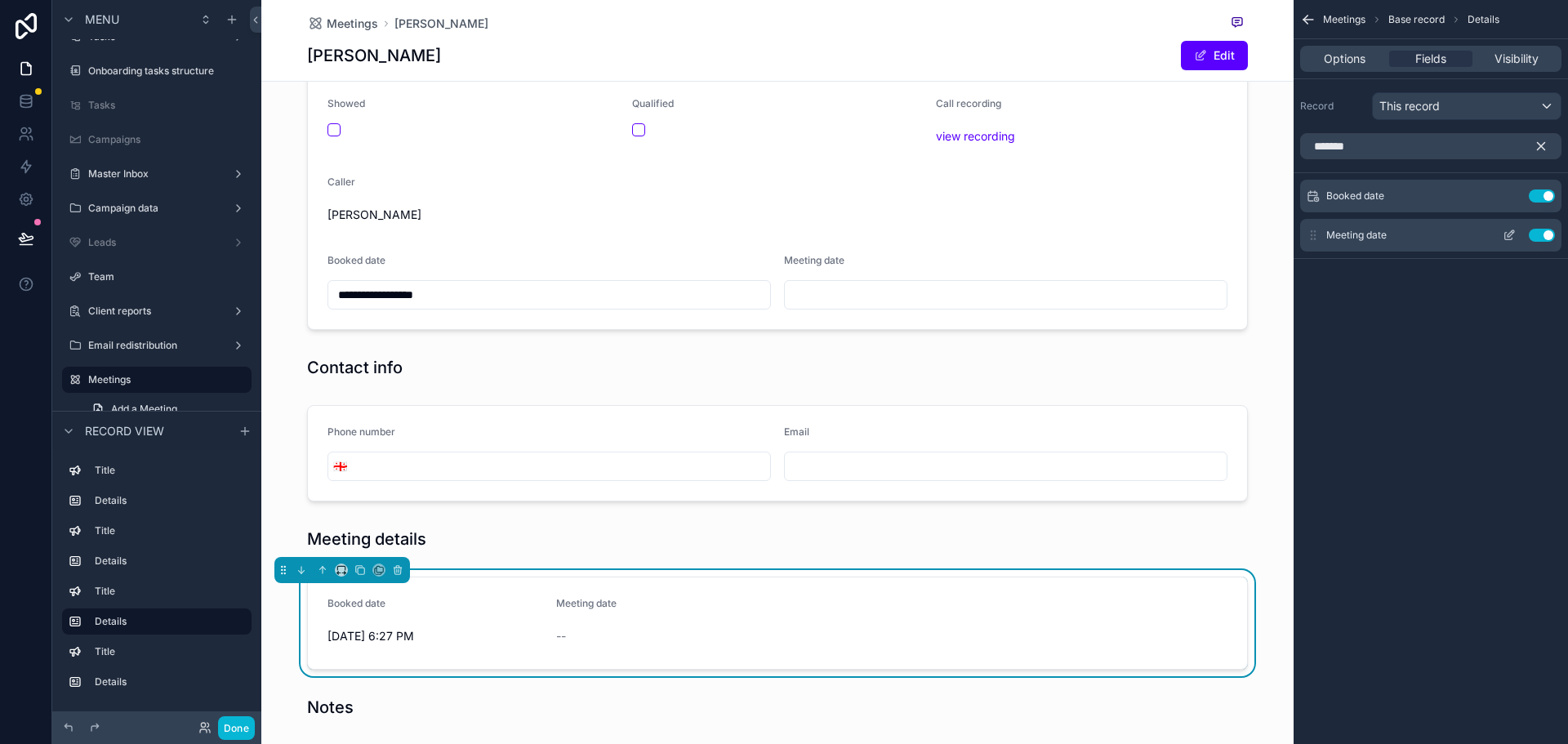
click at [1512, 235] on icon "scrollable content" at bounding box center [1508, 234] width 13 height 13
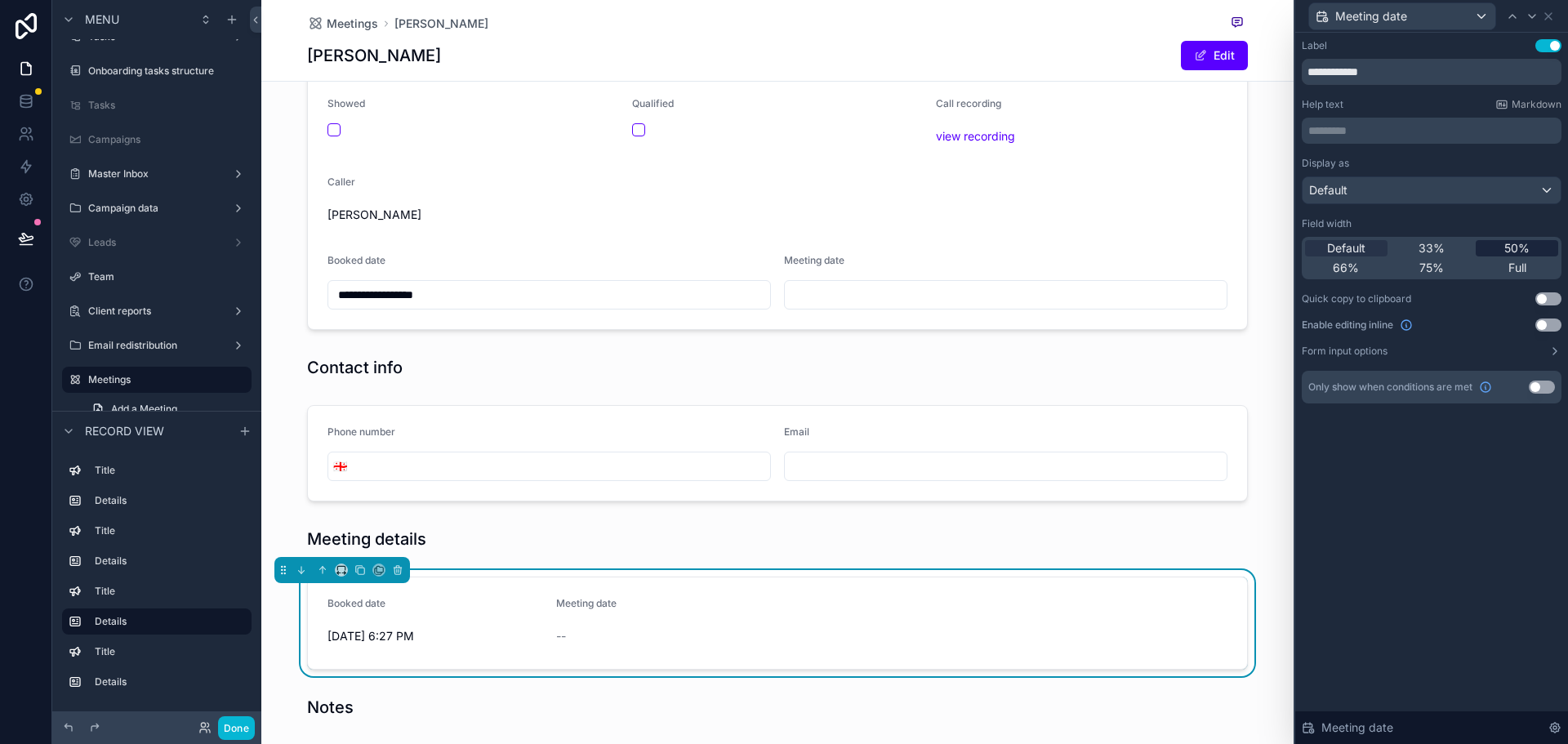
click at [1522, 252] on span "50%" at bounding box center [1517, 248] width 26 height 16
click at [1548, 322] on button "Use setting" at bounding box center [1548, 324] width 27 height 13
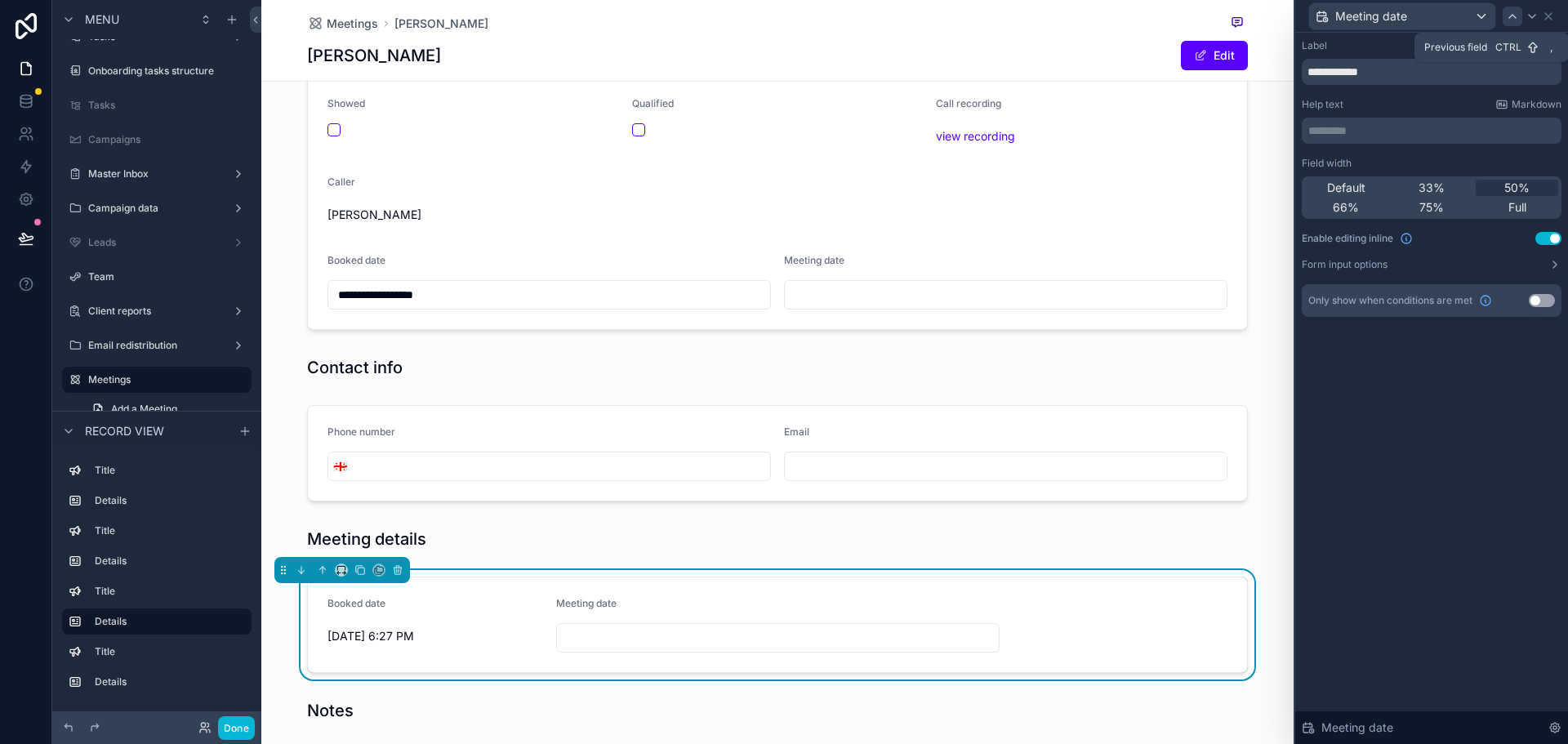
click at [1517, 15] on icon at bounding box center [1512, 15] width 13 height 13
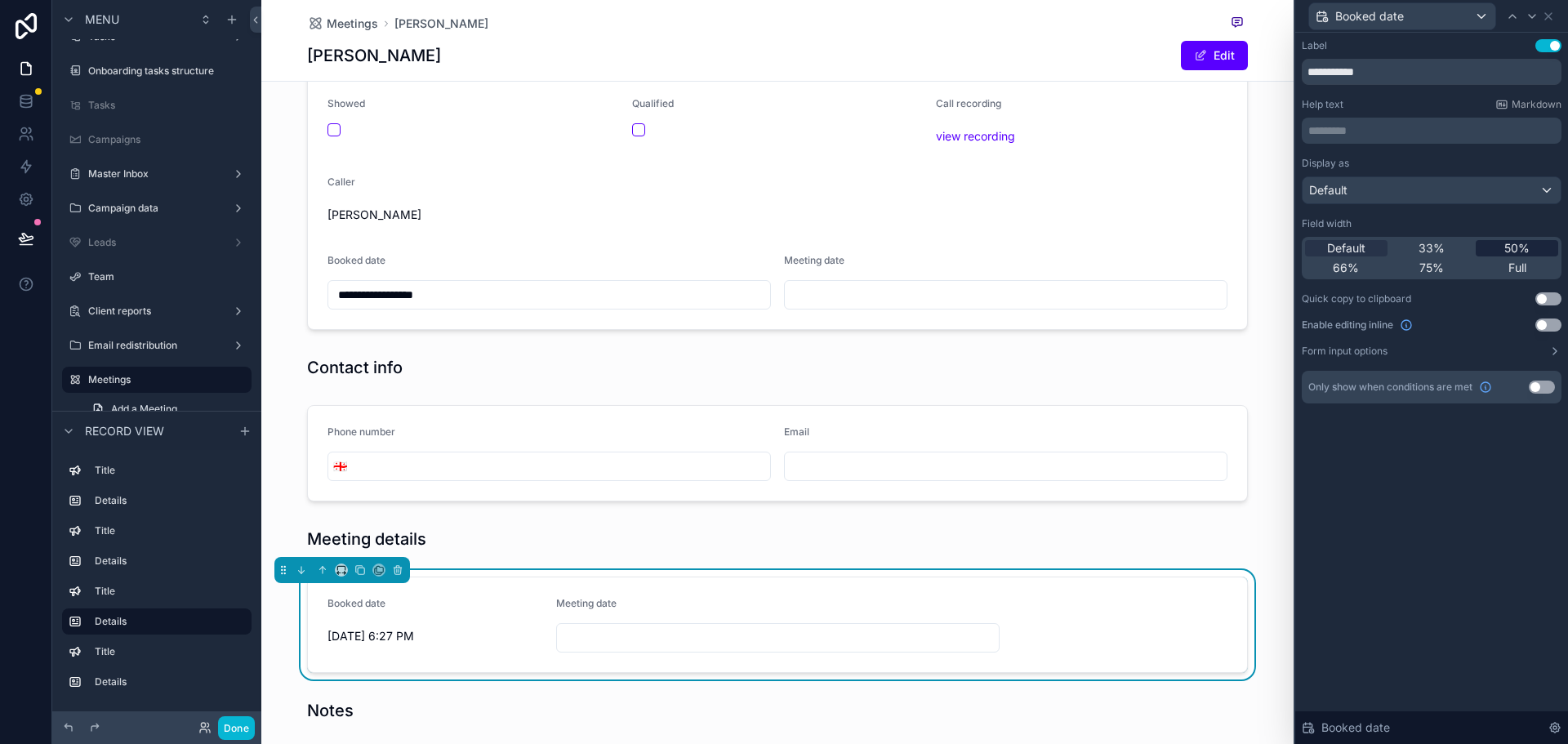
click at [1519, 246] on span "50%" at bounding box center [1517, 248] width 26 height 16
click at [1438, 246] on span "33%" at bounding box center [1431, 248] width 27 height 16
click at [1440, 267] on span "75%" at bounding box center [1431, 268] width 25 height 16
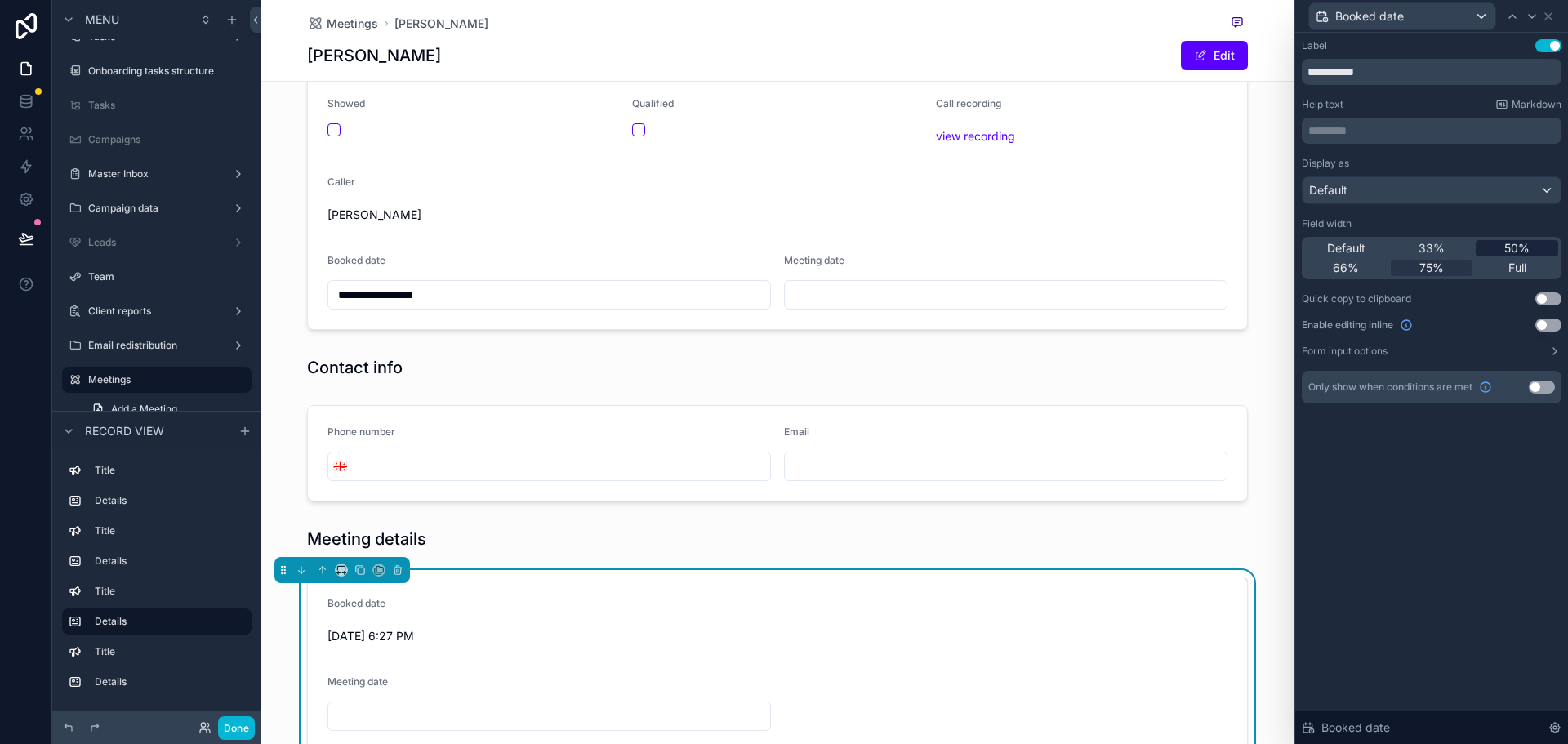
click at [1491, 245] on div "50%" at bounding box center [1517, 248] width 82 height 16
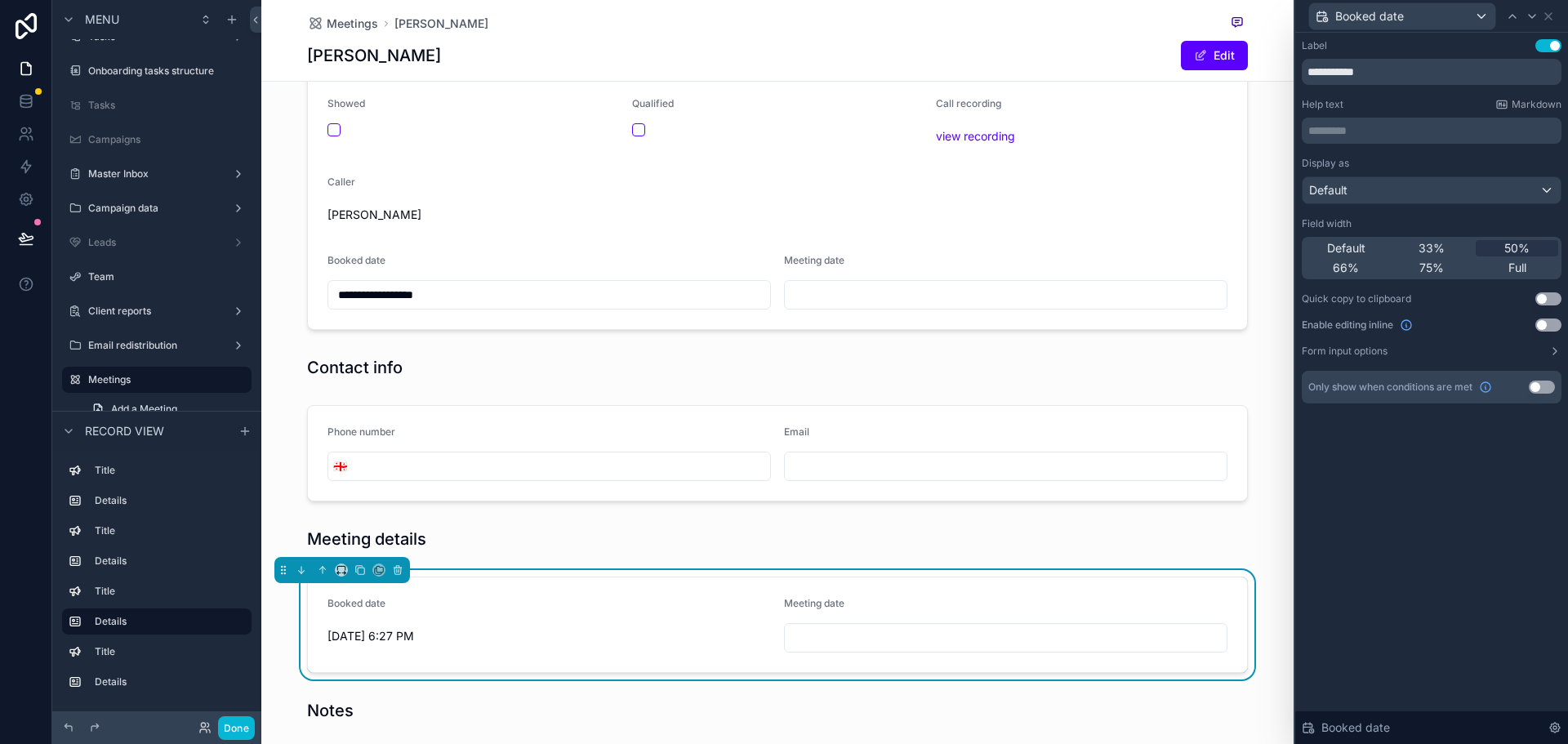
click at [1554, 16] on div "Booked date" at bounding box center [1432, 15] width 260 height 32
click at [1550, 14] on icon at bounding box center [1548, 16] width 7 height 7
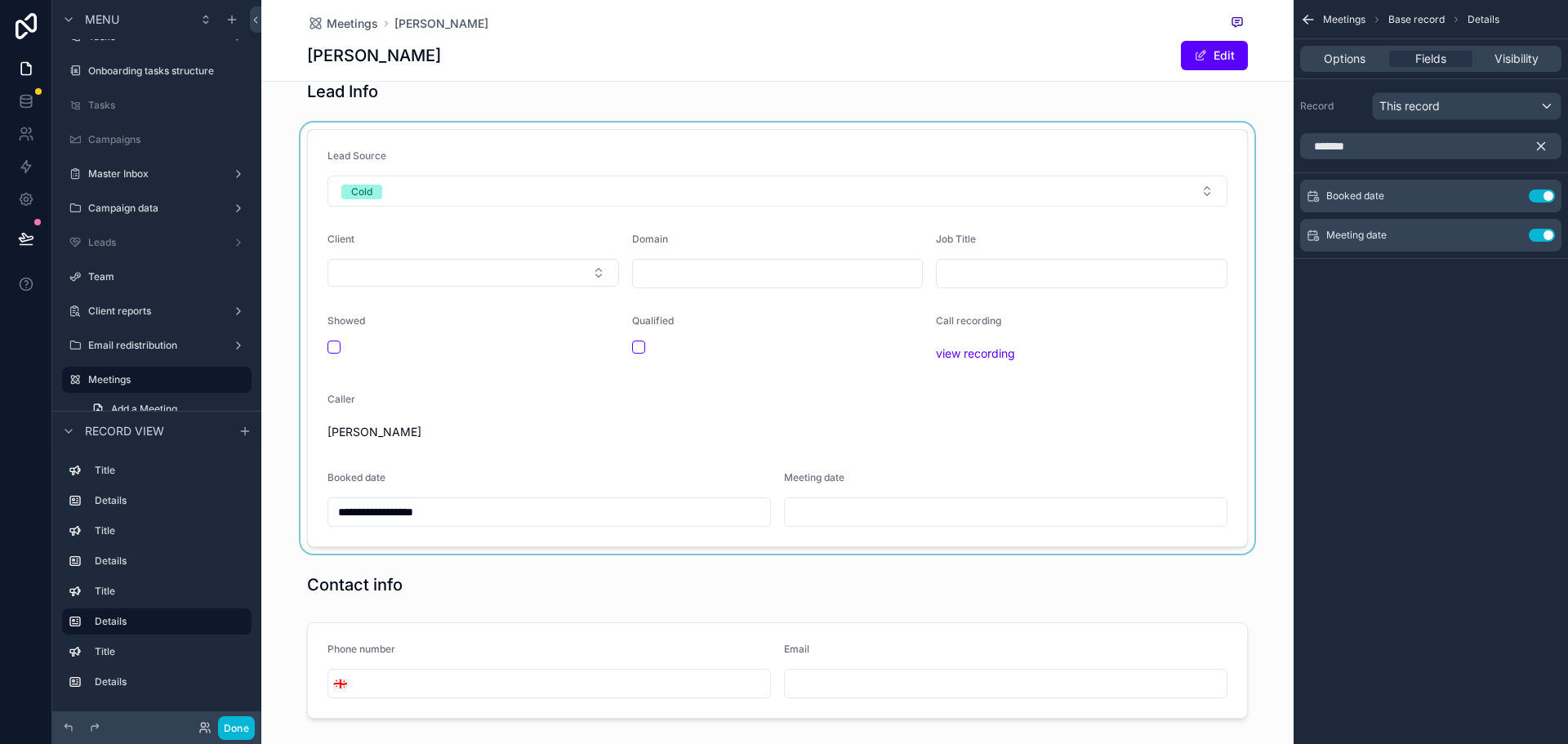
scroll to position [0, 0]
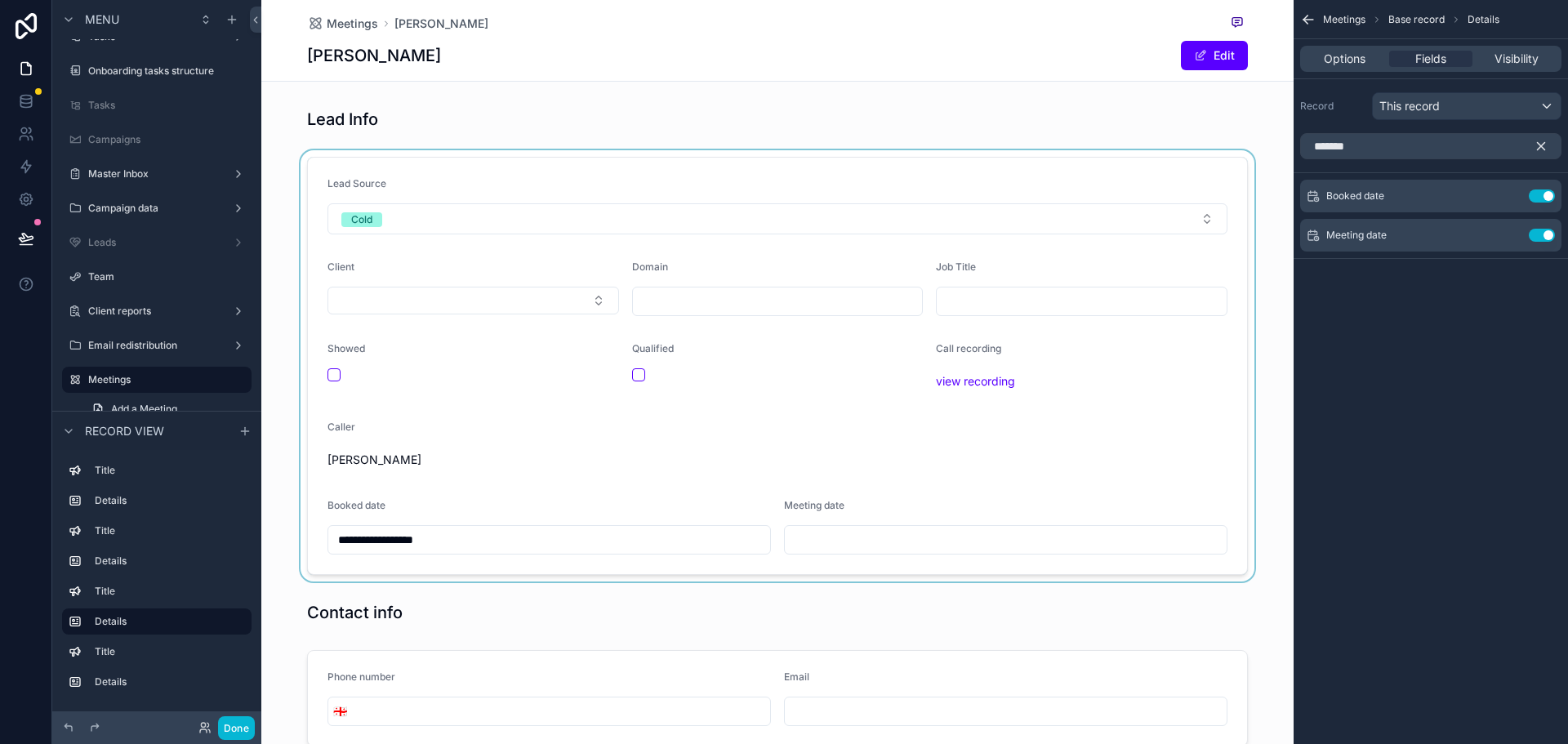
click at [620, 506] on div "scrollable content" at bounding box center [777, 366] width 1033 height 431
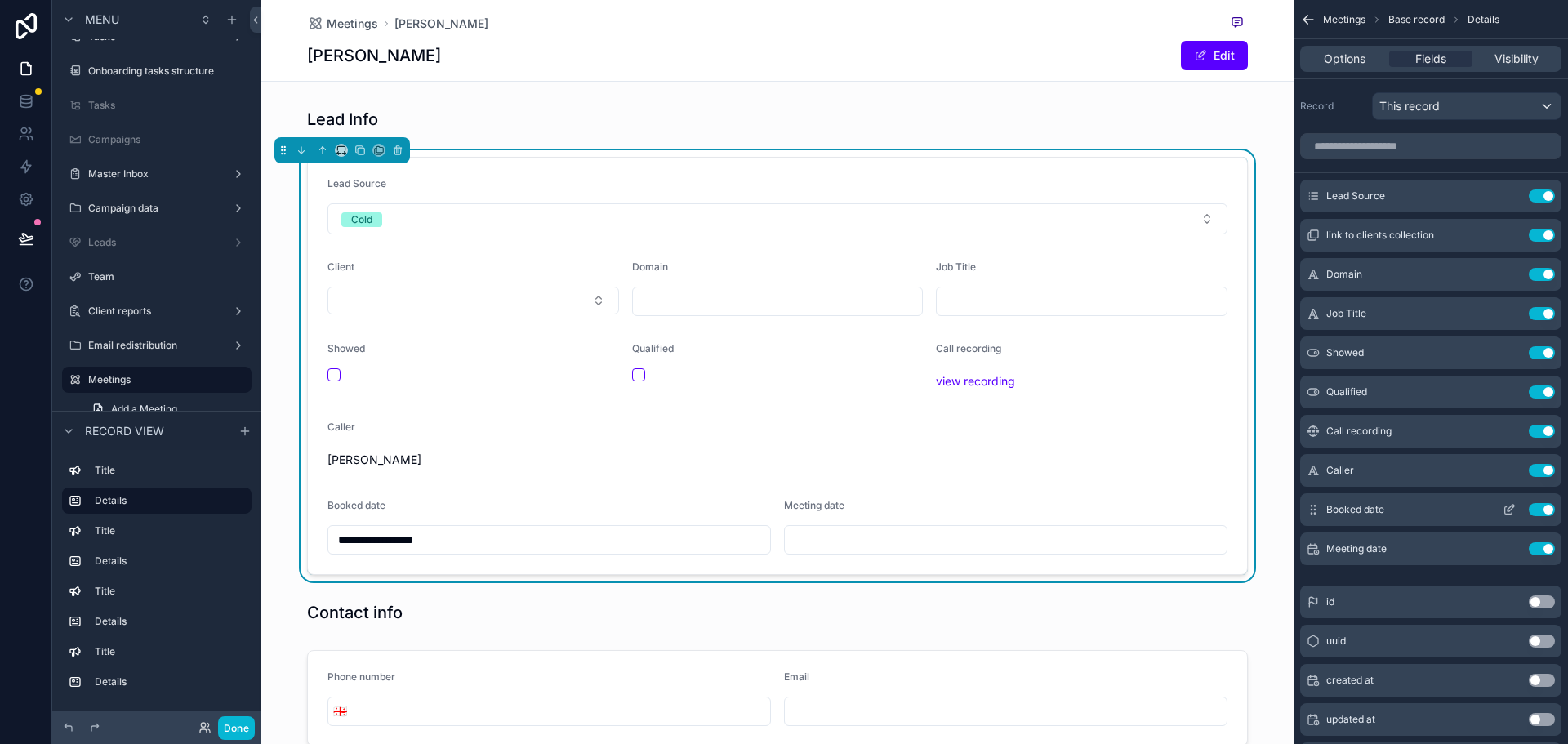
click at [1541, 509] on button "Use setting" at bounding box center [1541, 509] width 27 height 13
click at [1547, 505] on button "Use setting" at bounding box center [1541, 509] width 27 height 13
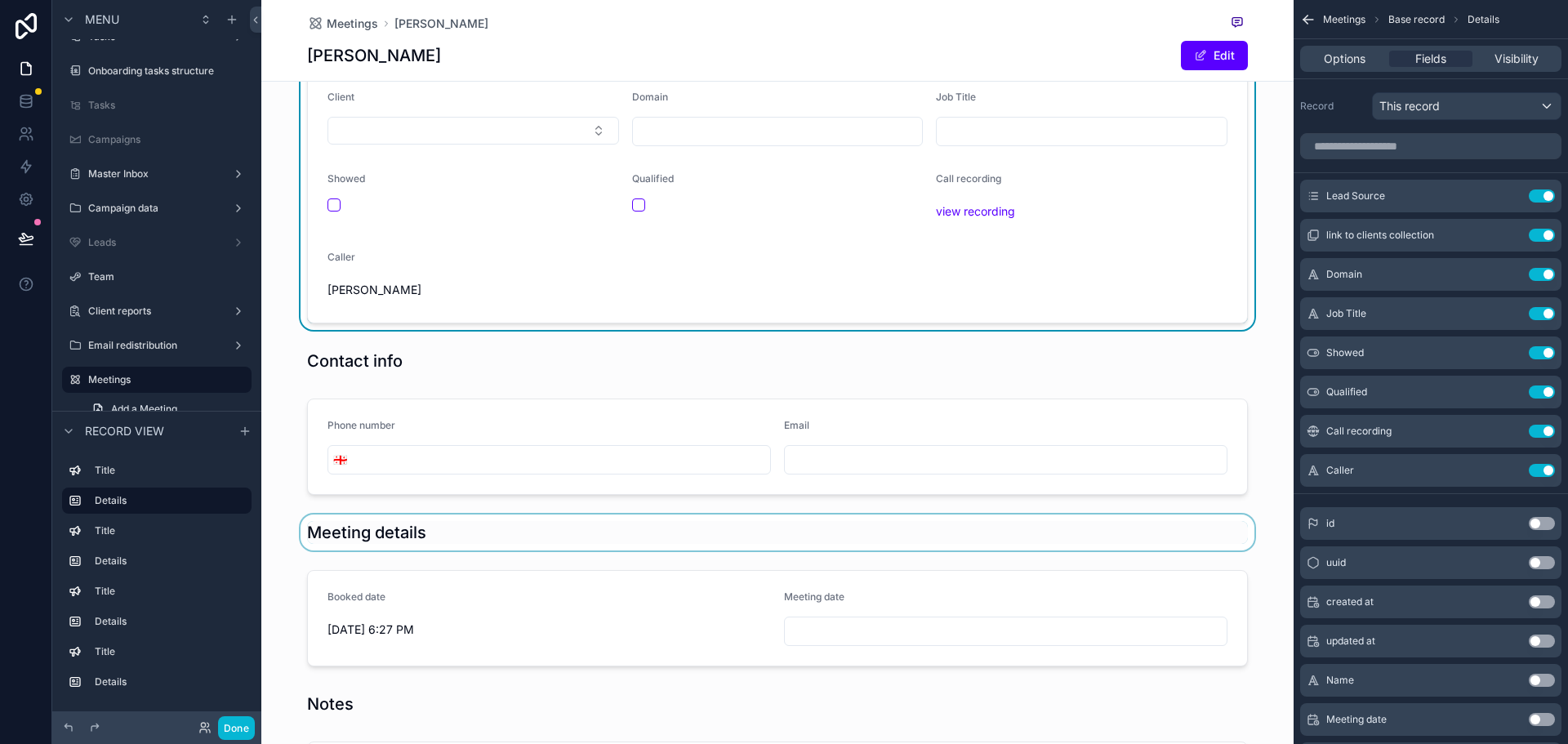
scroll to position [163, 0]
click at [357, 538] on div "scrollable content" at bounding box center [777, 539] width 1033 height 36
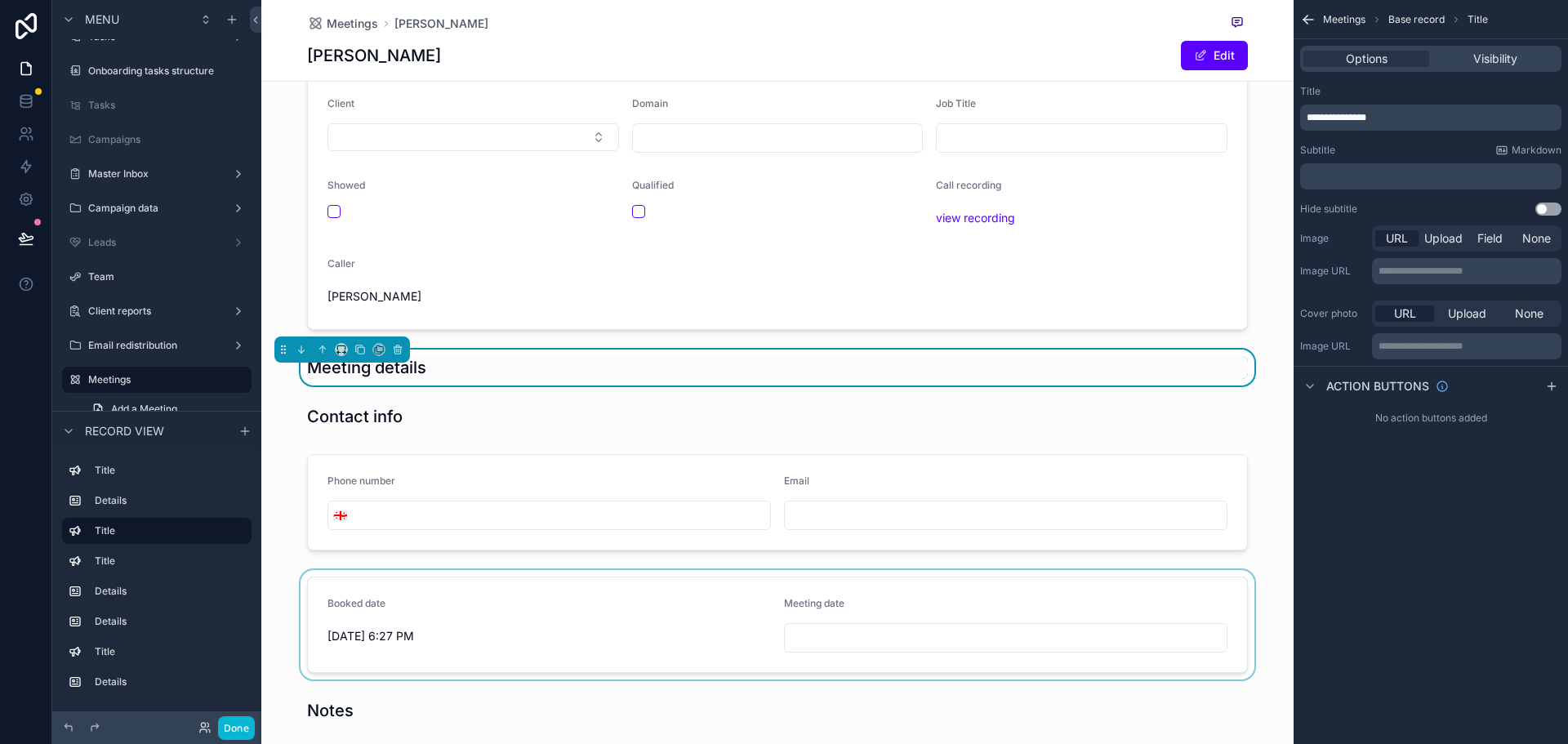
click at [328, 601] on div "scrollable content" at bounding box center [777, 624] width 1033 height 109
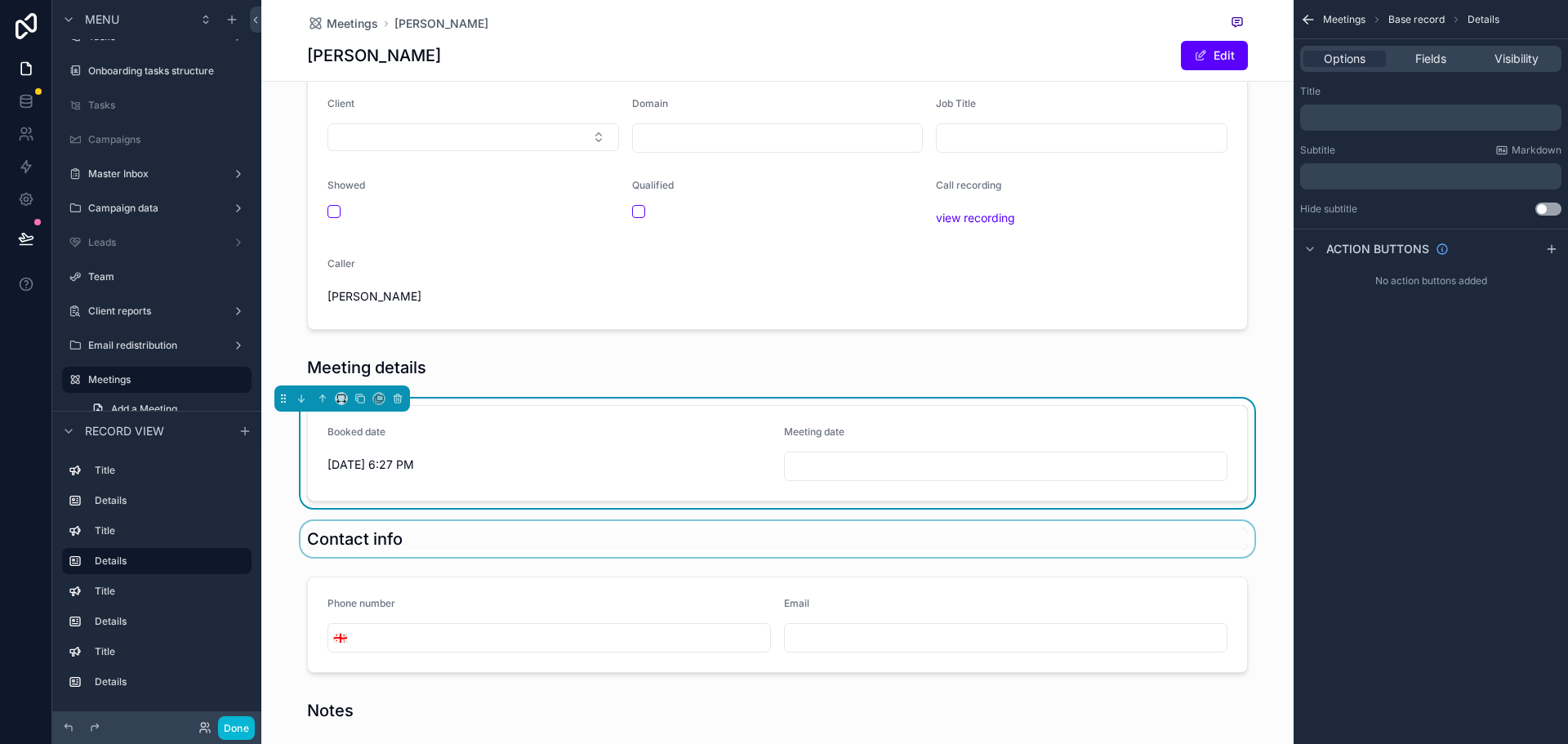
click at [581, 542] on div "scrollable content" at bounding box center [777, 539] width 1033 height 36
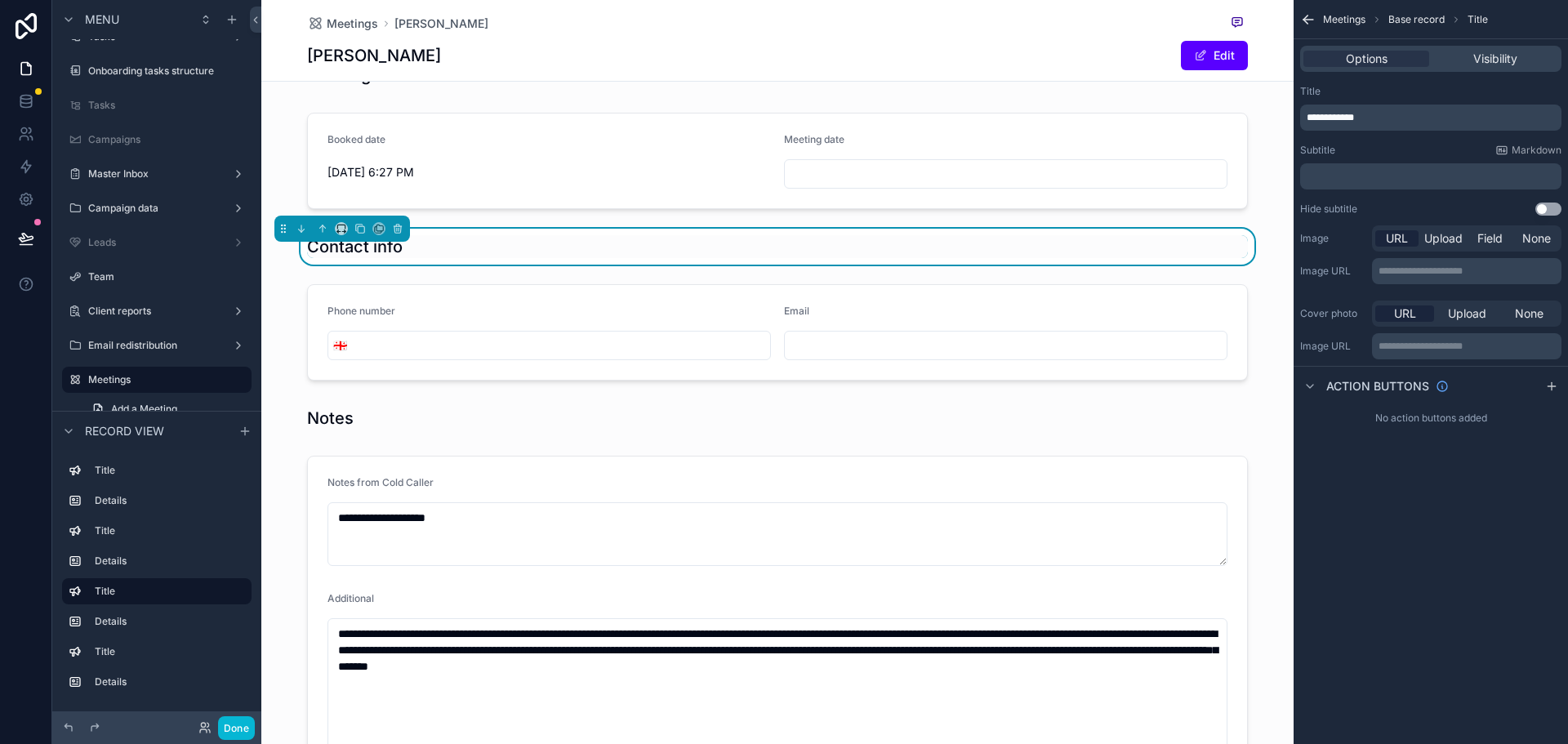
scroll to position [245, 0]
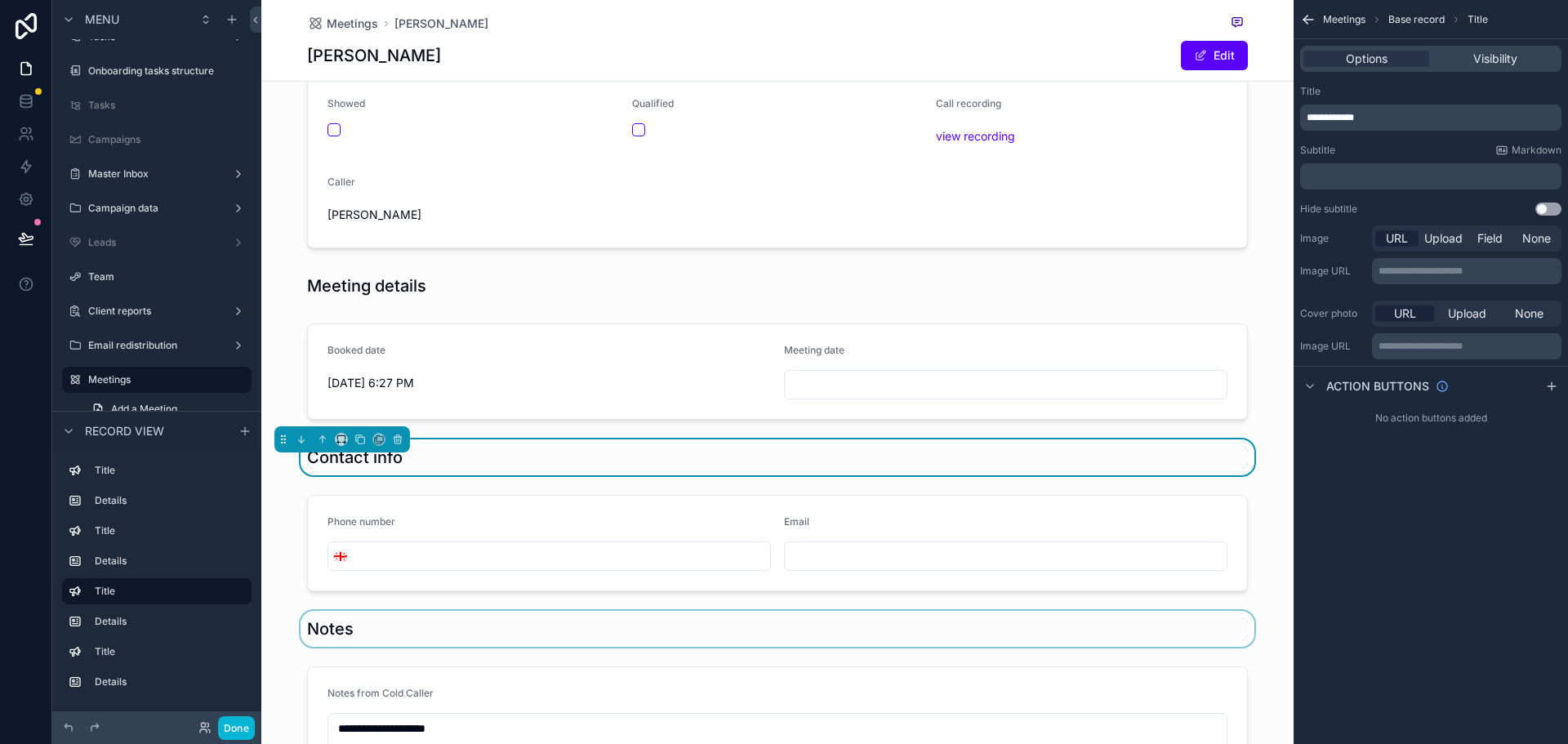
click at [554, 614] on div "scrollable content" at bounding box center [777, 629] width 1033 height 36
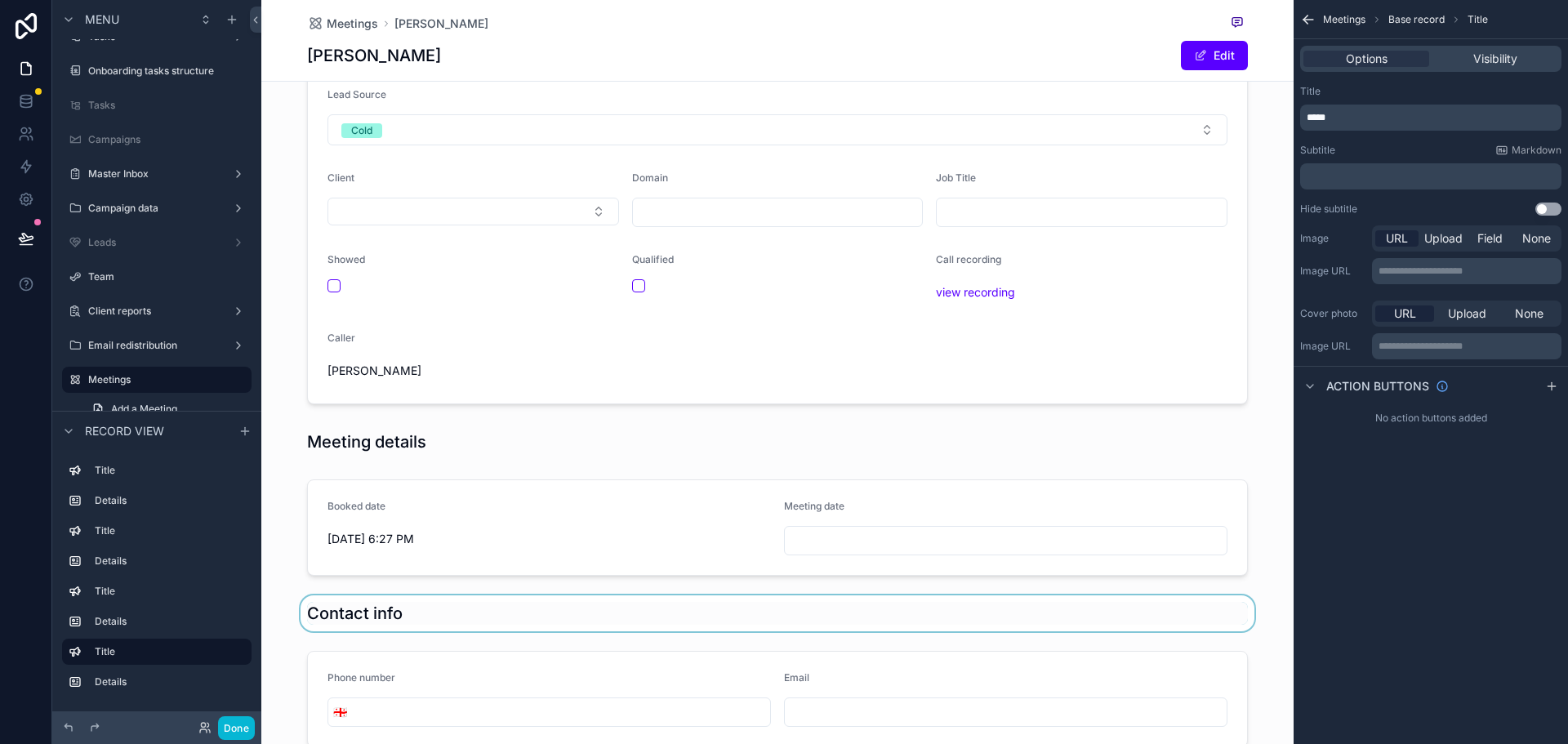
scroll to position [0, 0]
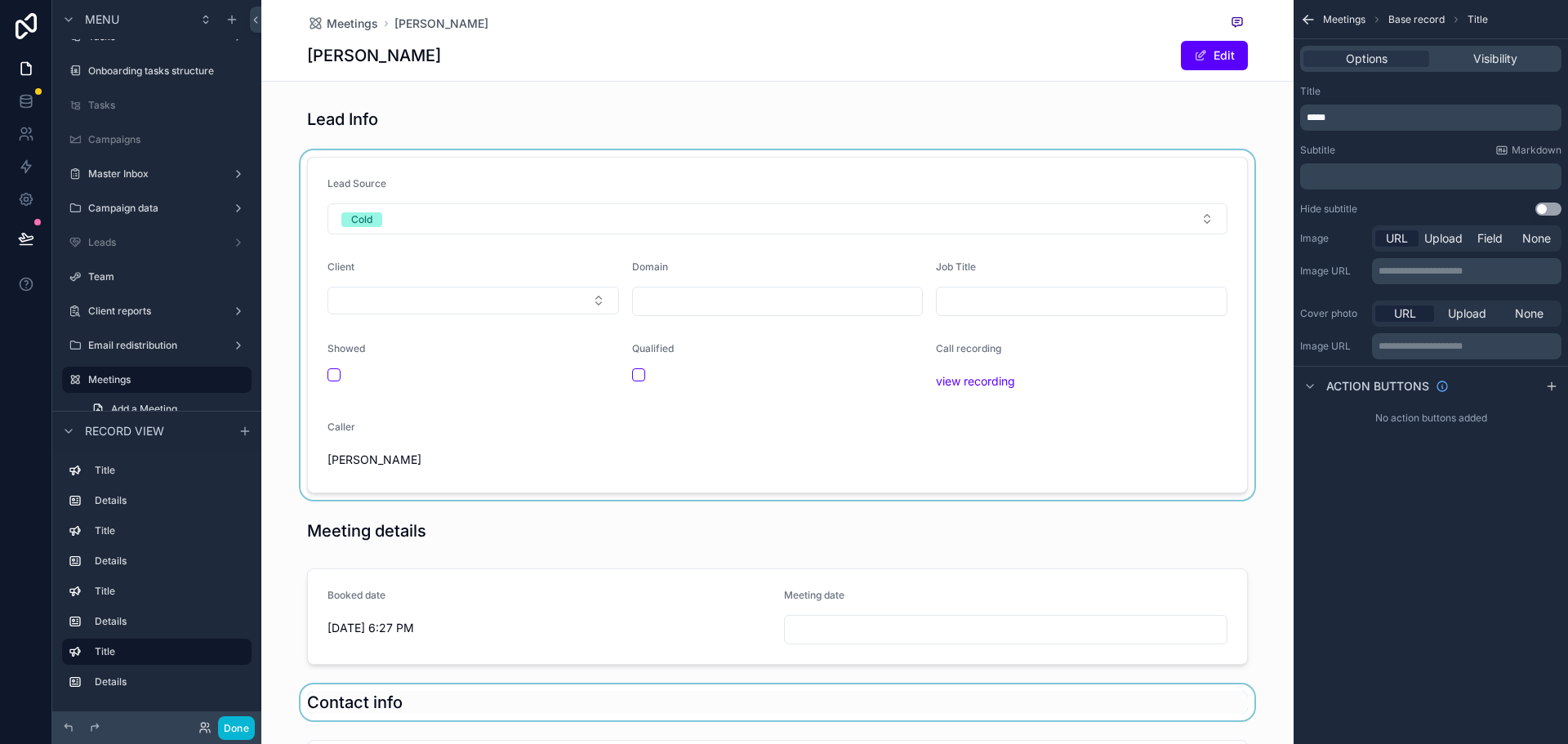
click at [553, 400] on div "scrollable content" at bounding box center [777, 325] width 1033 height 350
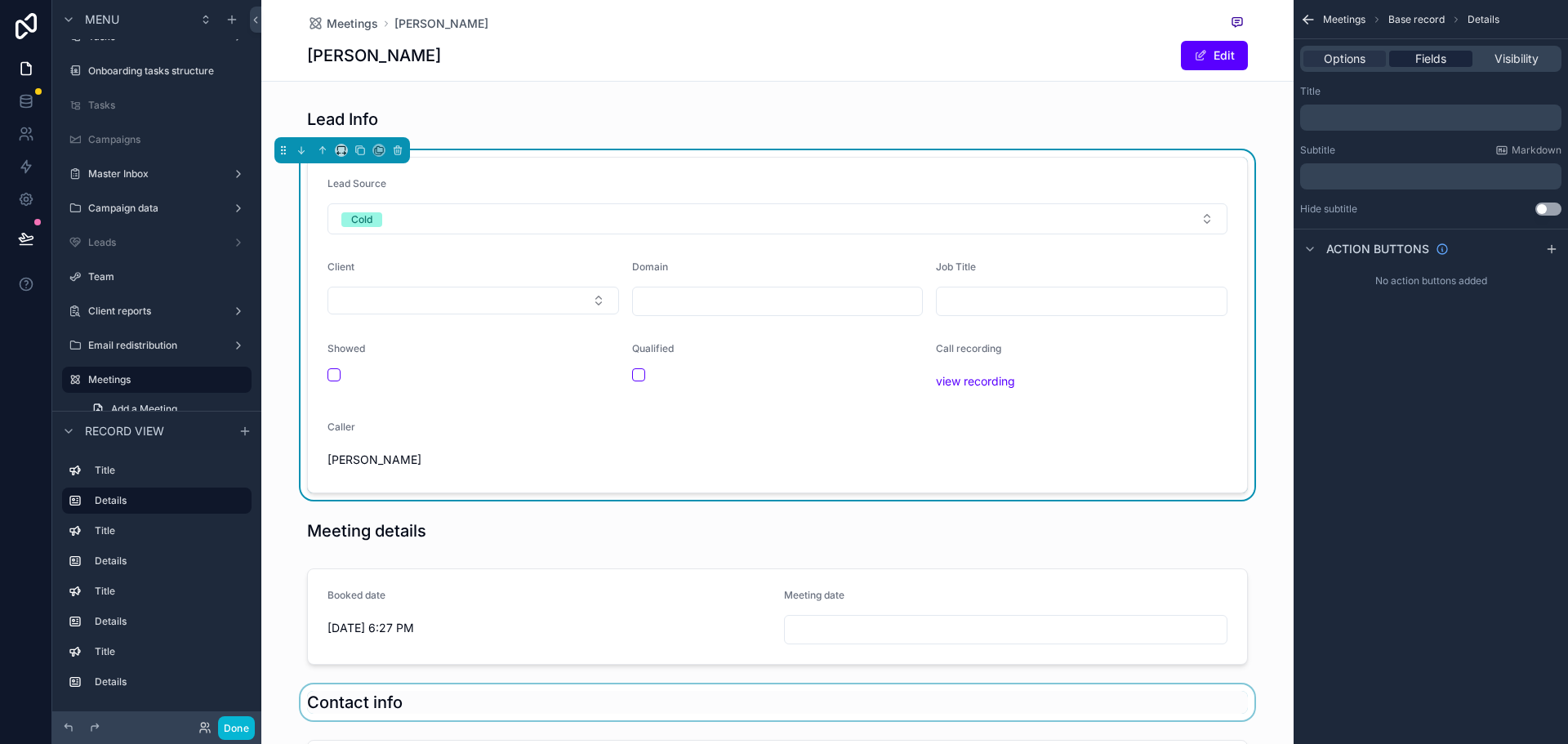
click at [1435, 63] on span "Fields" at bounding box center [1430, 58] width 31 height 16
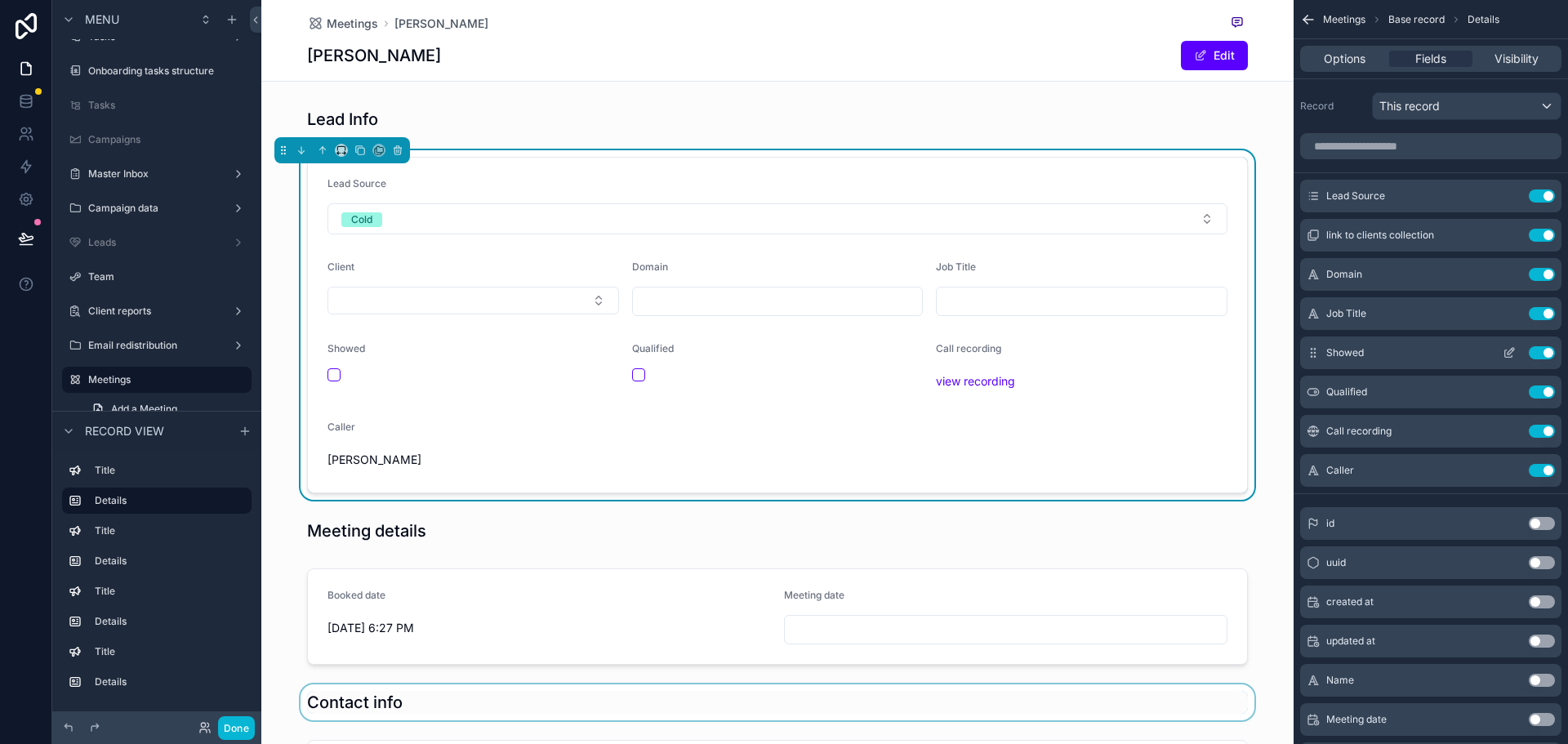
click at [1545, 349] on button "Use setting" at bounding box center [1541, 352] width 27 height 13
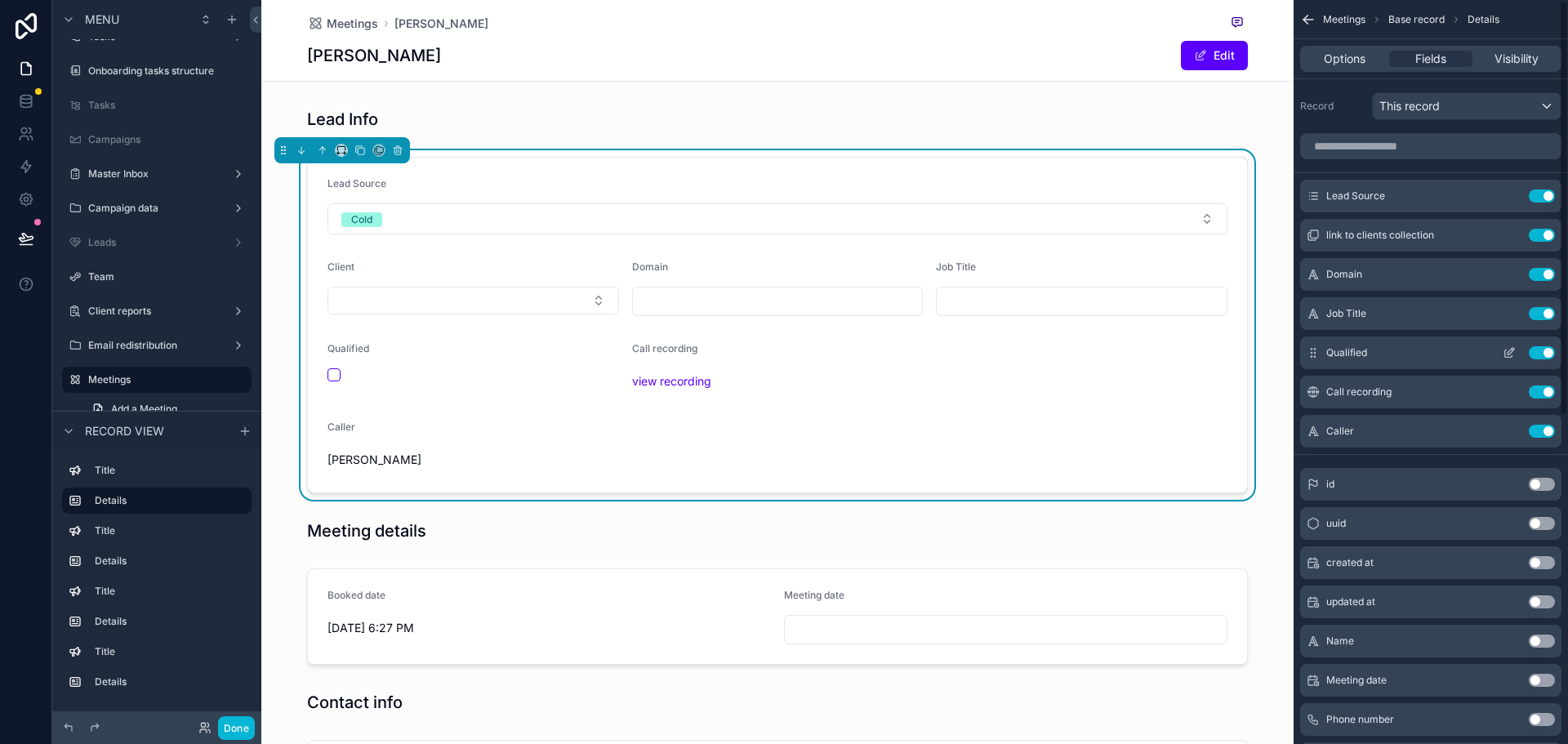
click at [1544, 351] on button "Use setting" at bounding box center [1541, 352] width 27 height 13
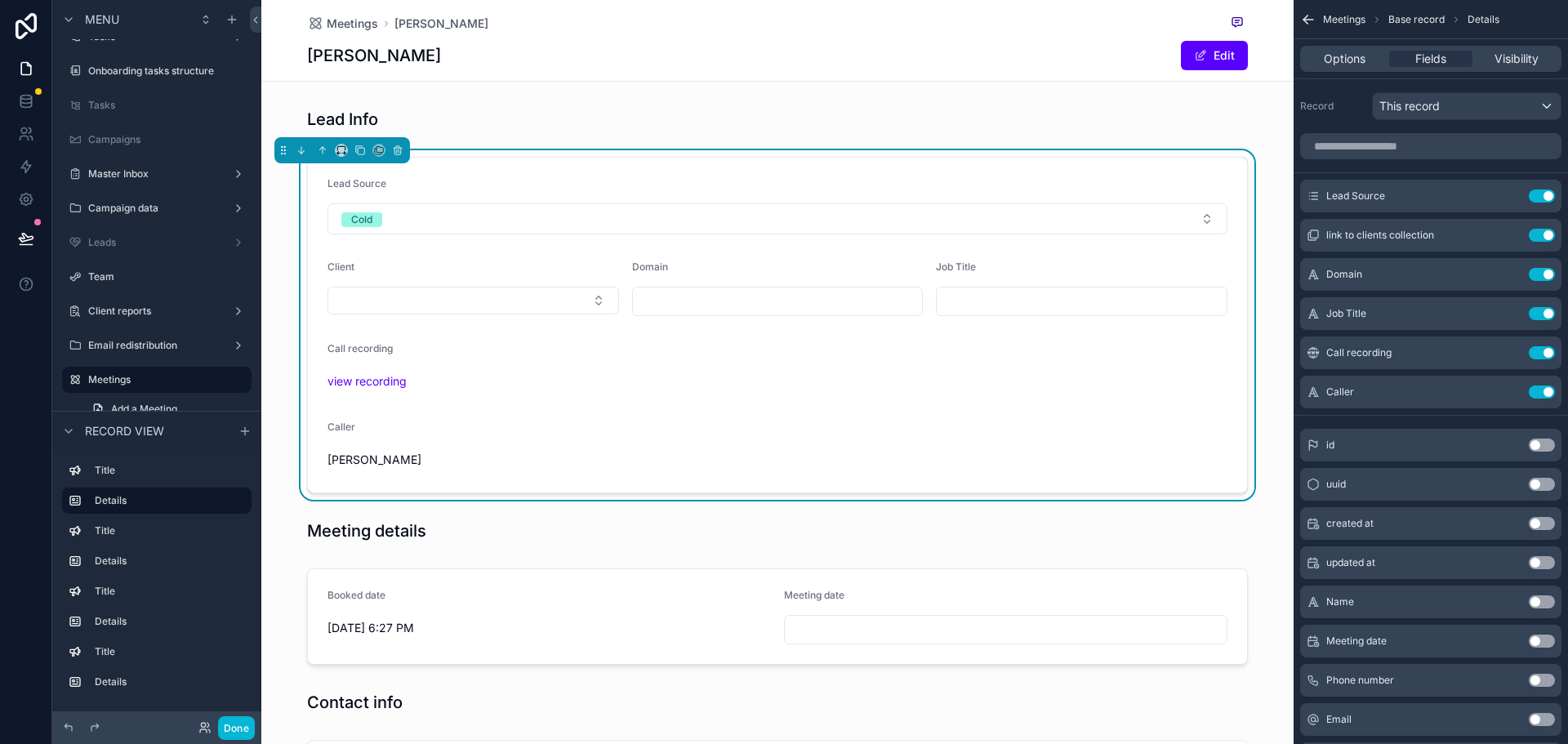
scroll to position [81, 0]
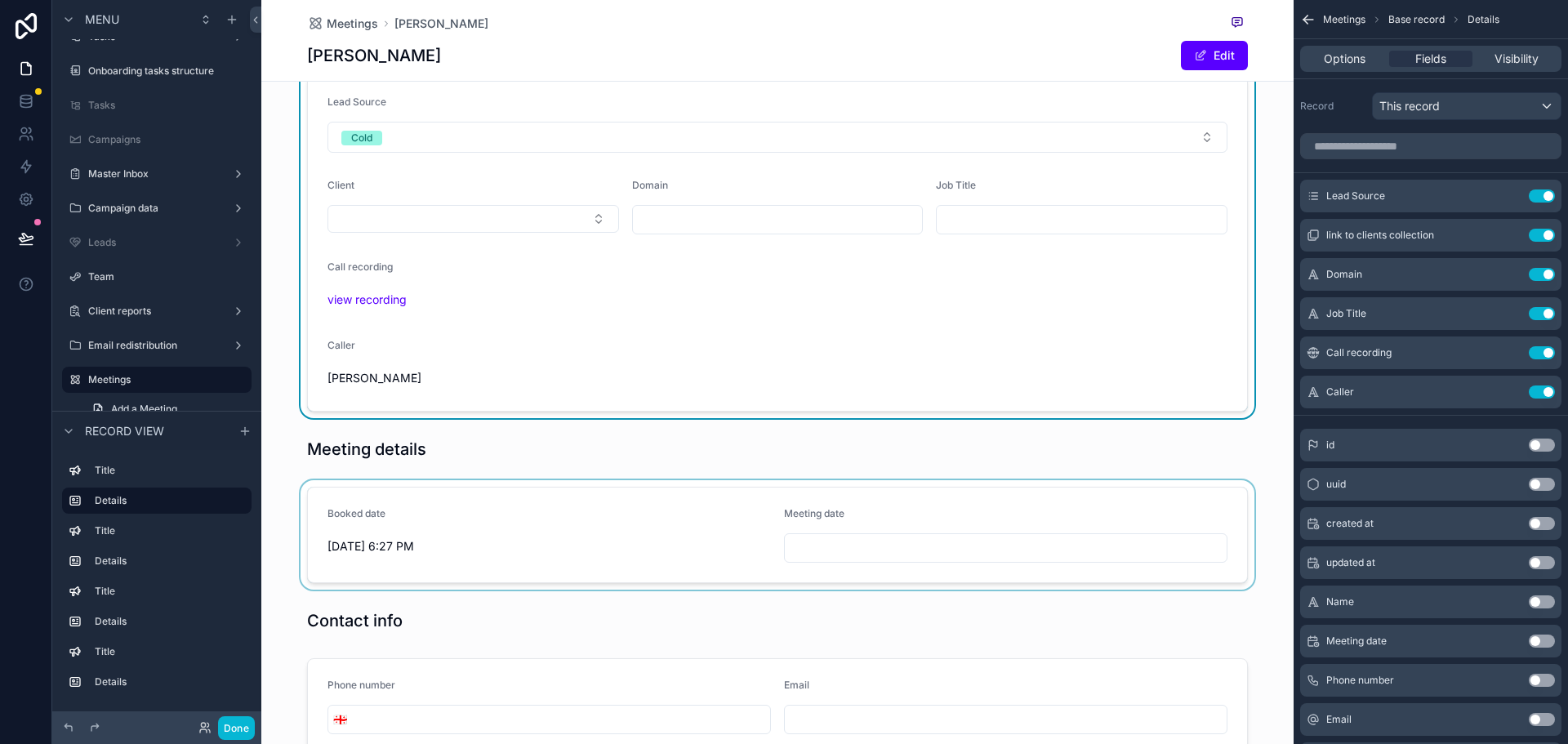
click at [637, 515] on div "scrollable content" at bounding box center [777, 534] width 1033 height 109
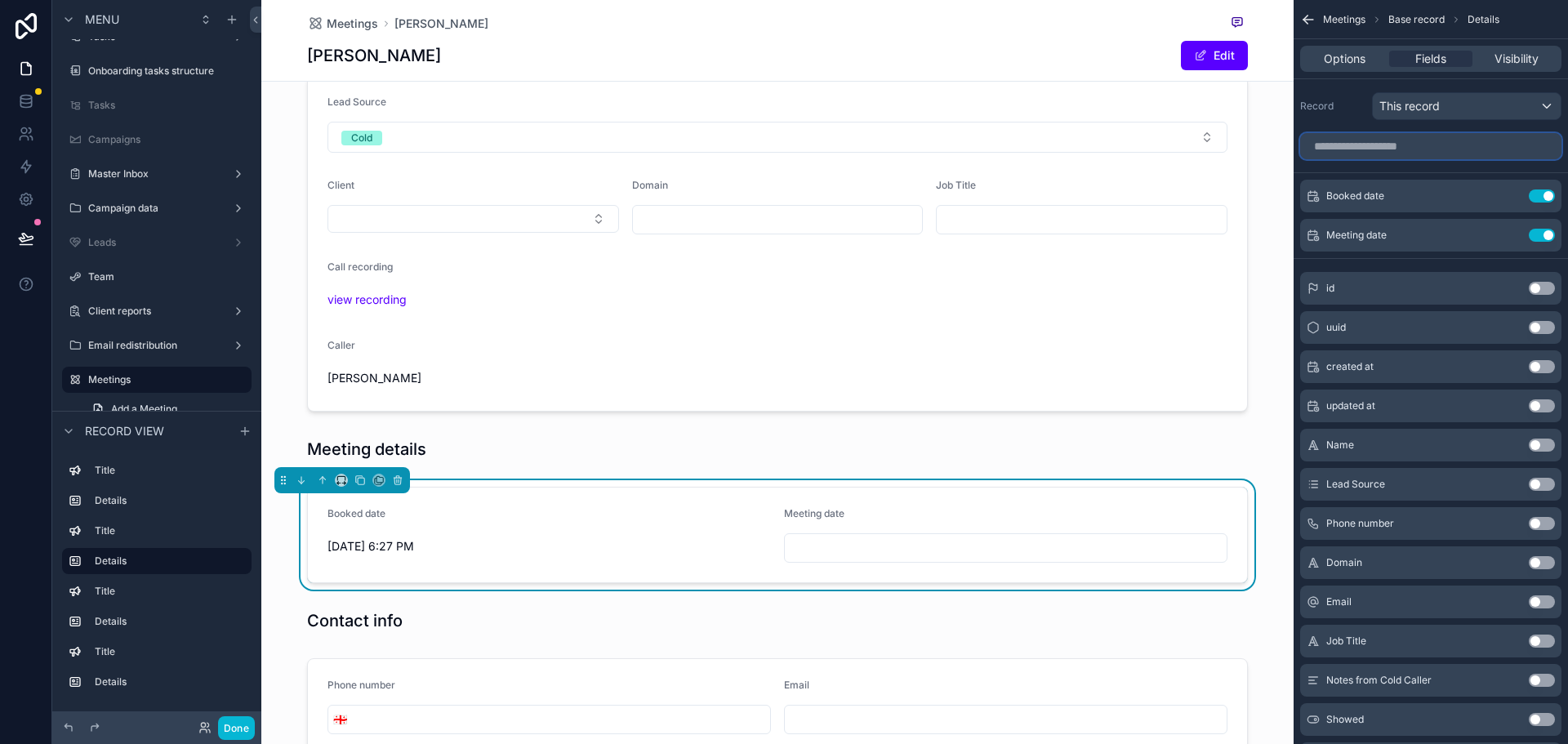
click at [1376, 148] on input "scrollable content" at bounding box center [1430, 146] width 261 height 27
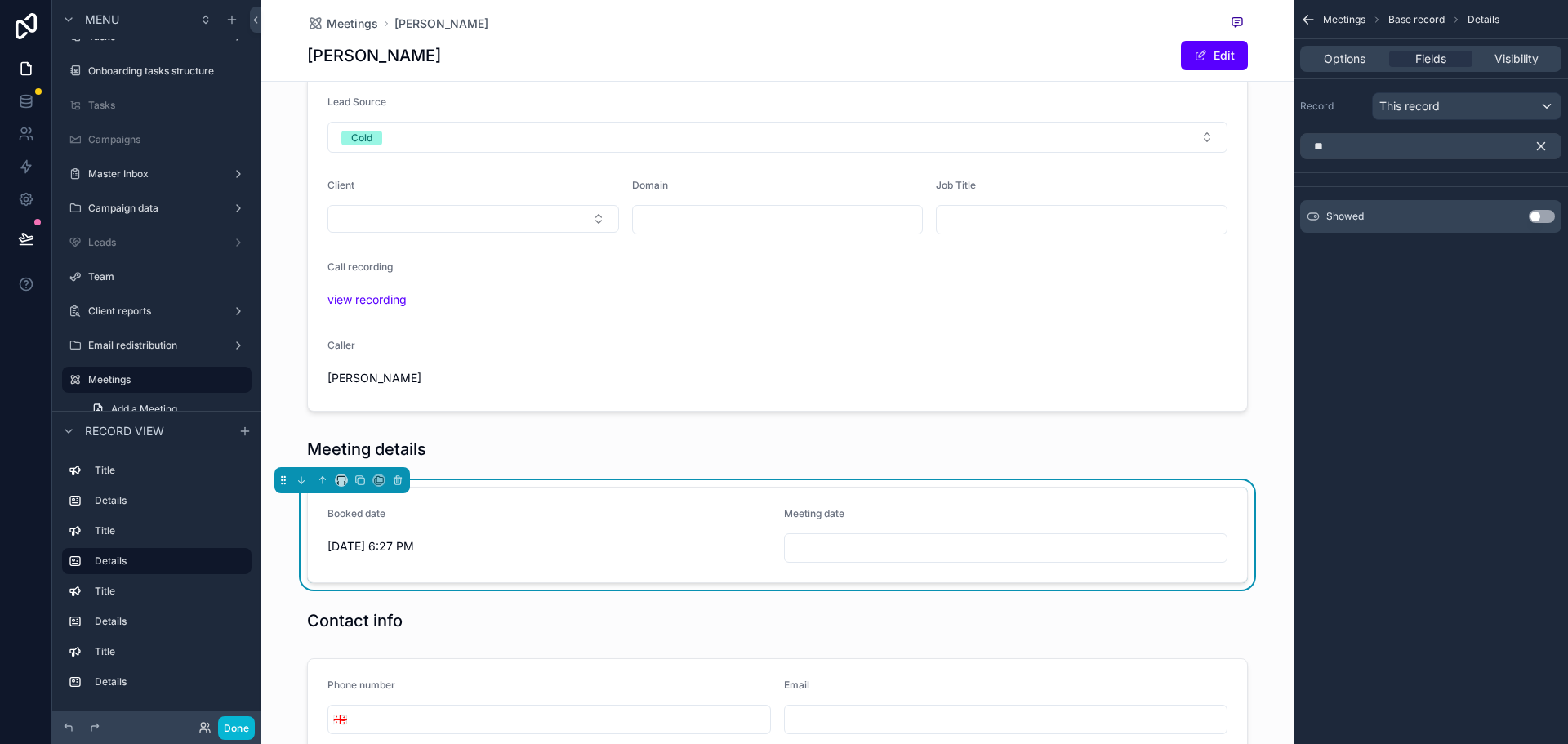
click at [1538, 214] on button "Use setting" at bounding box center [1541, 216] width 27 height 13
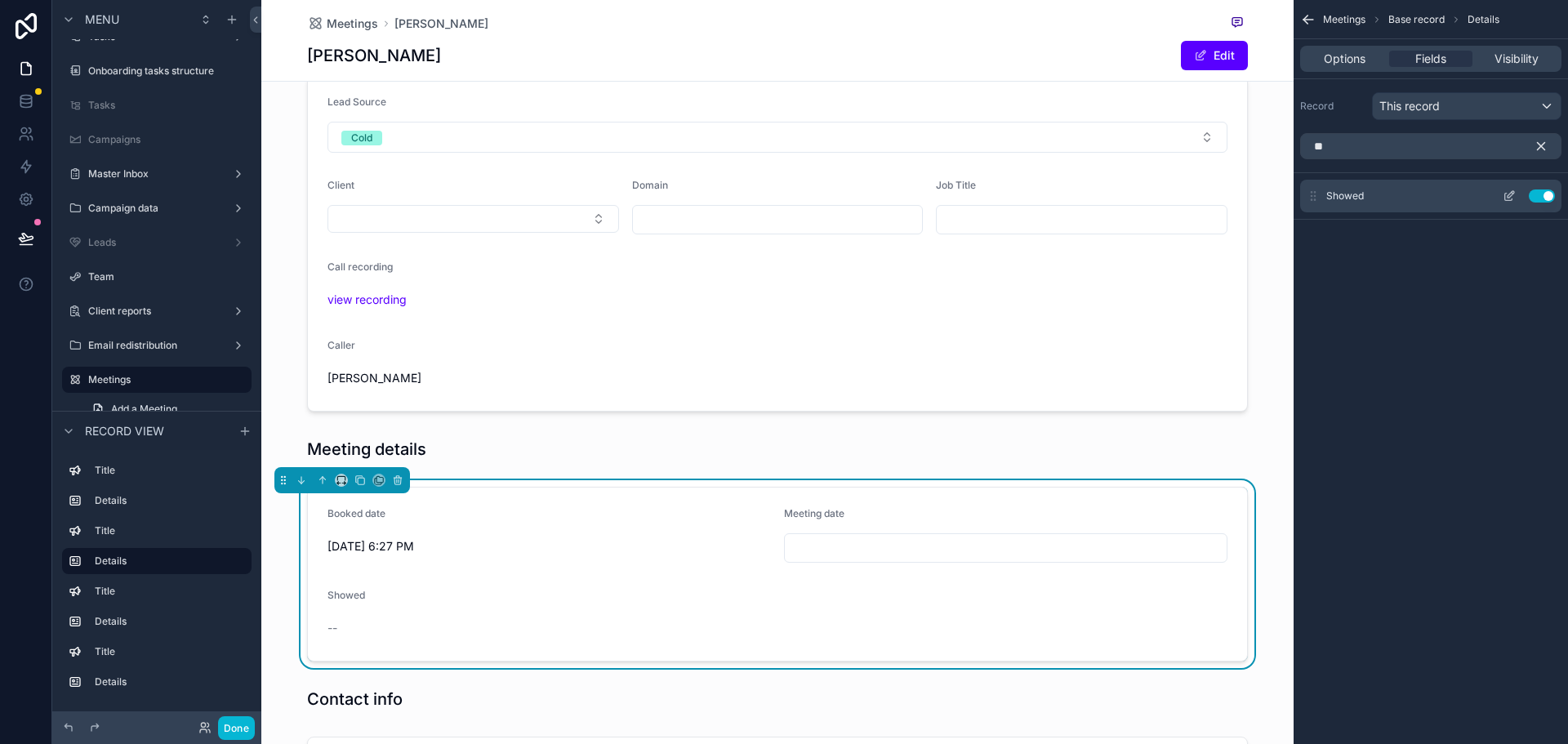
click at [1518, 195] on button "scrollable content" at bounding box center [1509, 195] width 27 height 13
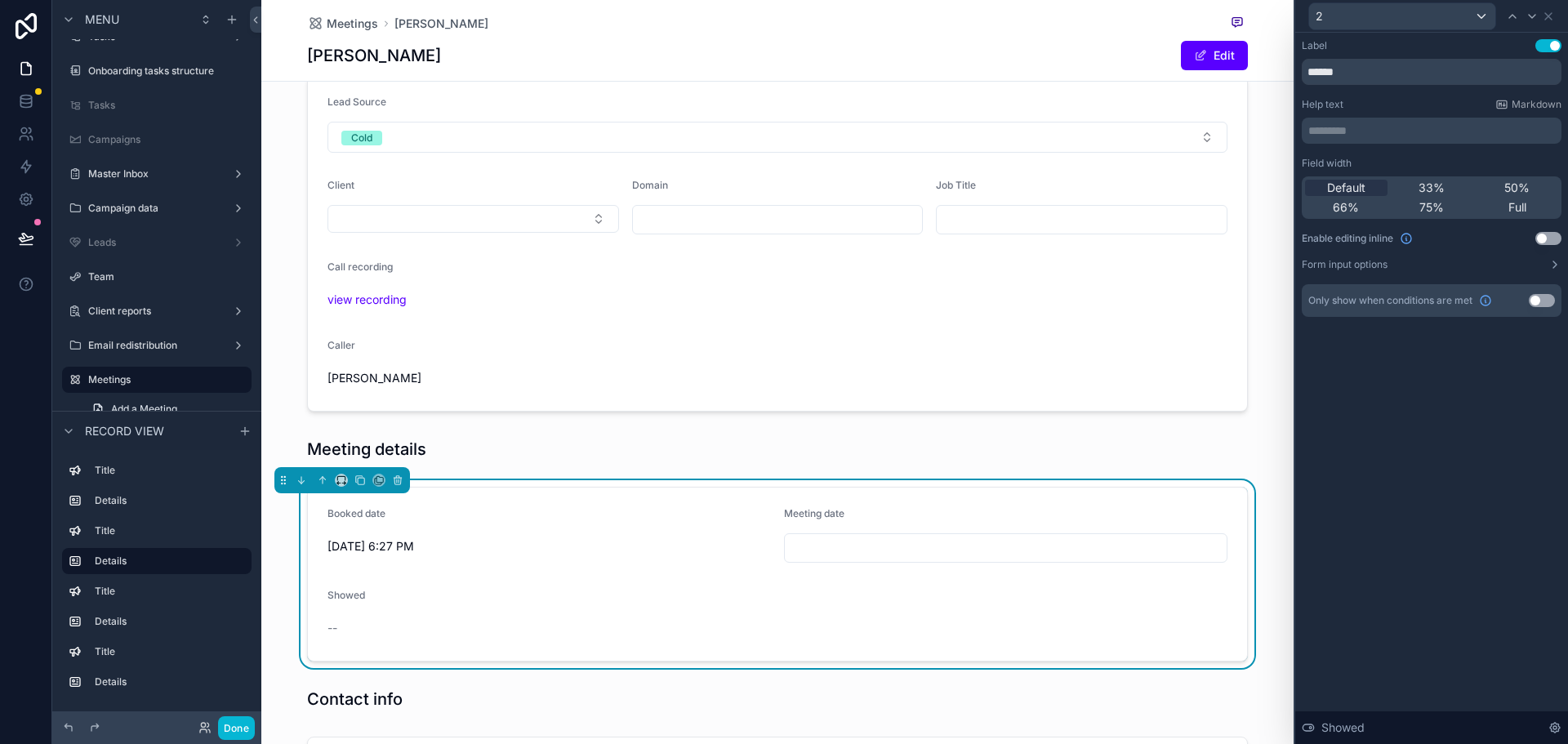
click at [1541, 236] on button "Use setting" at bounding box center [1548, 238] width 27 height 13
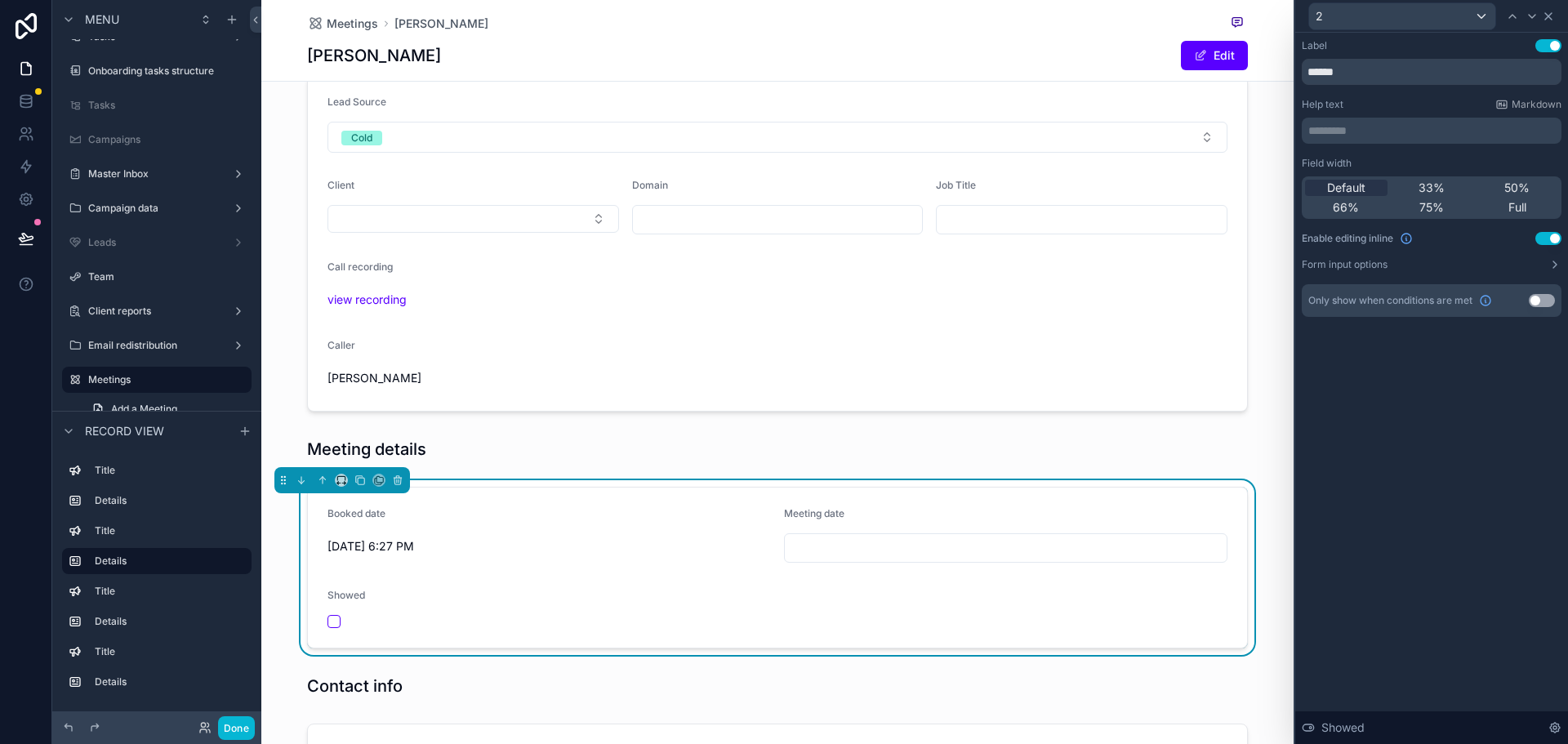
click at [1550, 15] on icon at bounding box center [1548, 16] width 7 height 7
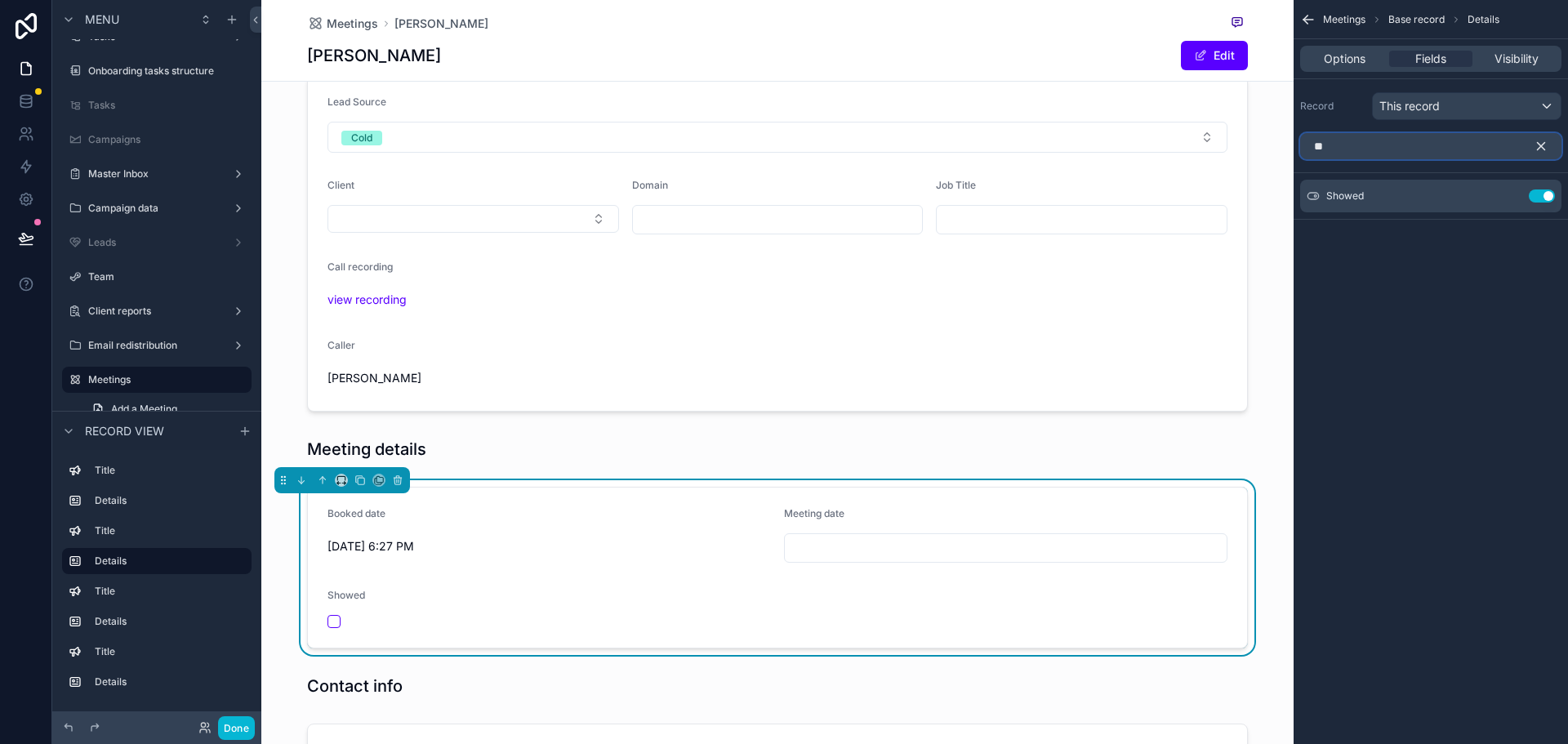
click at [1393, 144] on input "**" at bounding box center [1430, 146] width 261 height 27
type input "*****"
click at [1538, 215] on button "Use setting" at bounding box center [1541, 216] width 27 height 13
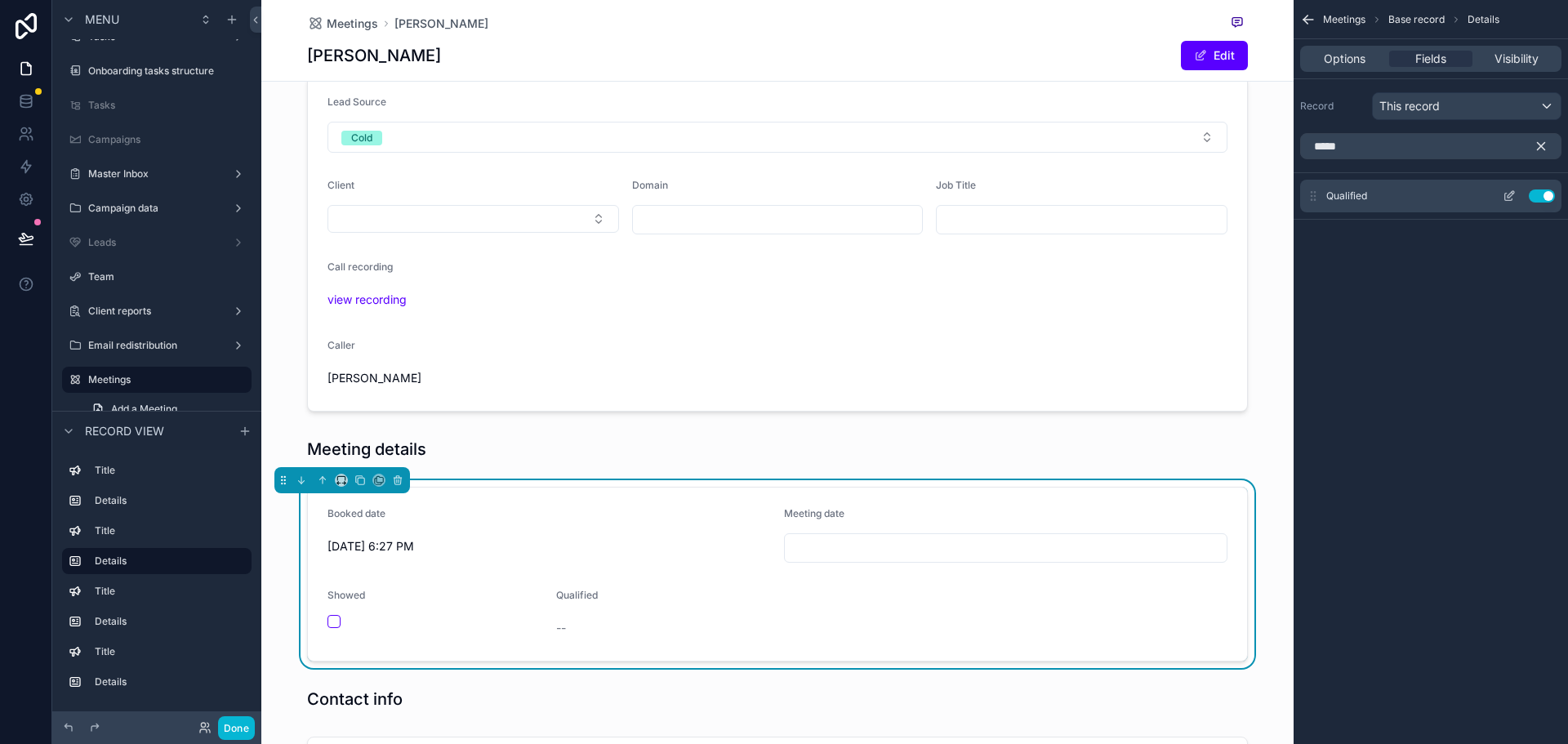
click at [1510, 190] on icon "scrollable content" at bounding box center [1508, 195] width 13 height 13
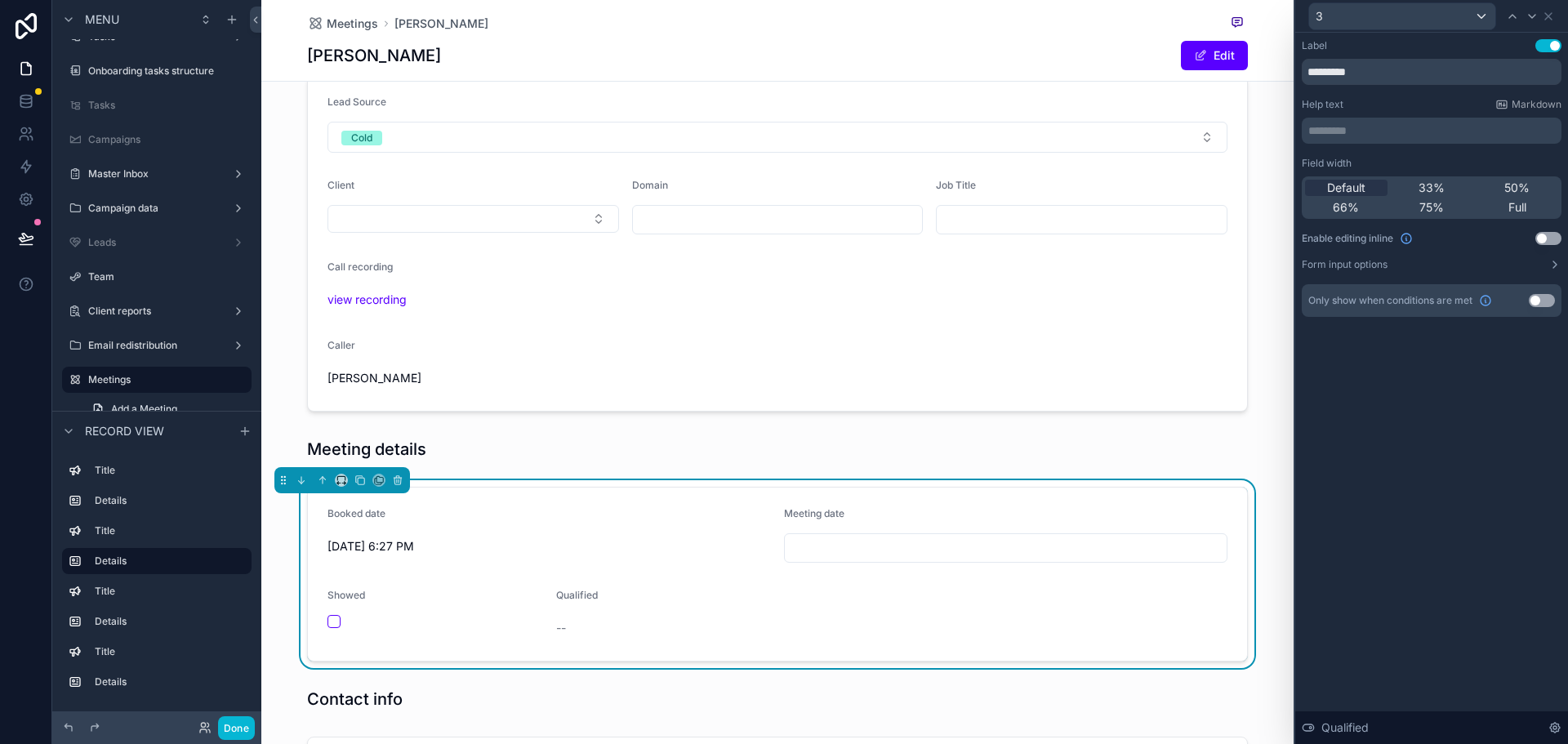
click at [1546, 240] on button "Use setting" at bounding box center [1548, 238] width 27 height 13
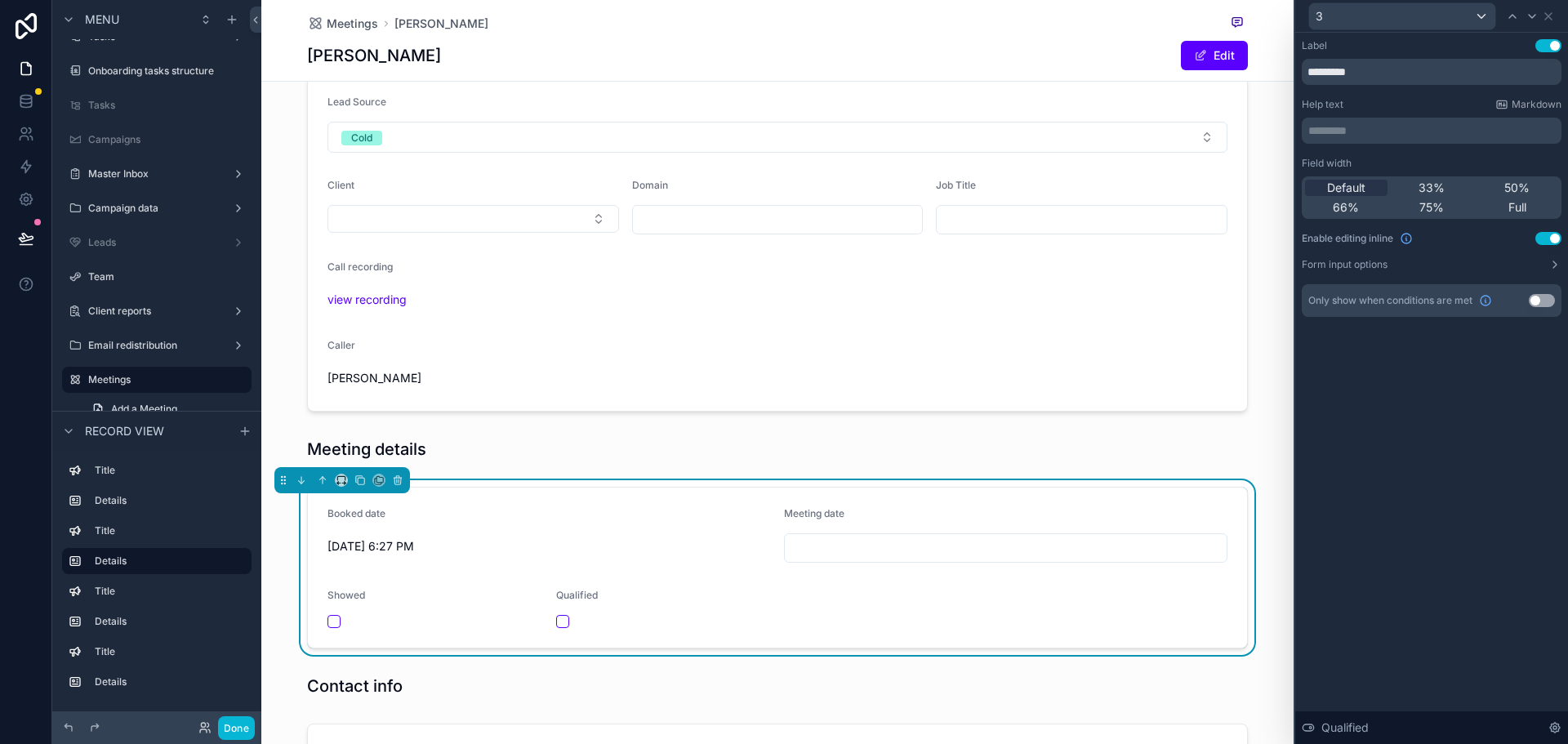
click at [704, 552] on span "[DATE] 6:27 PM" at bounding box center [549, 546] width 443 height 16
click at [1554, 20] on icon at bounding box center [1547, 15] width 13 height 13
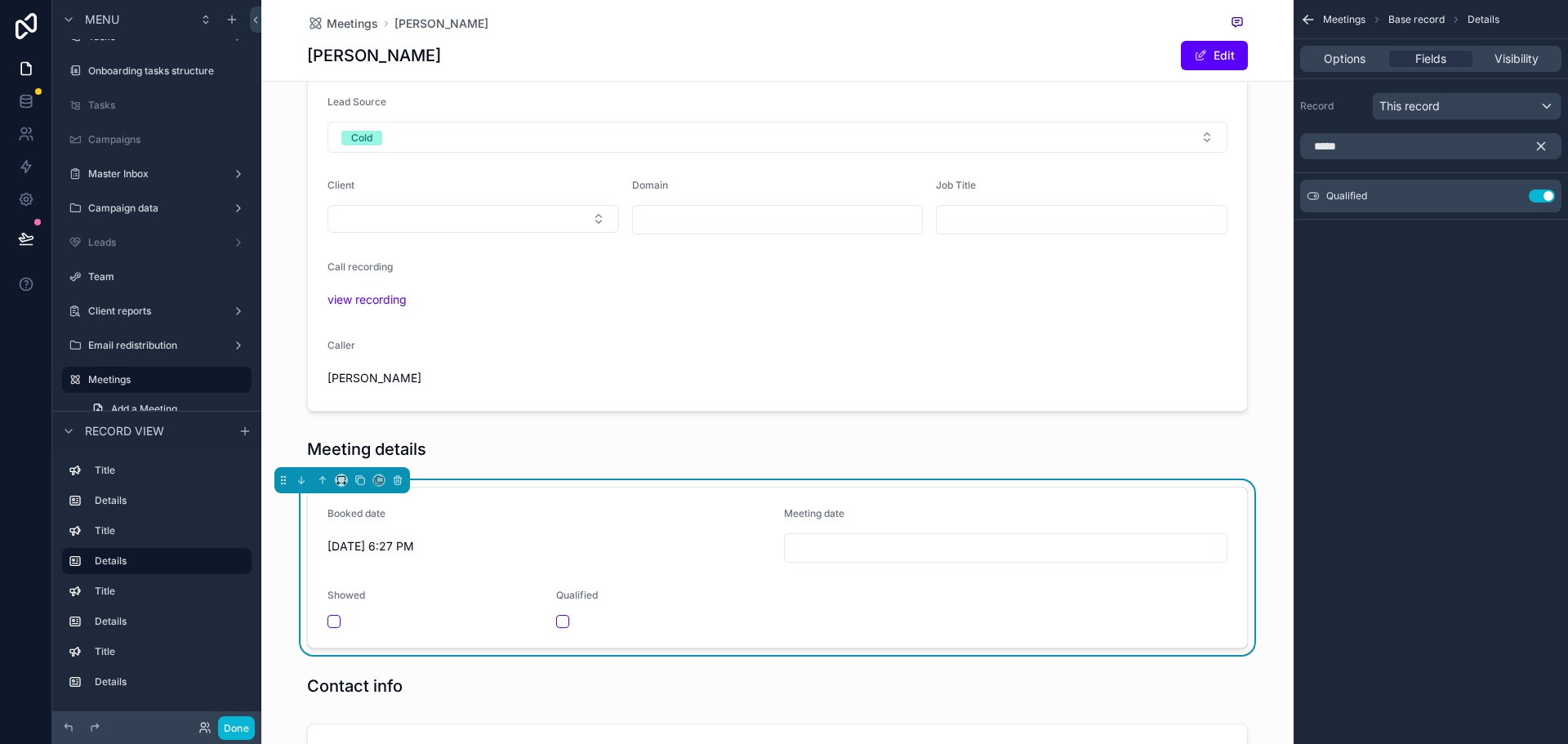
click at [1547, 151] on icon "scrollable content" at bounding box center [1541, 145] width 15 height 15
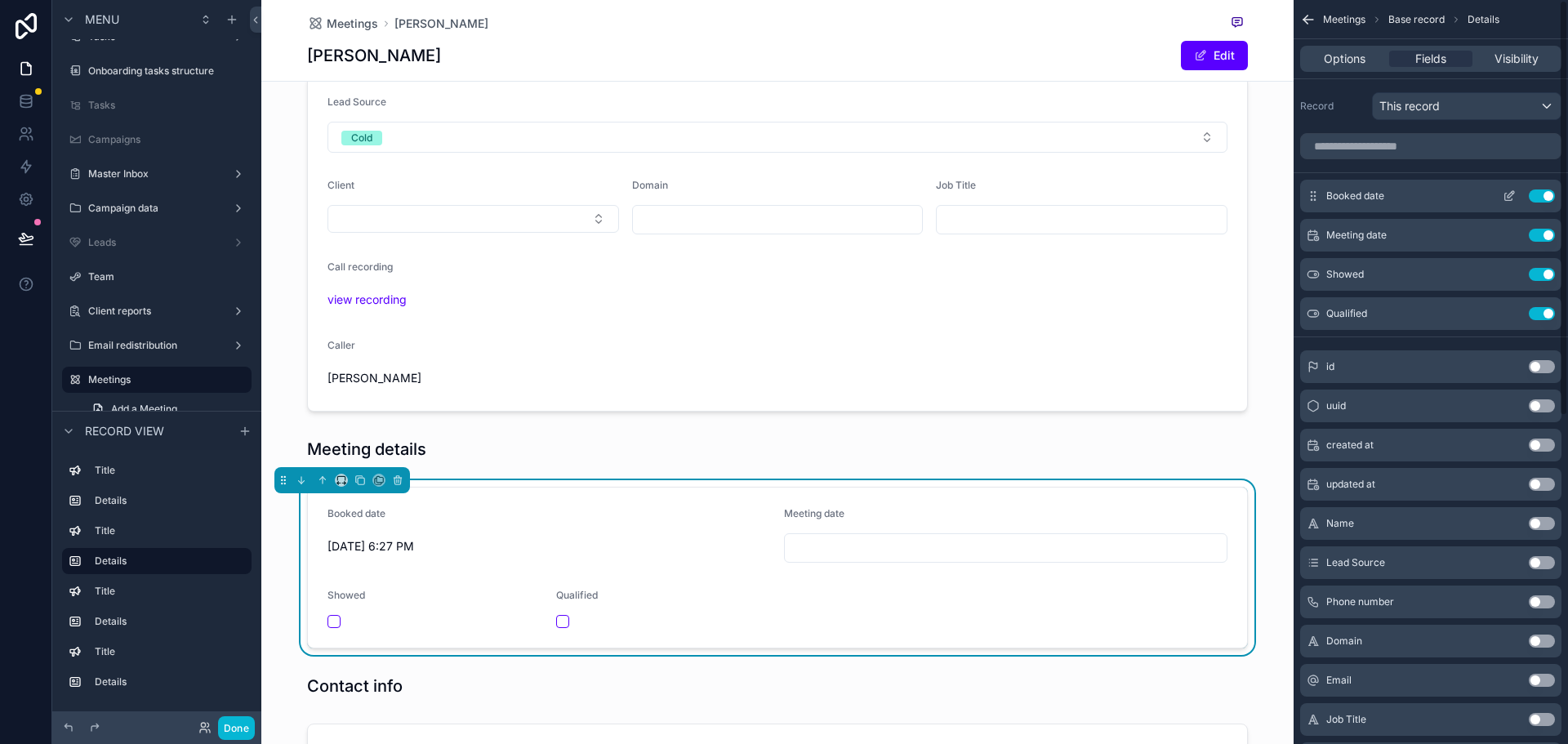
click at [1505, 195] on icon "scrollable content" at bounding box center [1508, 197] width 8 height 8
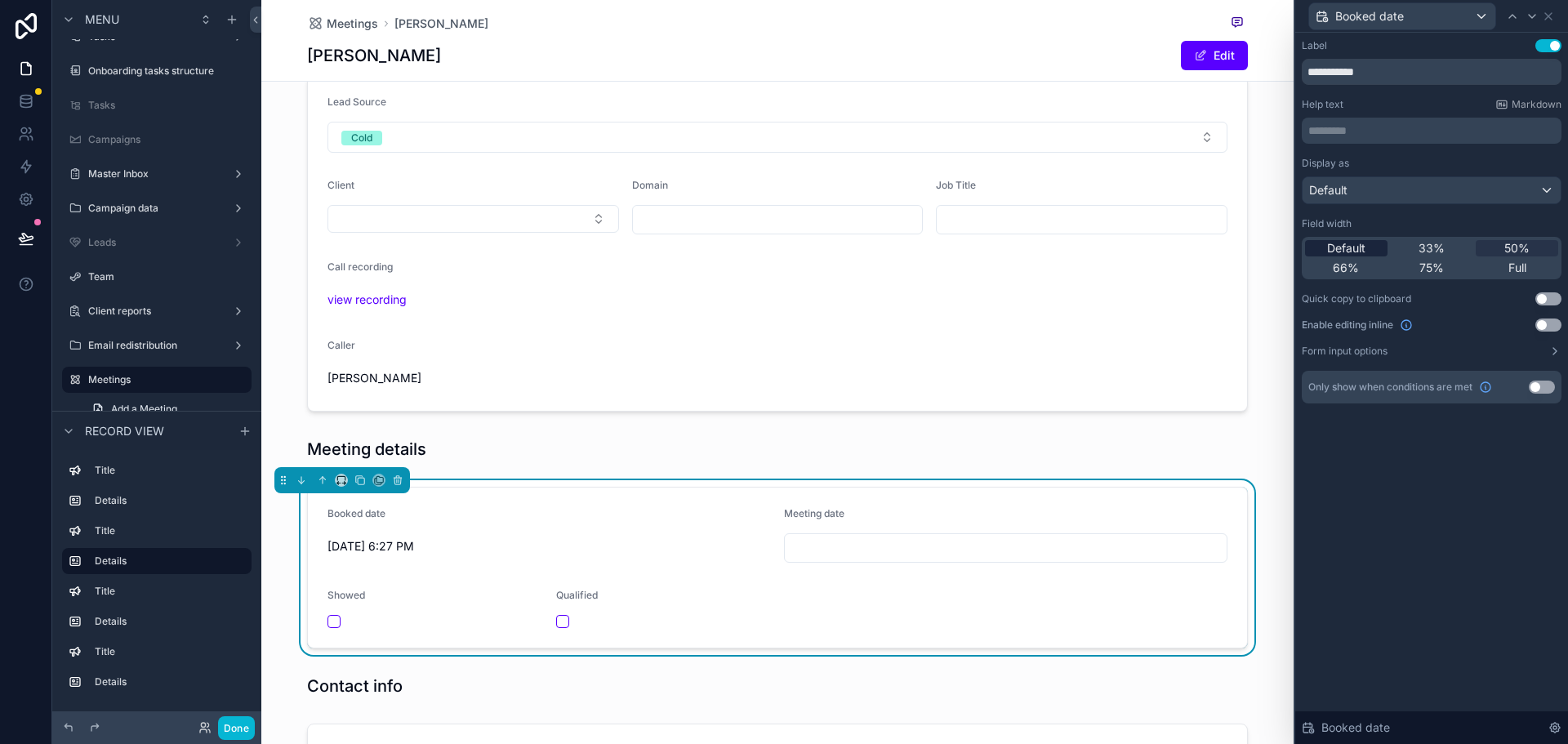
click at [1365, 245] on span "Default" at bounding box center [1346, 248] width 38 height 16
click at [1533, 17] on icon at bounding box center [1532, 16] width 7 height 3
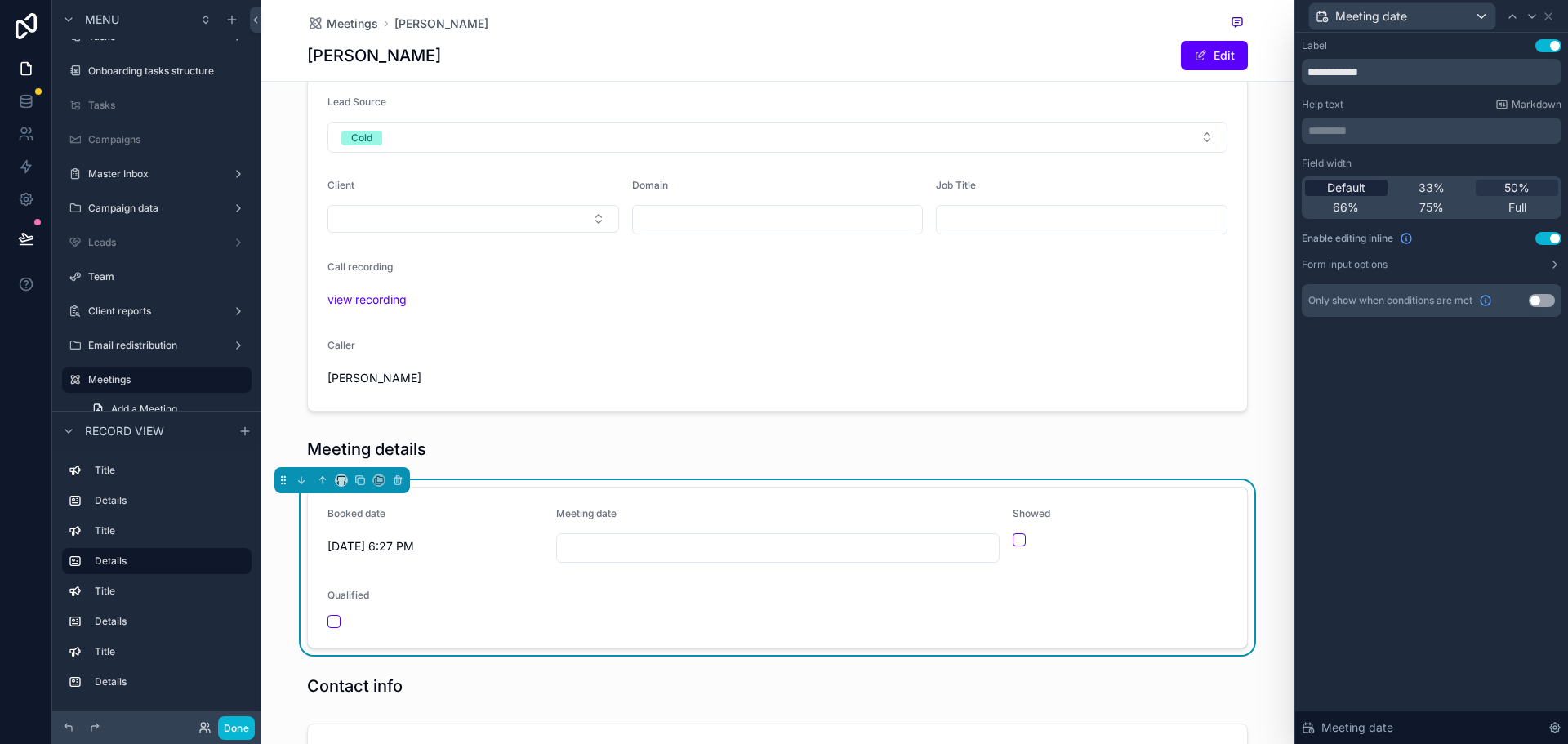
click at [1375, 192] on div "Default" at bounding box center [1346, 187] width 82 height 16
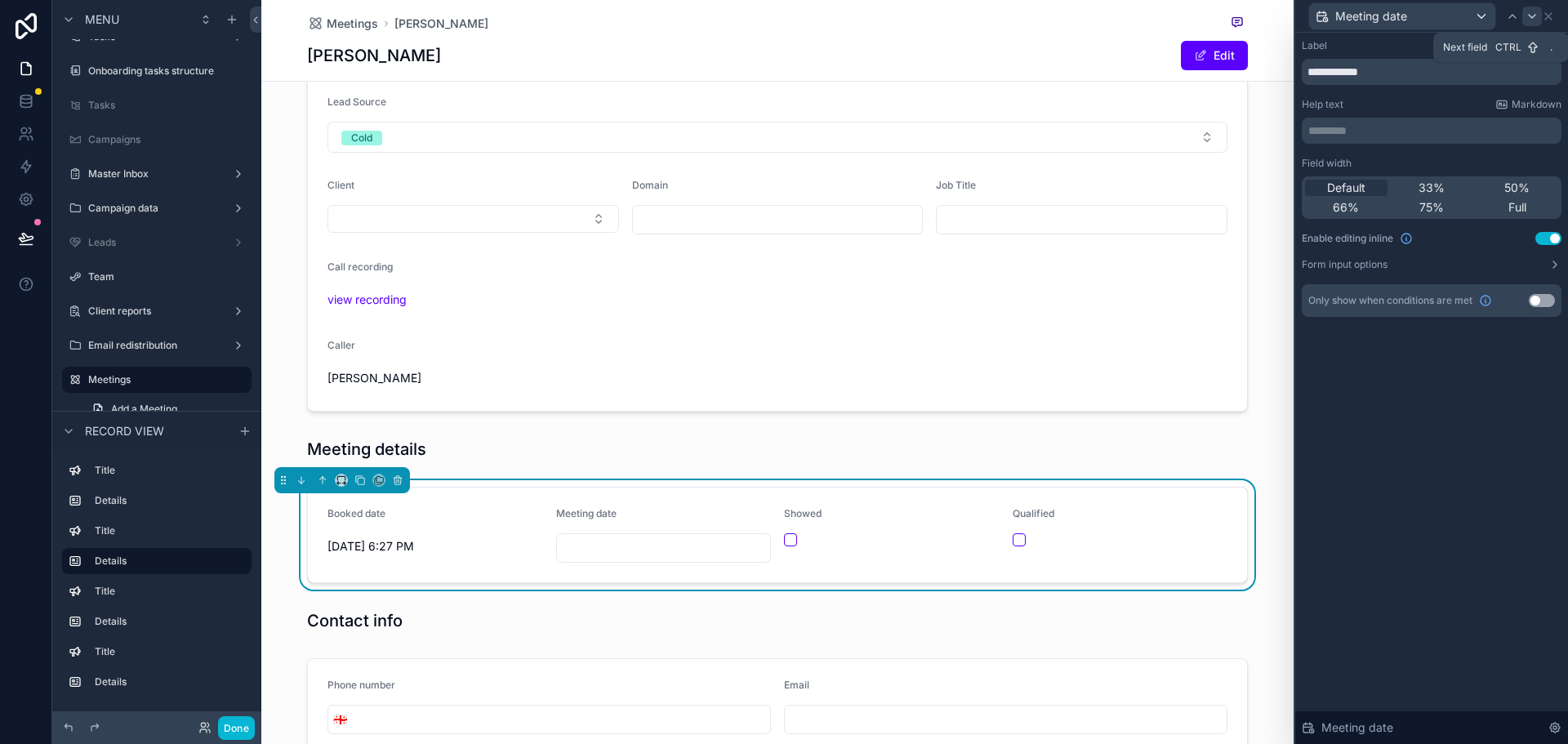
click at [1531, 16] on icon at bounding box center [1532, 16] width 7 height 3
click at [1356, 190] on span "Default" at bounding box center [1346, 187] width 38 height 16
click at [1532, 15] on icon at bounding box center [1531, 15] width 13 height 13
click at [1344, 186] on span "Default" at bounding box center [1346, 187] width 38 height 16
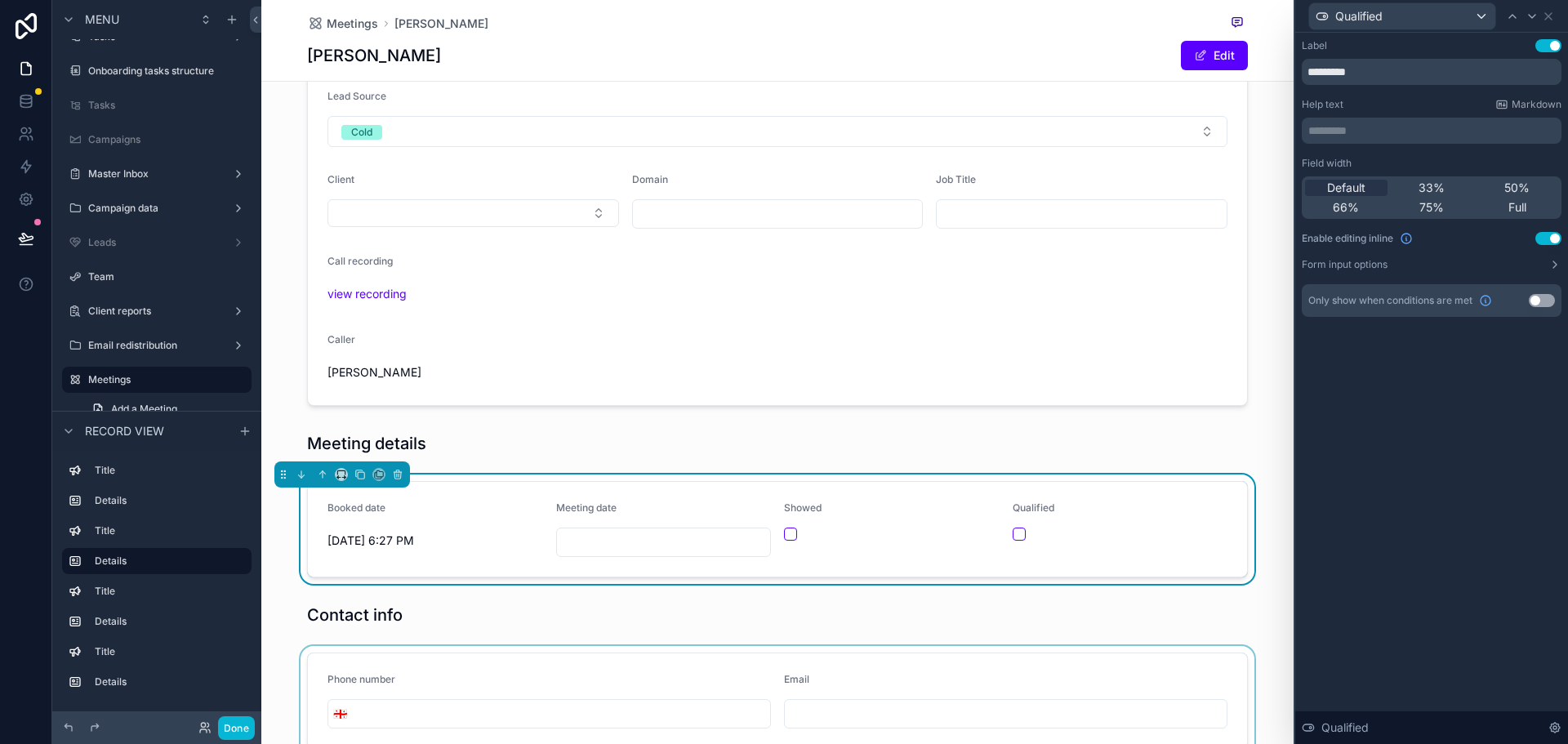
scroll to position [0, 0]
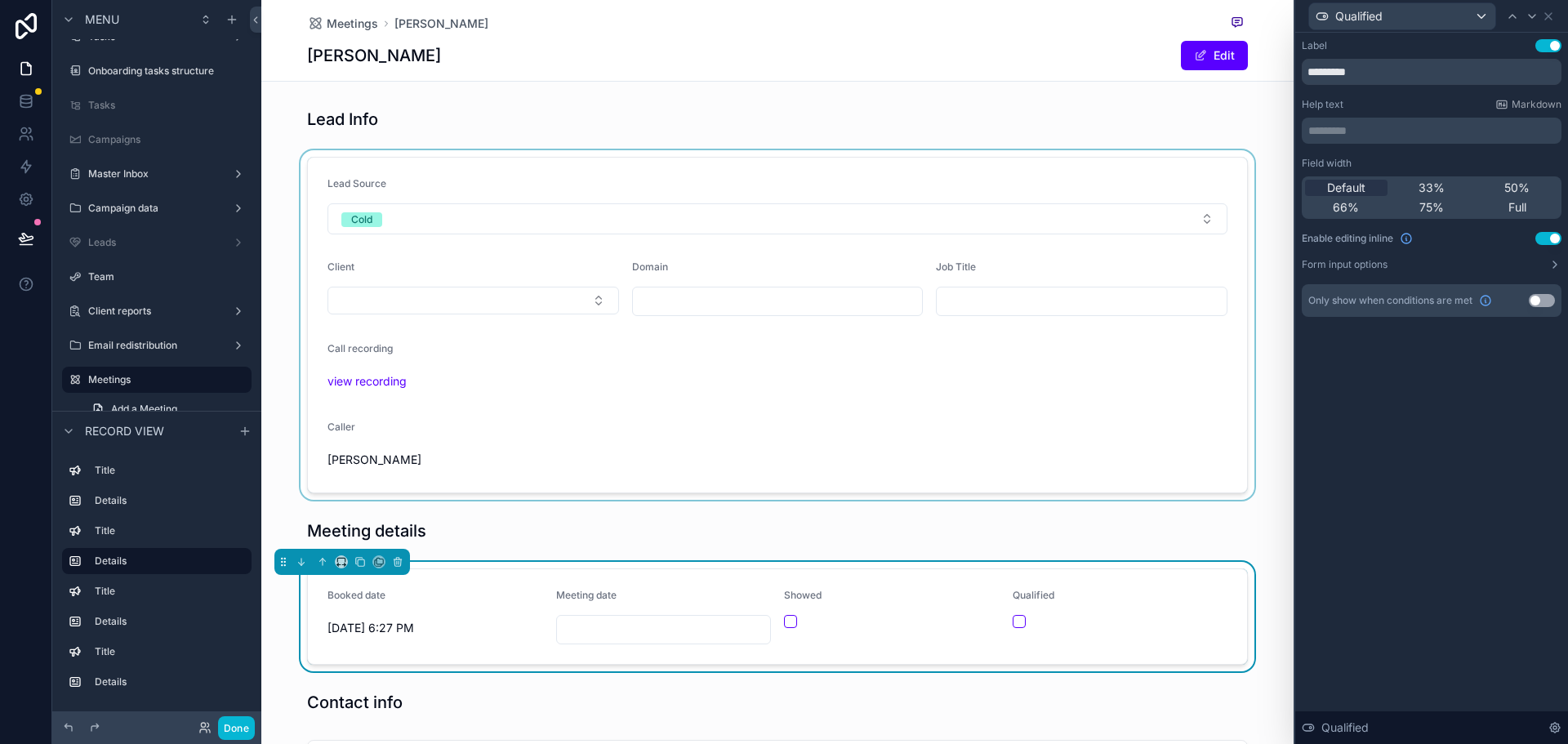
click at [538, 404] on div "scrollable content" at bounding box center [777, 325] width 1033 height 350
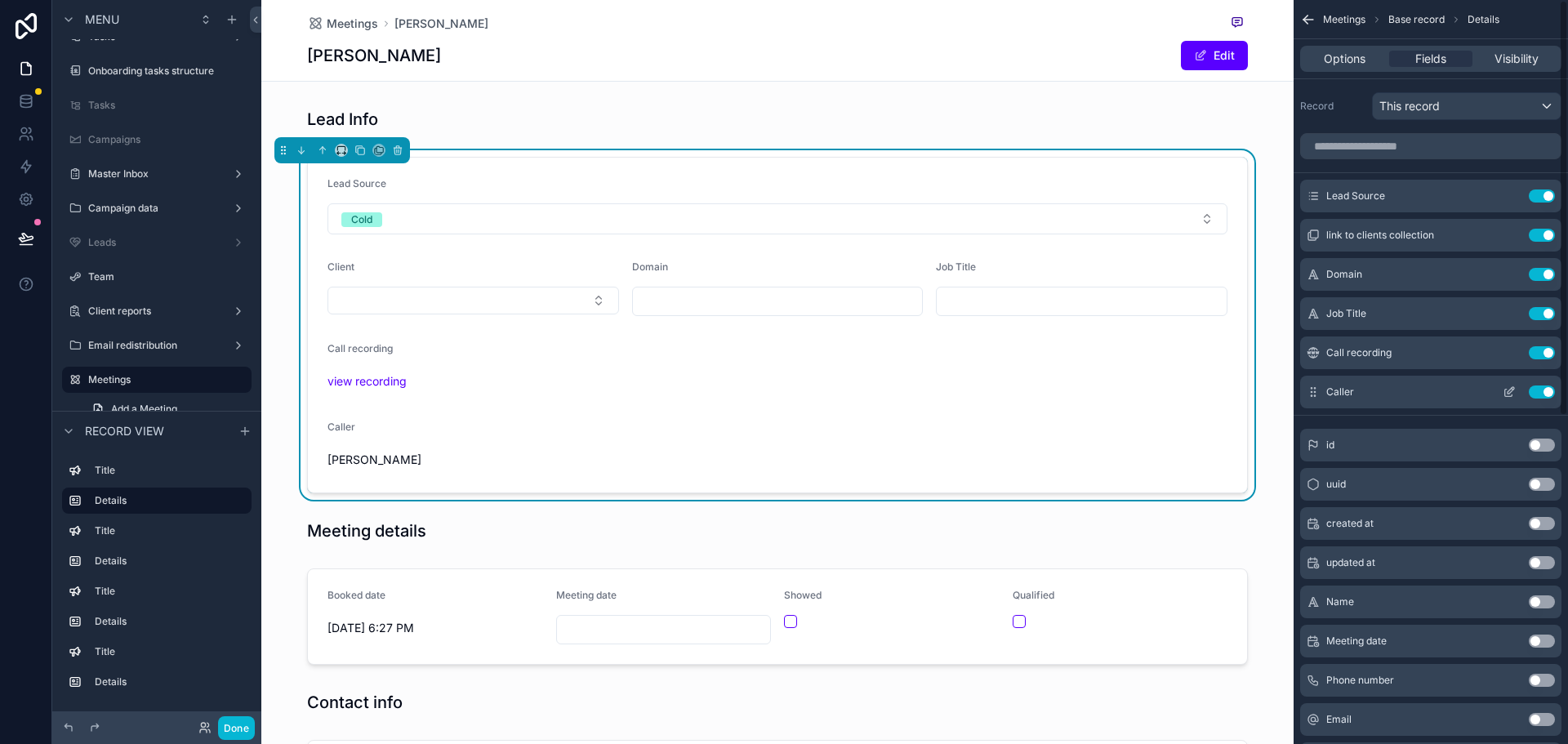
click at [1515, 388] on icon "scrollable content" at bounding box center [1508, 392] width 13 height 13
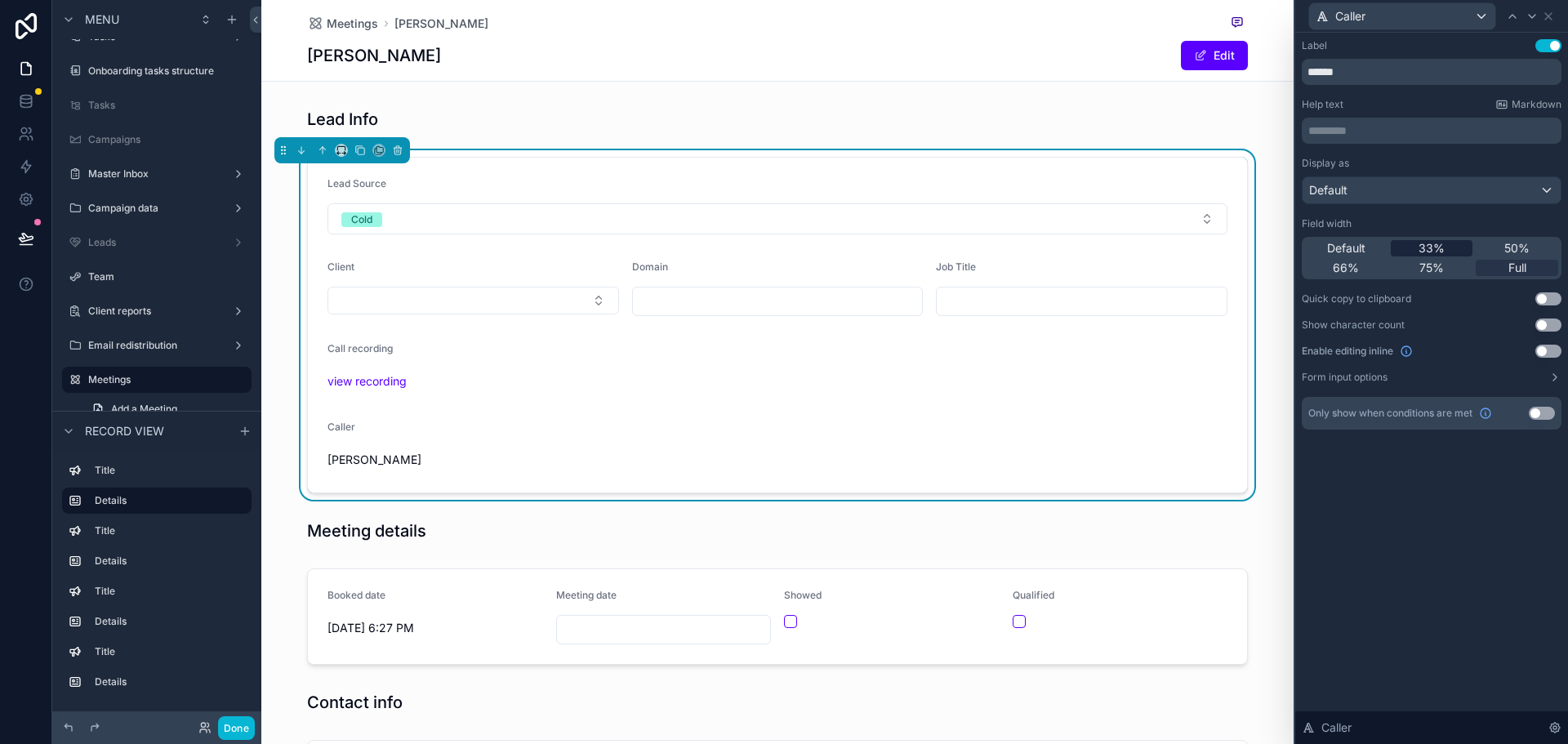
click at [1433, 242] on span "33%" at bounding box center [1431, 248] width 27 height 16
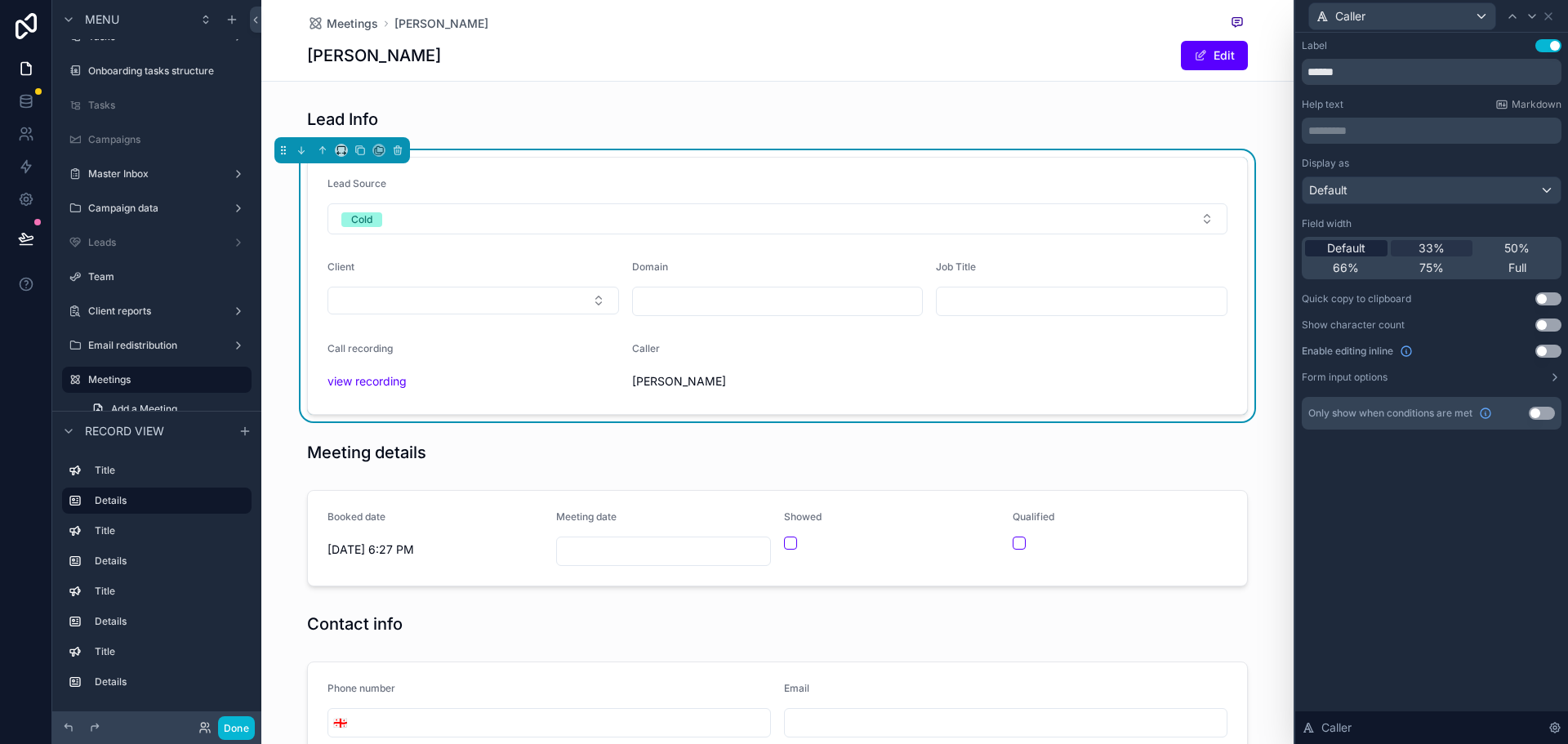
click at [1360, 246] on span "Default" at bounding box center [1346, 248] width 38 height 16
click at [1509, 18] on icon at bounding box center [1512, 16] width 7 height 3
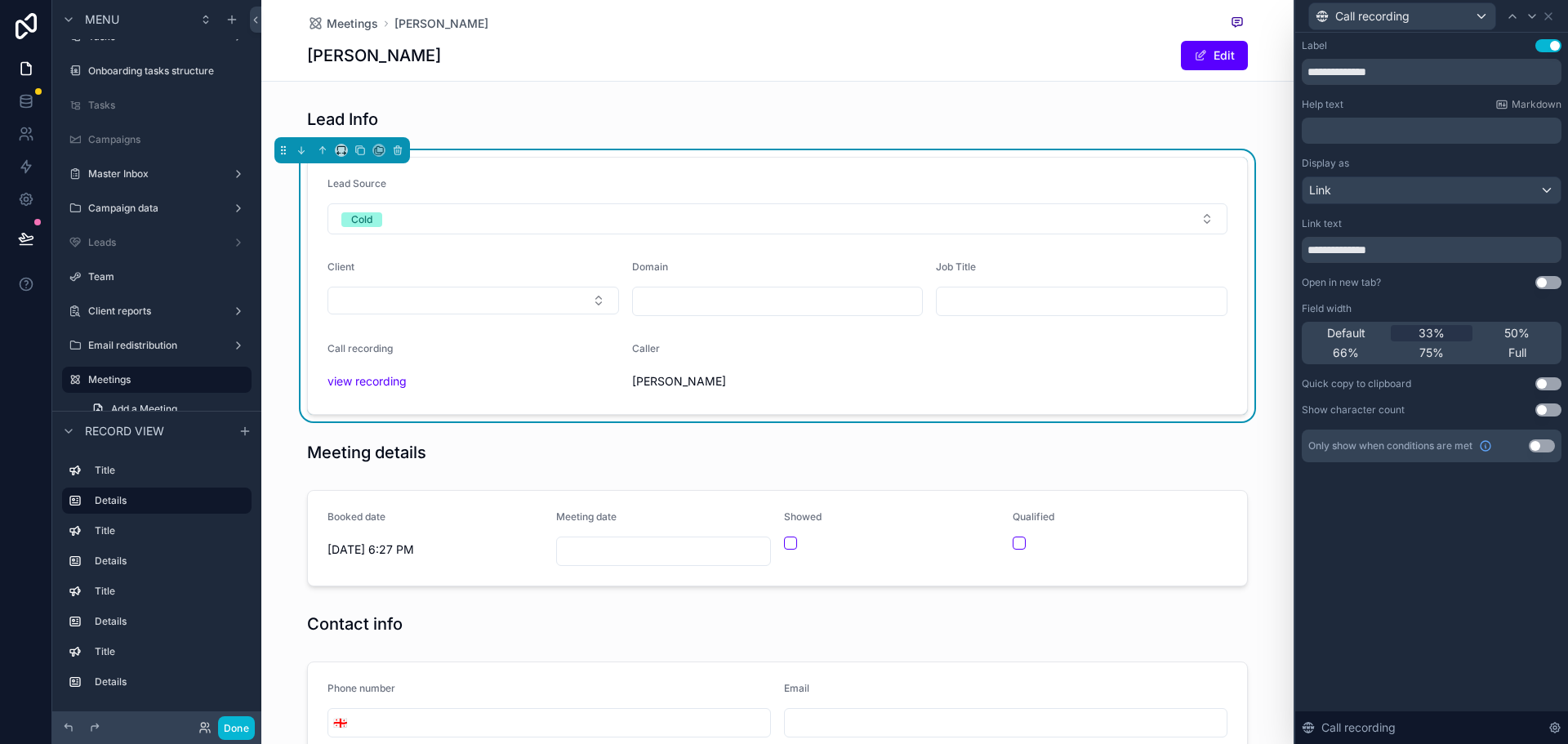
click at [1344, 324] on div "Default 33% 50% 66% 75% Full" at bounding box center [1432, 343] width 260 height 43
click at [1344, 335] on span "Default" at bounding box center [1346, 333] width 38 height 16
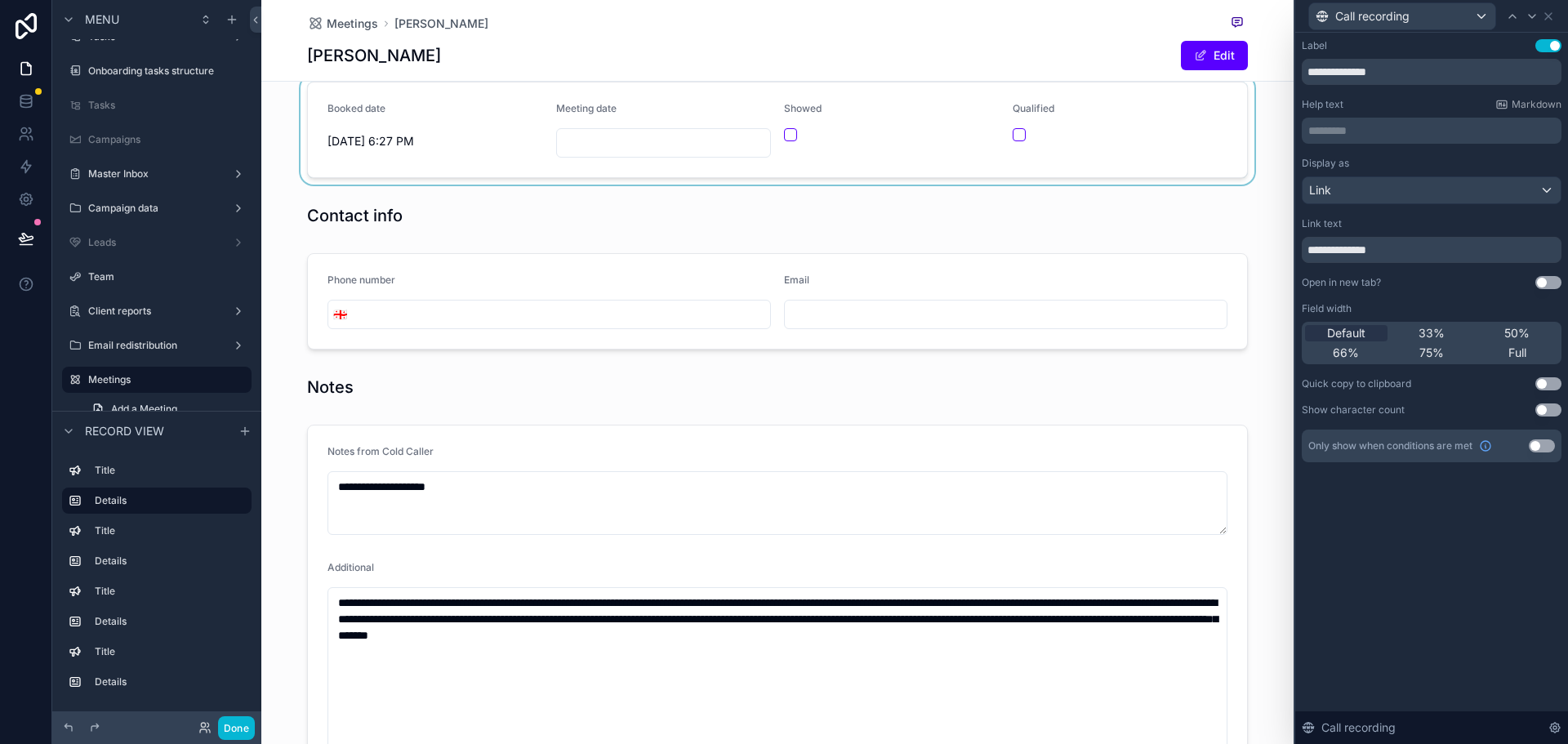
scroll to position [163, 0]
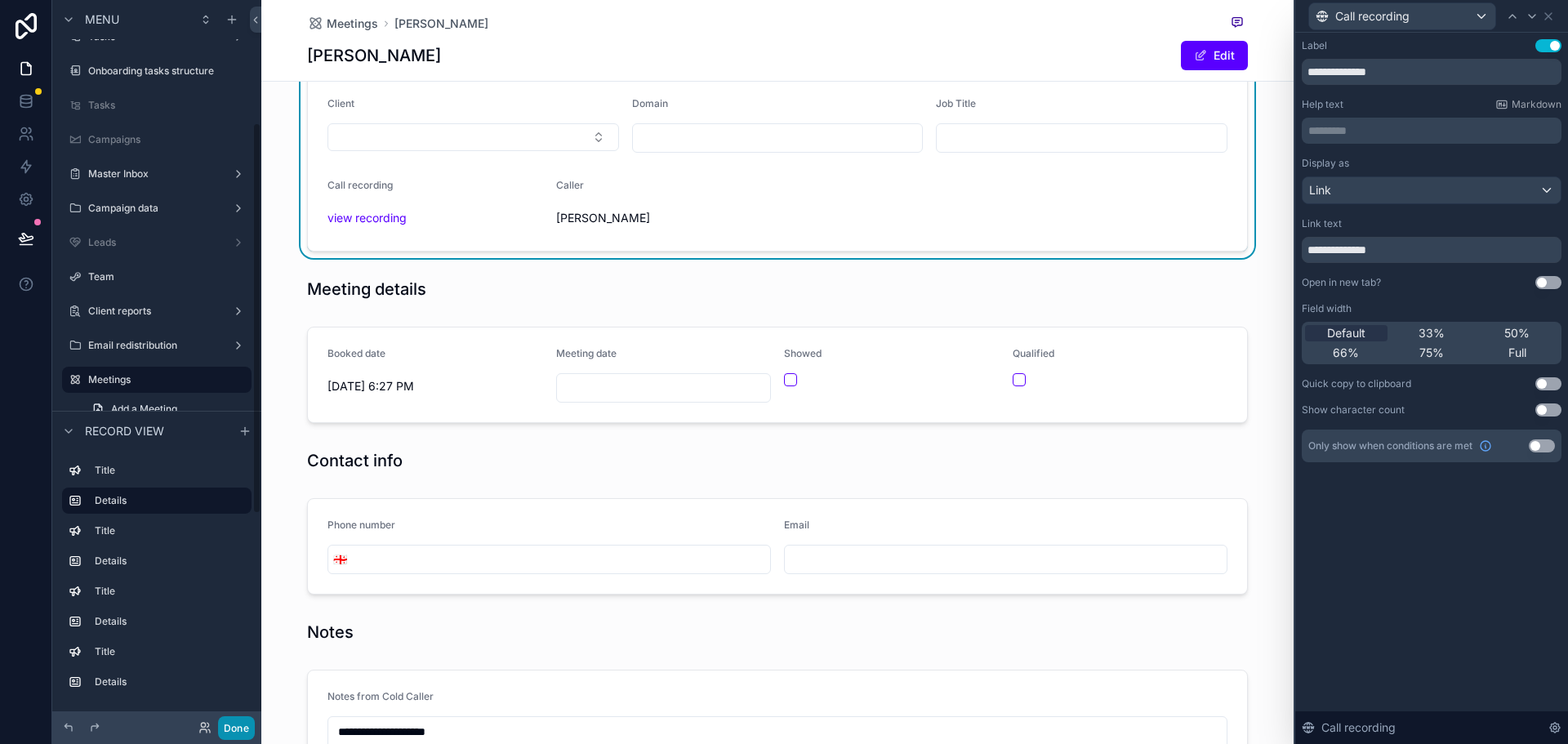
click at [245, 721] on button "Done" at bounding box center [236, 728] width 37 height 24
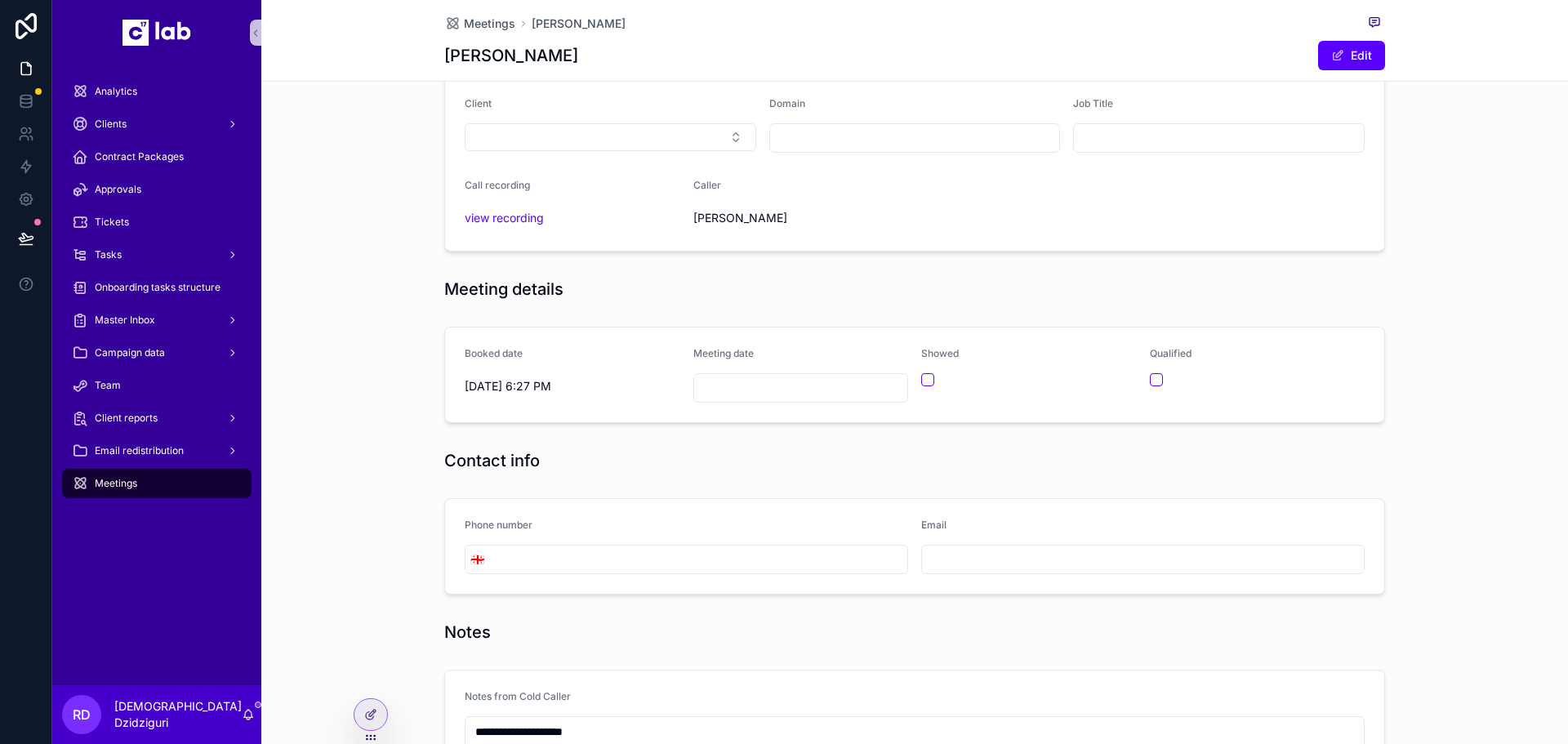
click at [787, 395] on input "scrollable content" at bounding box center [801, 387] width 214 height 23
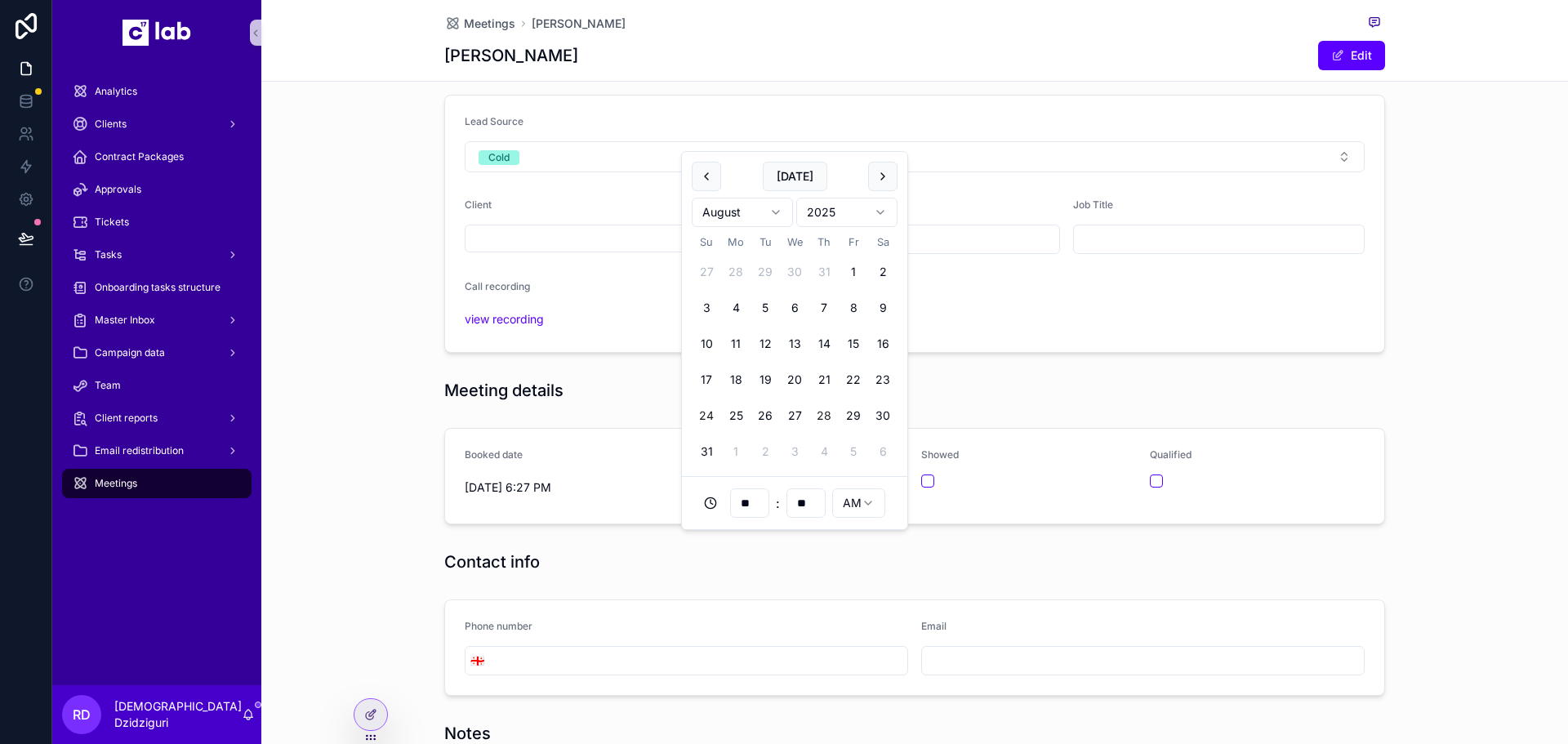
scroll to position [0, 0]
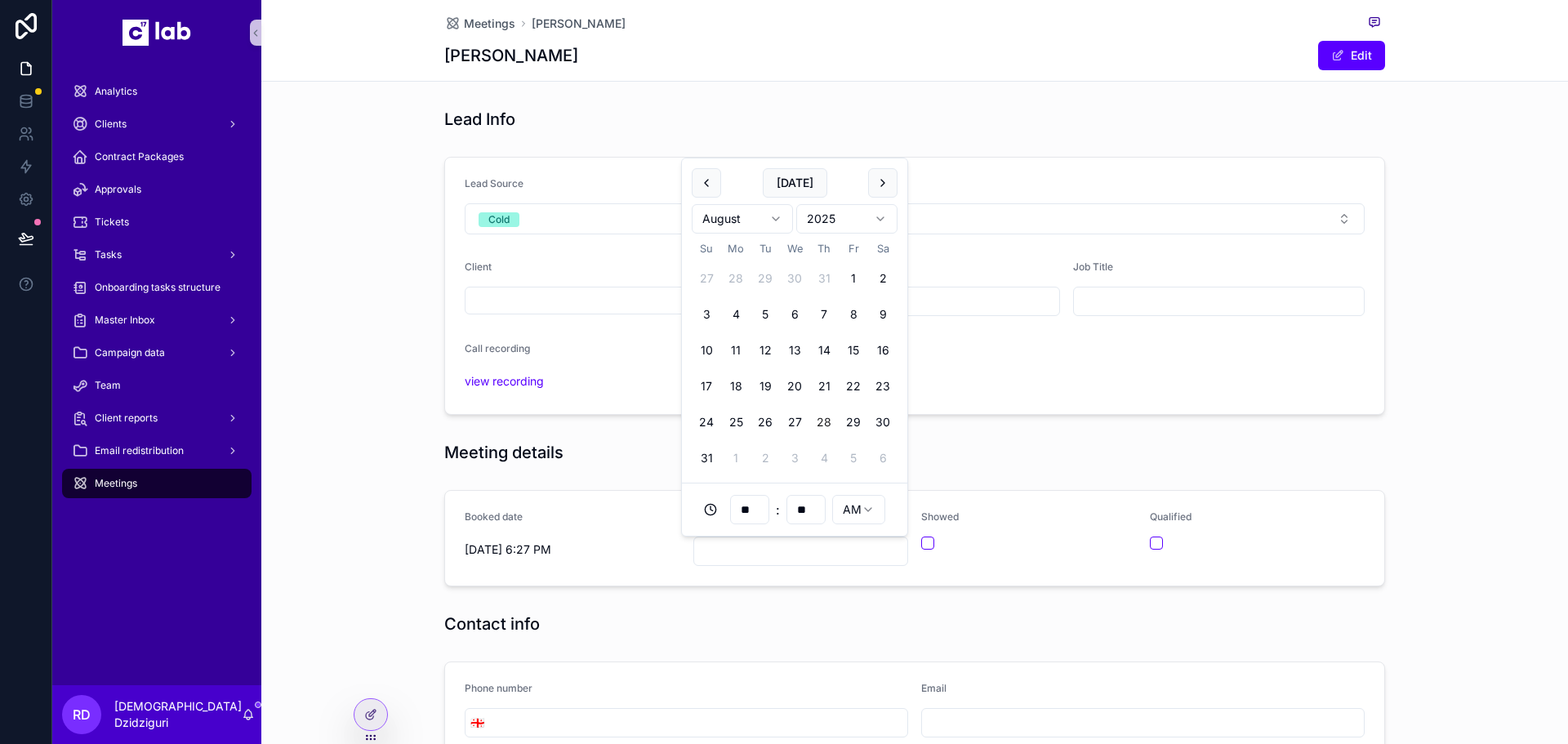
click at [387, 416] on div "Lead Source Cold Client Domain Job Title Call recording view recording Caller […" at bounding box center [914, 286] width 1306 height 271
click at [366, 718] on icon at bounding box center [370, 714] width 13 height 13
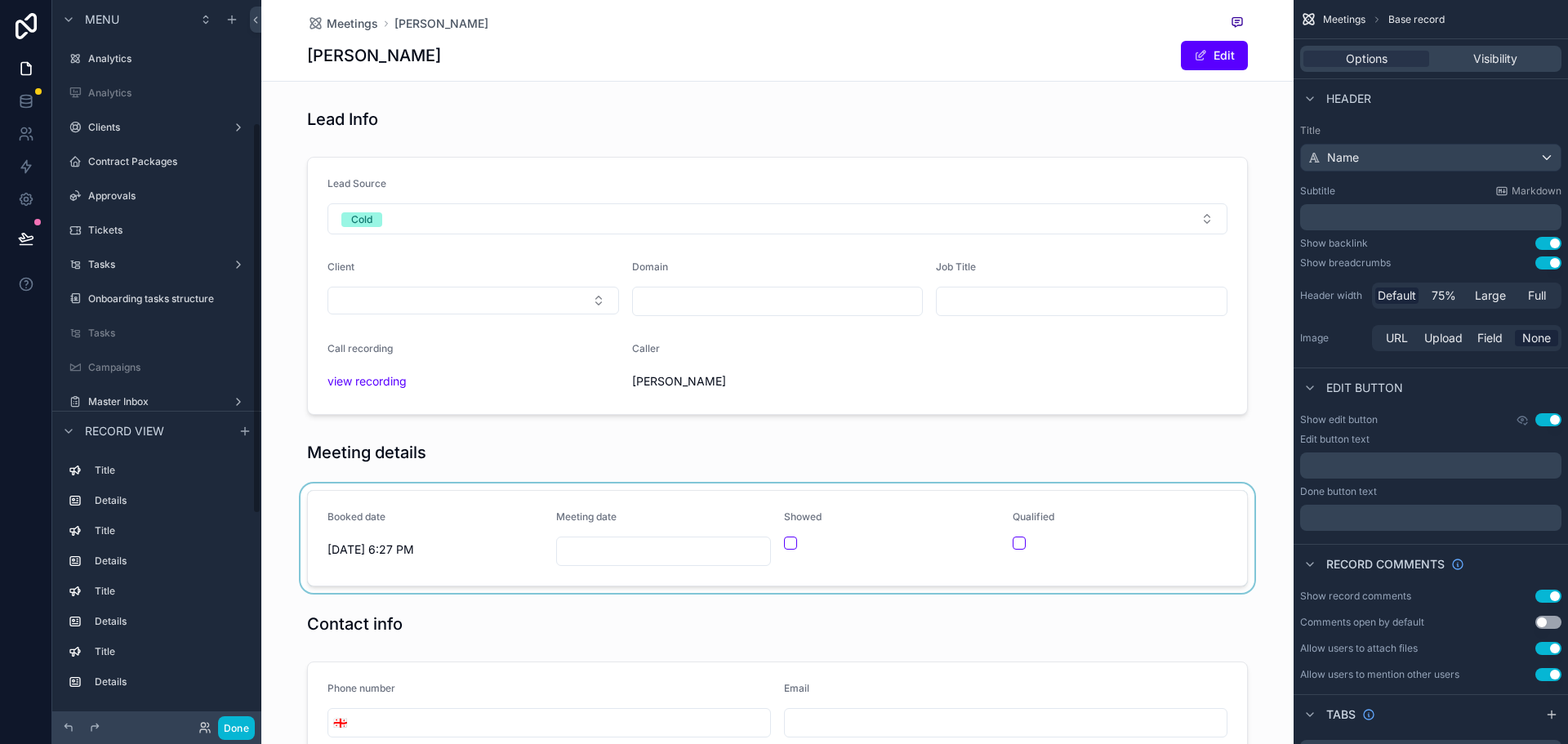
scroll to position [227, 0]
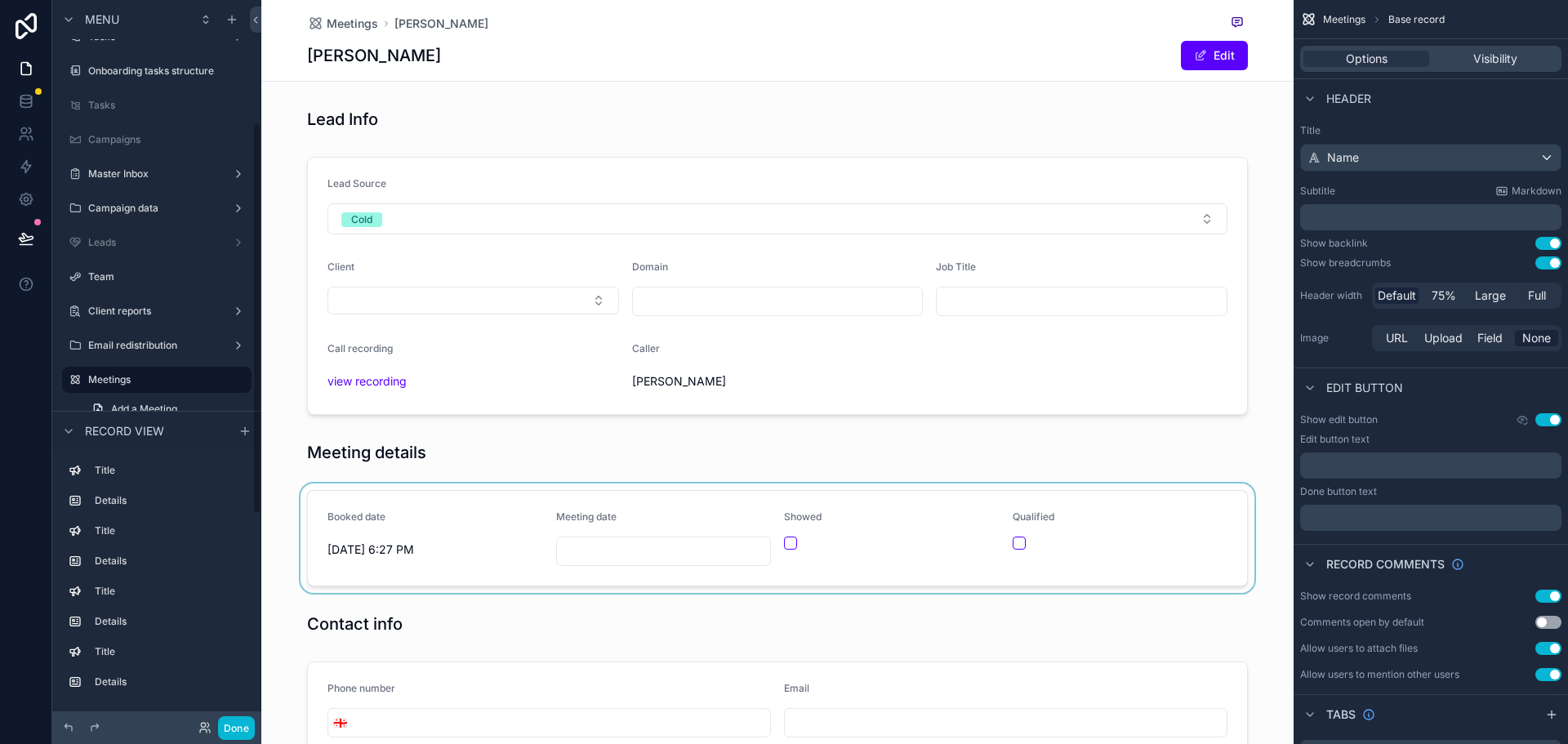
click at [621, 536] on div "scrollable content" at bounding box center [777, 538] width 1033 height 109
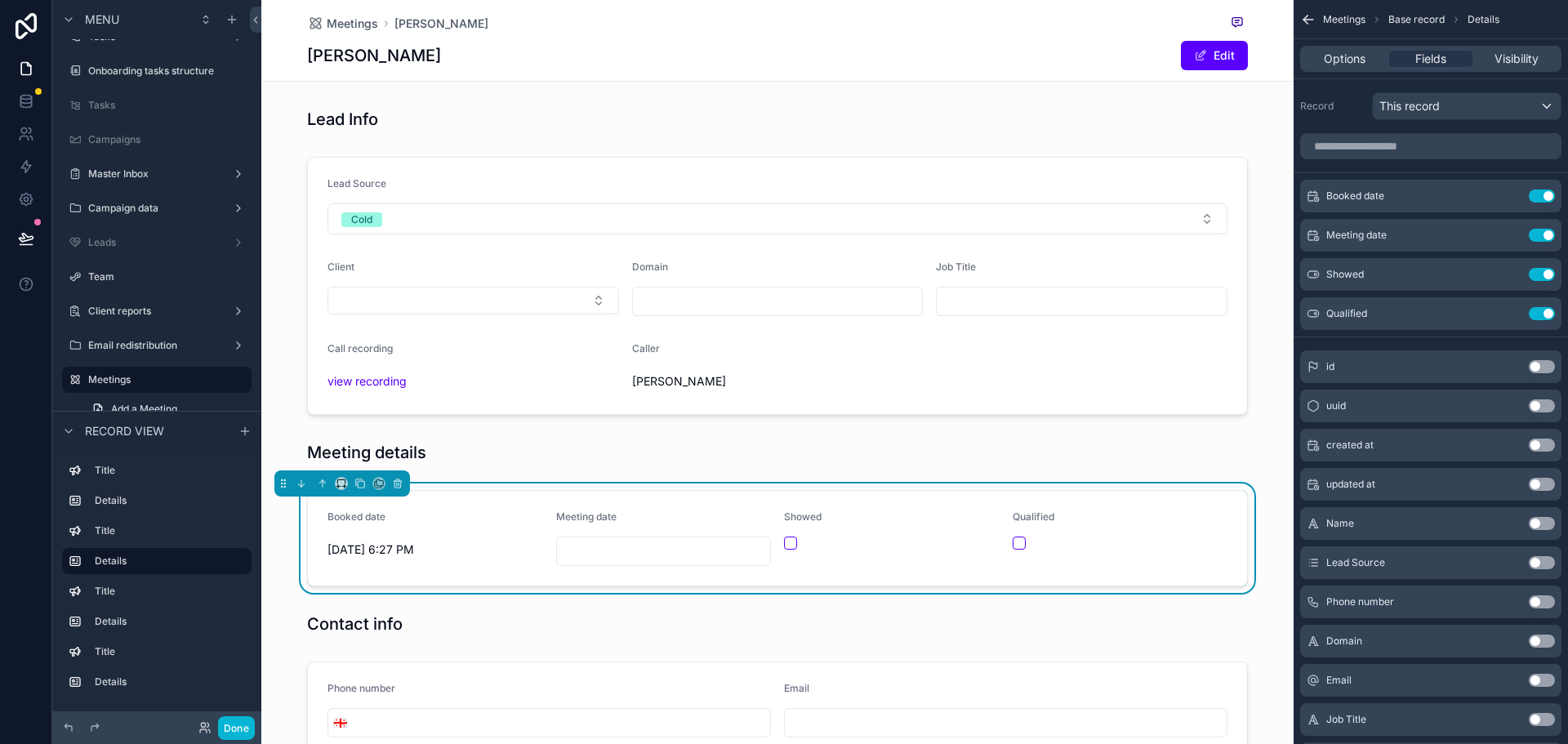
click at [632, 551] on input "scrollable content" at bounding box center [664, 551] width 214 height 23
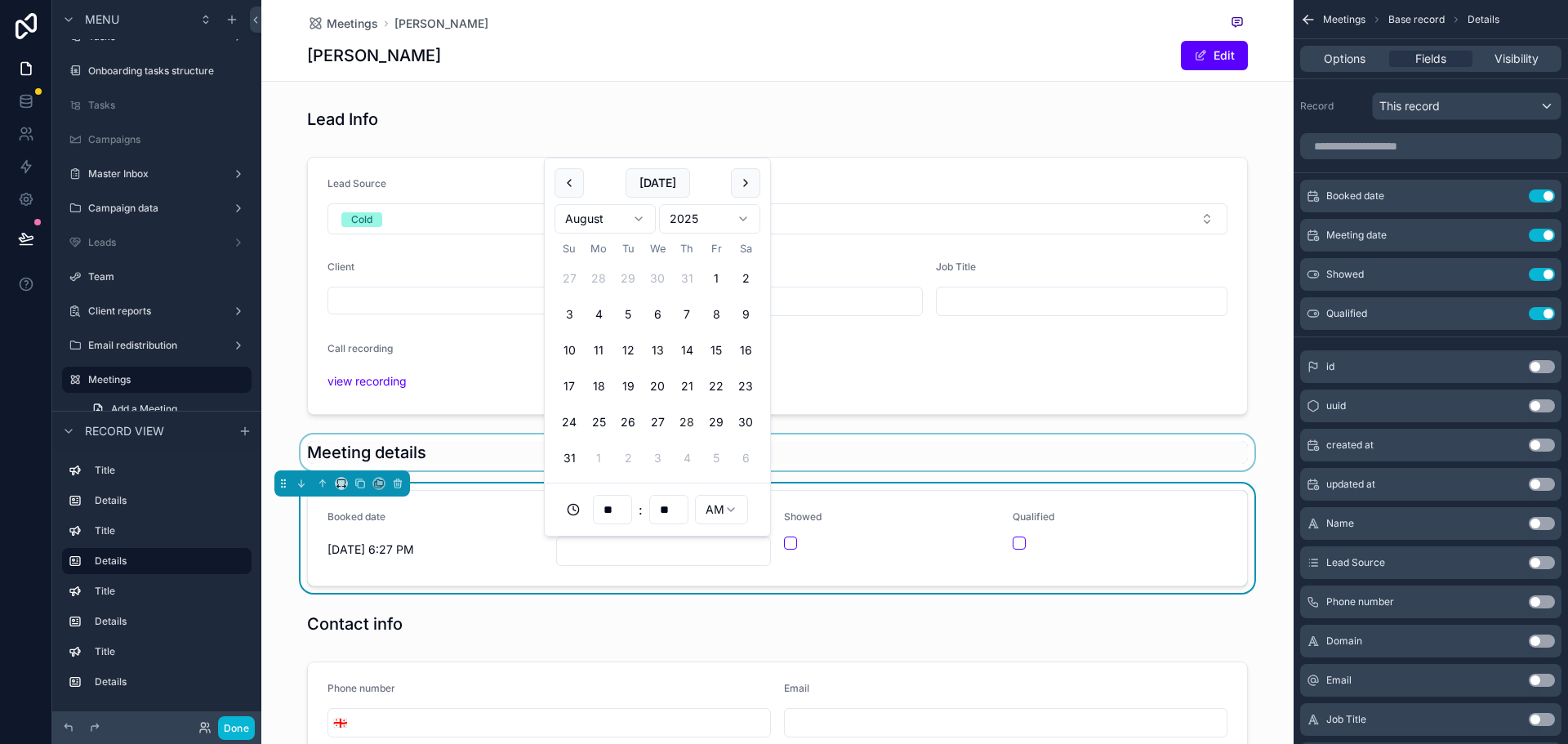
click at [526, 458] on div "scrollable content" at bounding box center [777, 452] width 1033 height 36
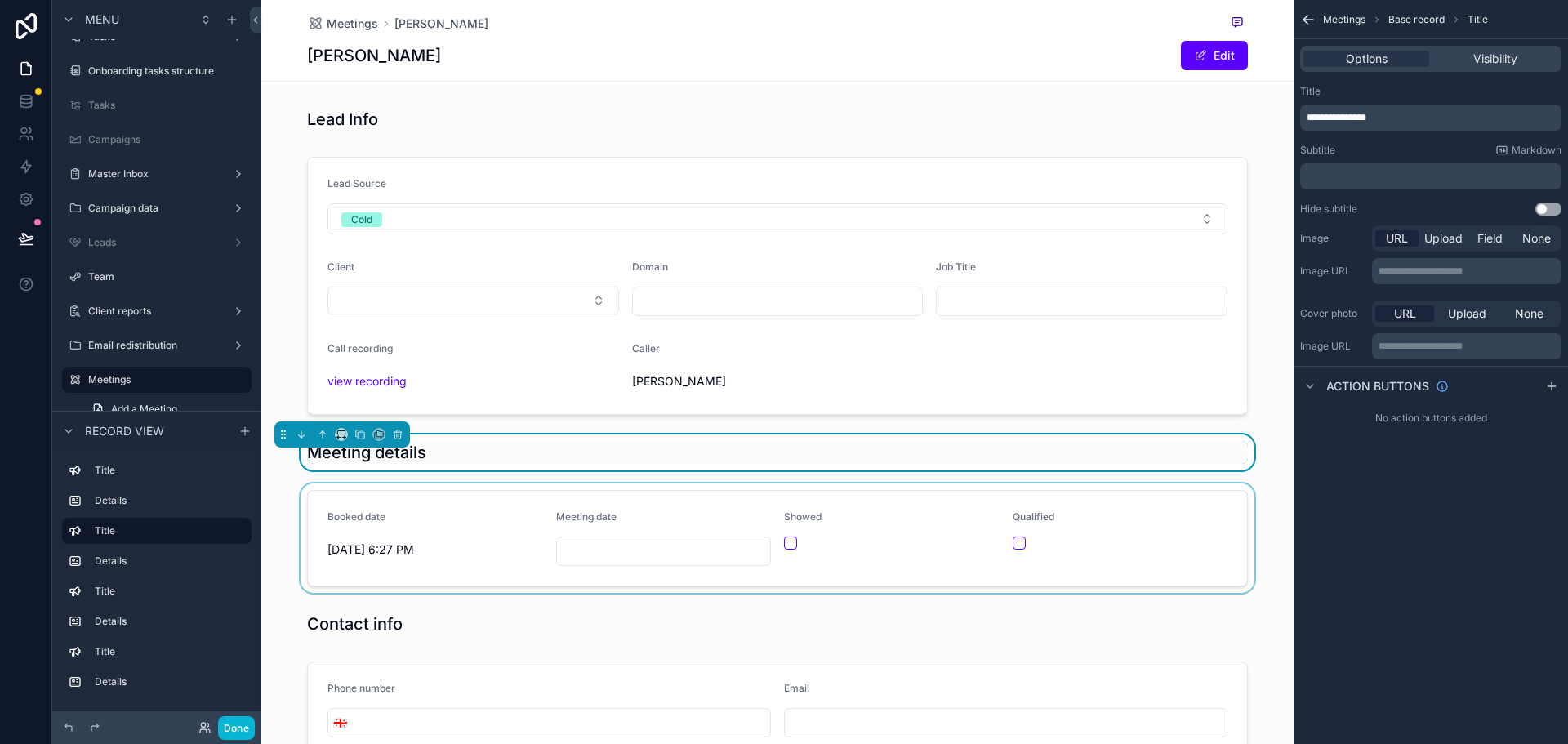
click at [620, 551] on div "scrollable content" at bounding box center [777, 538] width 1033 height 109
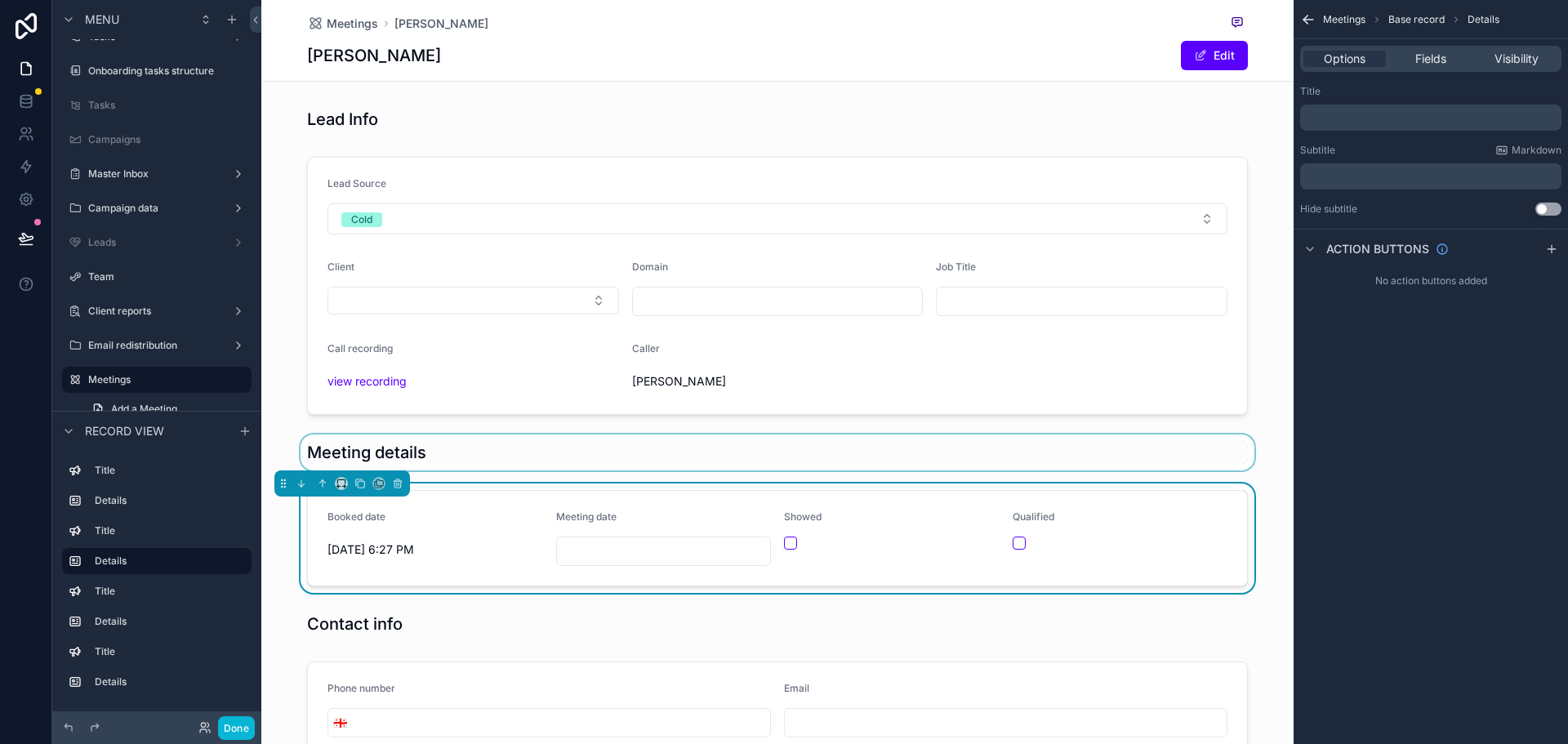
click at [626, 552] on input "scrollable content" at bounding box center [664, 551] width 214 height 23
click at [283, 425] on div "**********" at bounding box center [777, 748] width 1033 height 1295
click at [237, 726] on button "Done" at bounding box center [236, 728] width 37 height 24
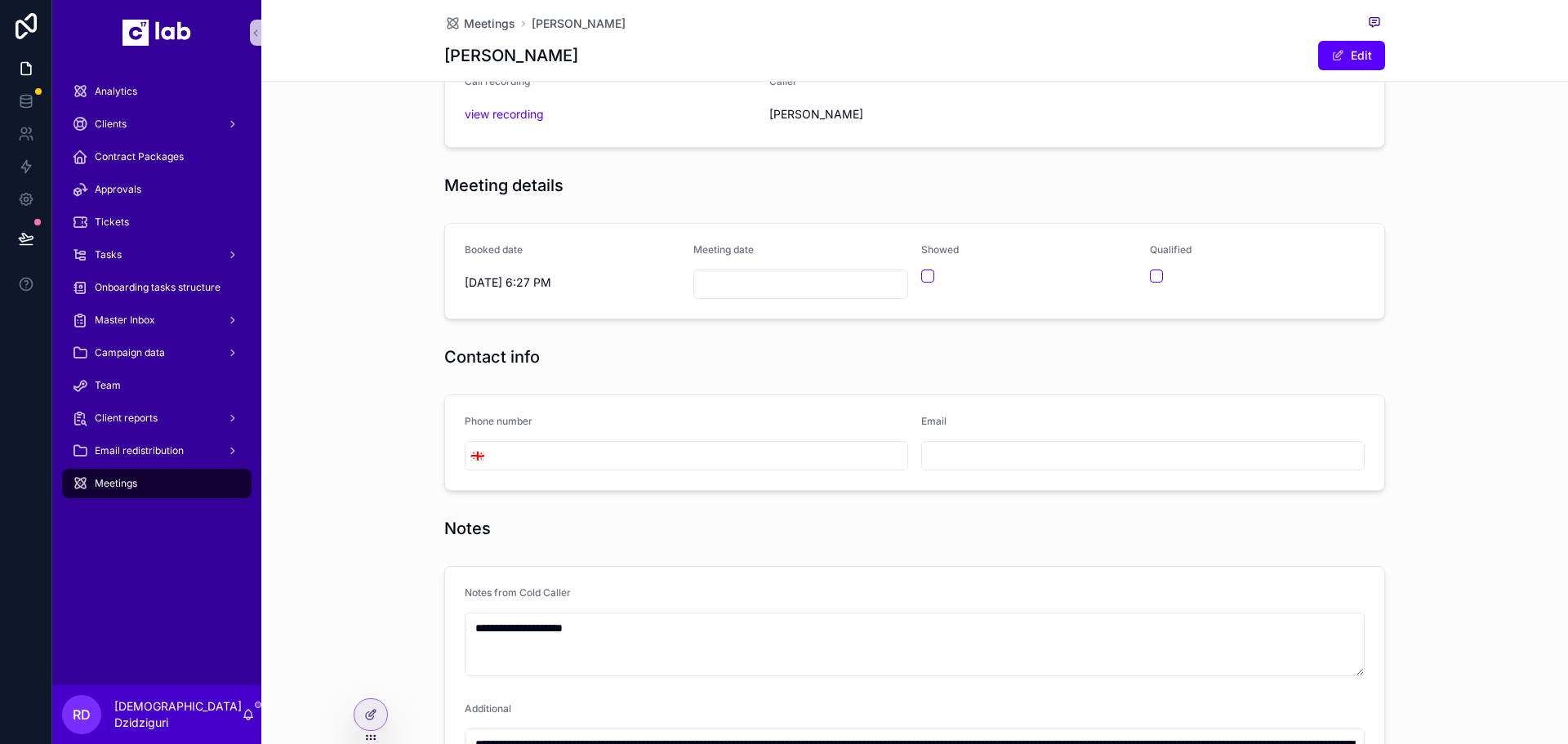
scroll to position [0, 0]
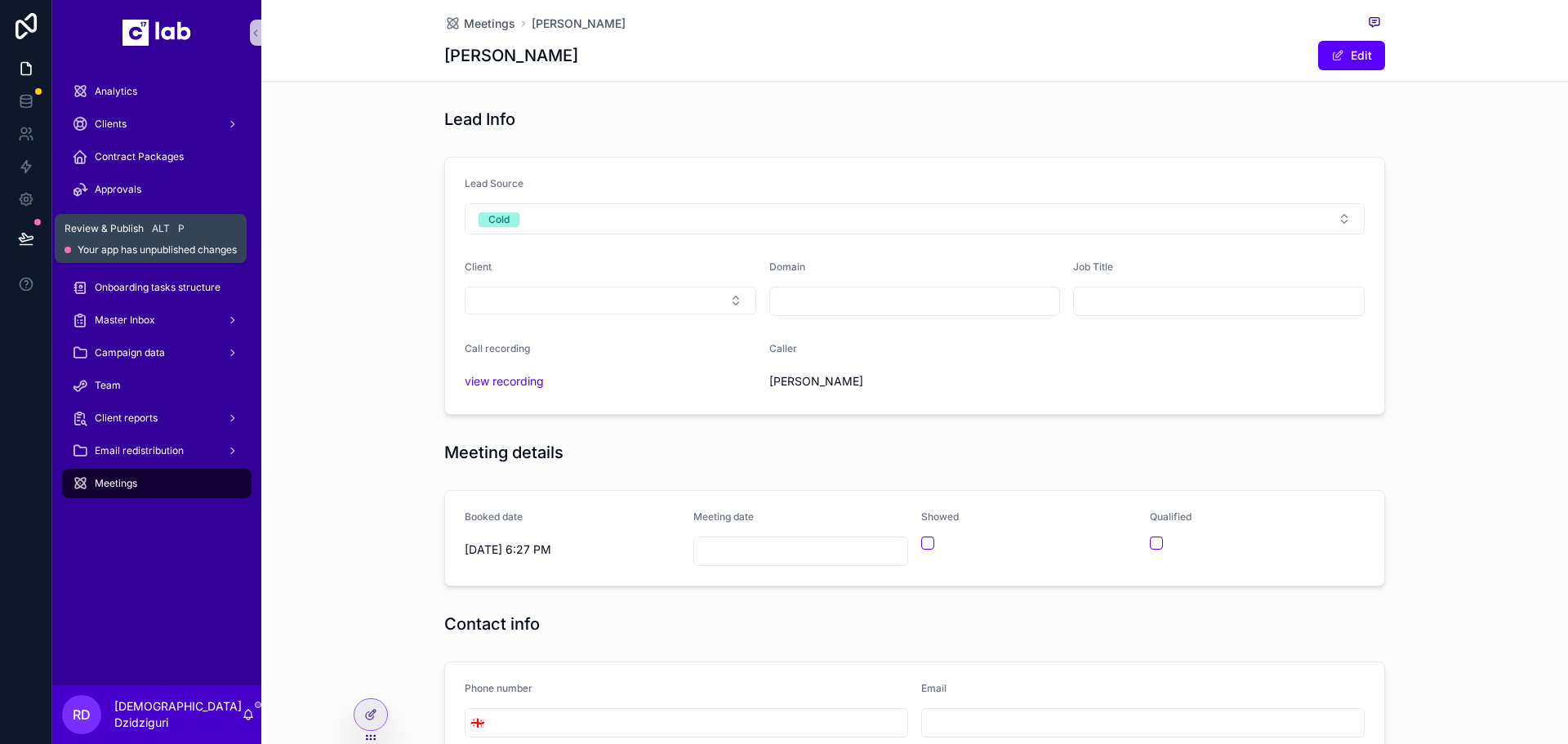
click at [19, 225] on button at bounding box center [27, 238] width 36 height 45
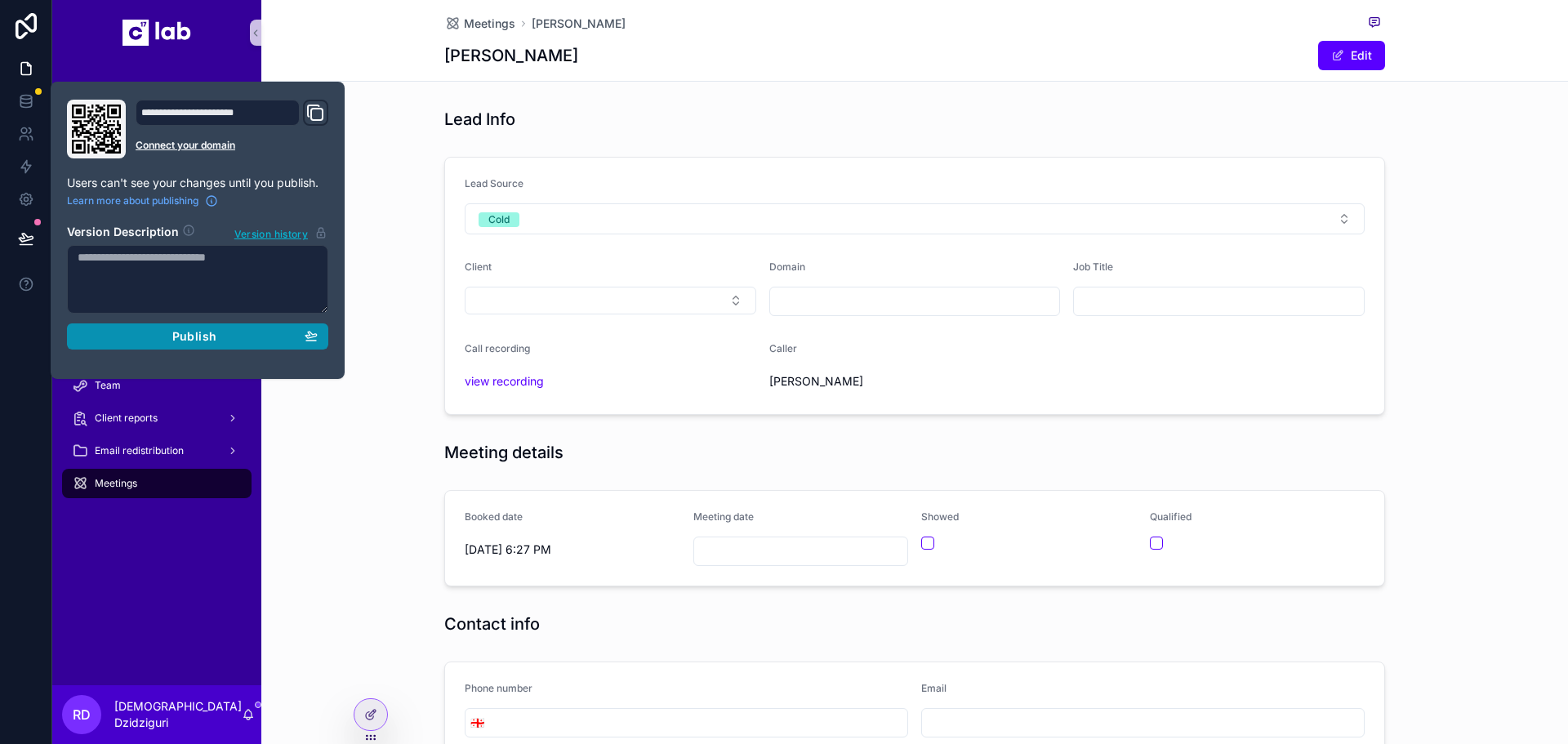
click at [246, 340] on div "Publish" at bounding box center [198, 336] width 240 height 15
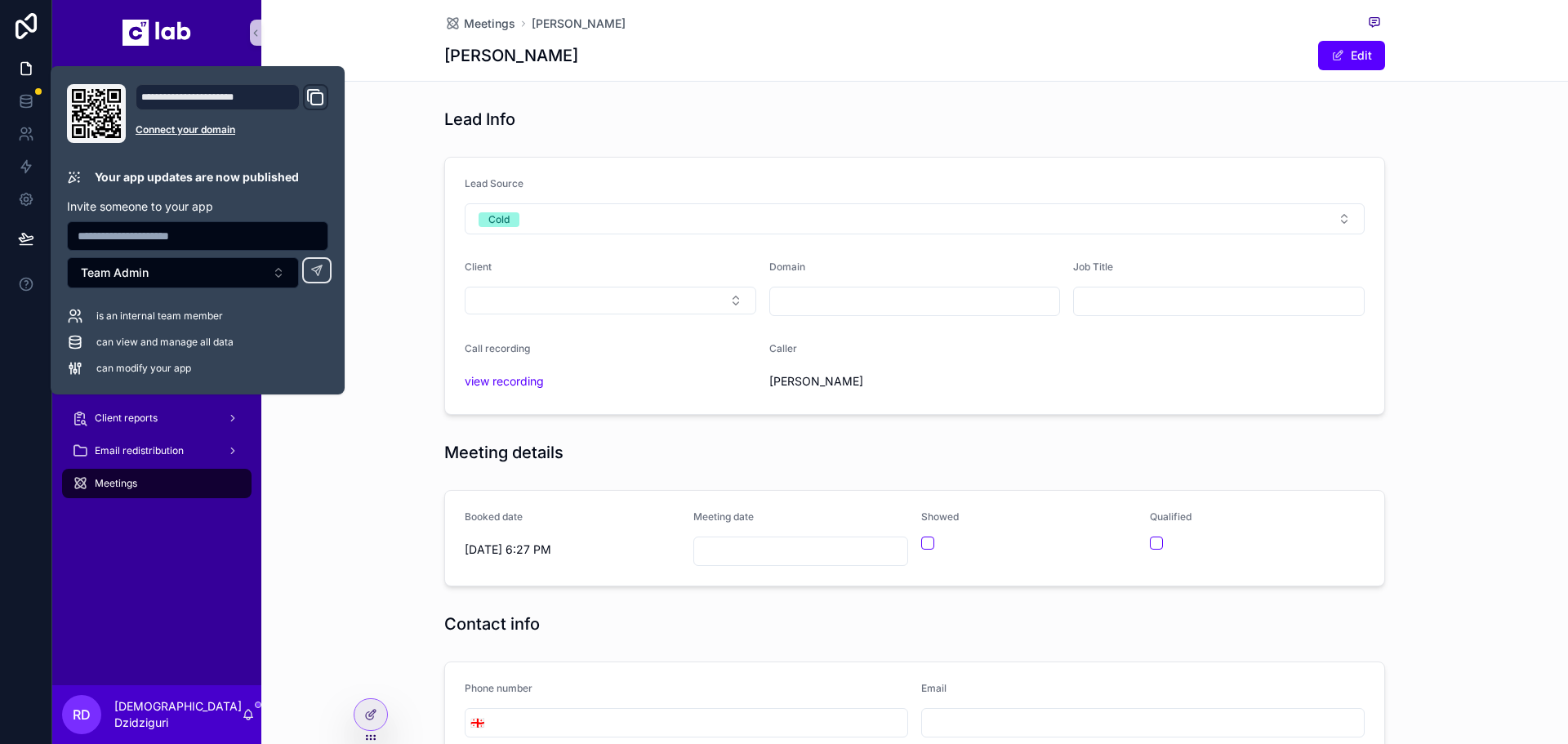
click at [674, 100] on div "**********" at bounding box center [914, 750] width 1306 height 1500
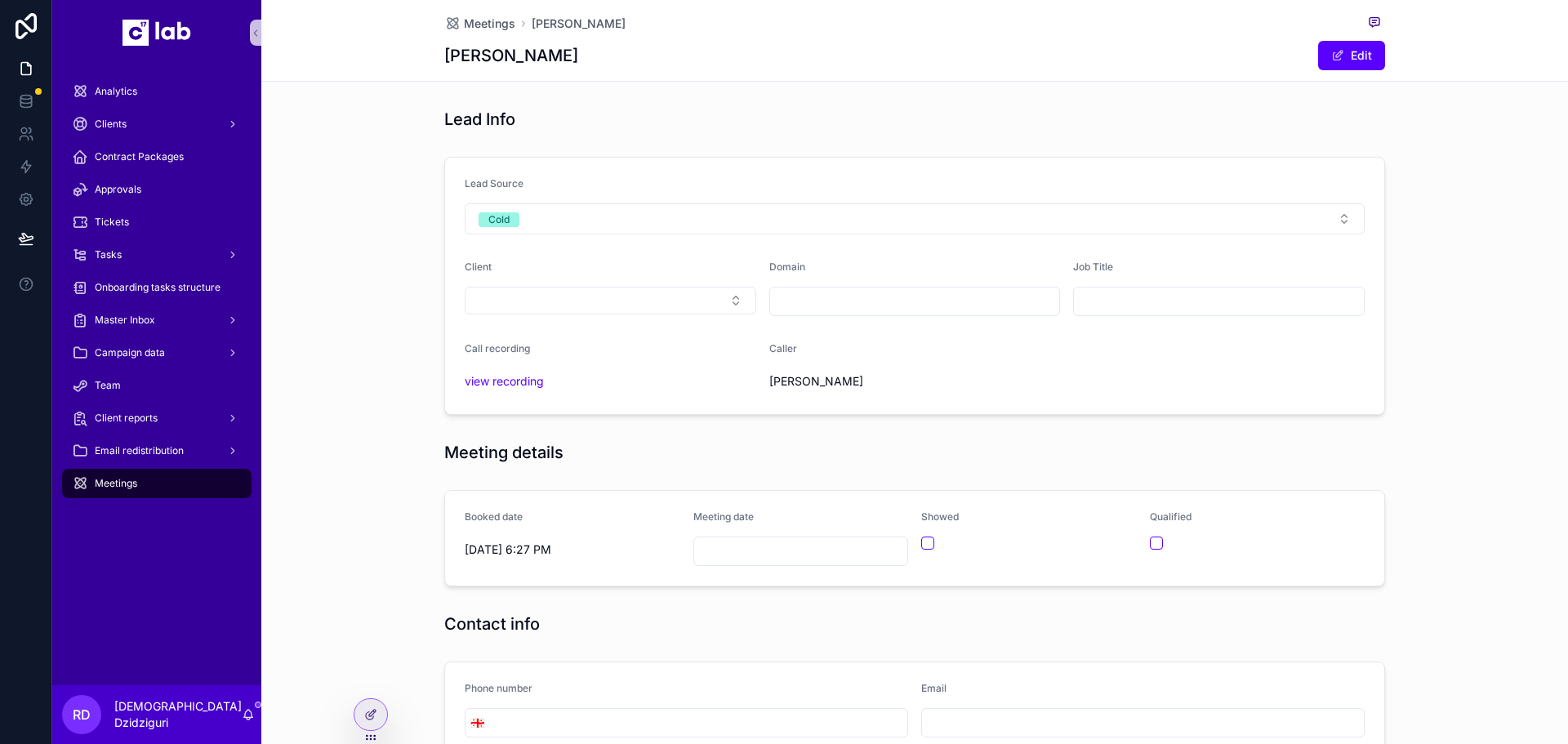
click at [845, 303] on input "scrollable content" at bounding box center [914, 301] width 290 height 23
click at [1194, 310] on input "scrollable content" at bounding box center [1218, 301] width 290 height 23
click at [616, 307] on button "Select Button" at bounding box center [610, 300] width 292 height 27
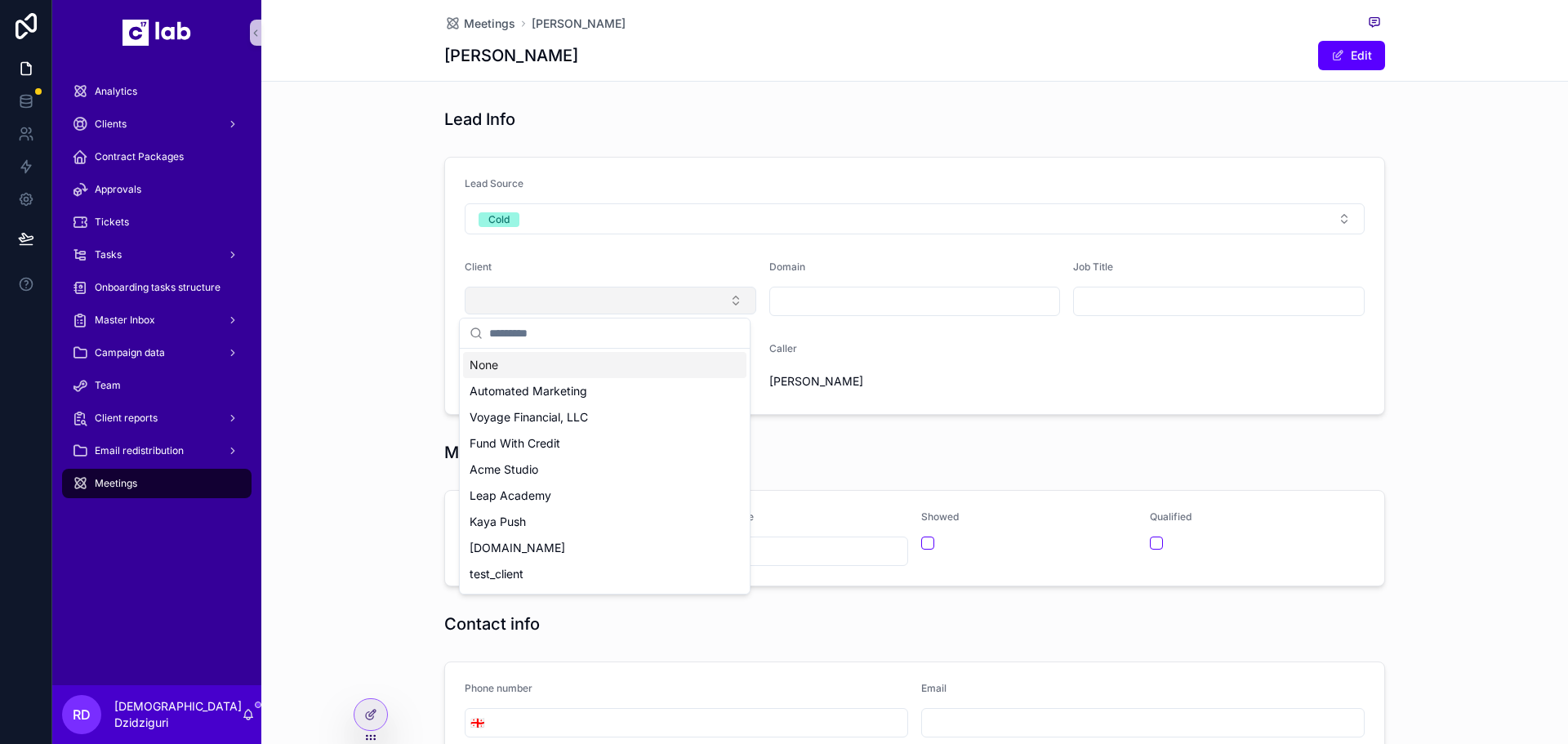
click at [642, 298] on button "Select Button" at bounding box center [610, 300] width 292 height 27
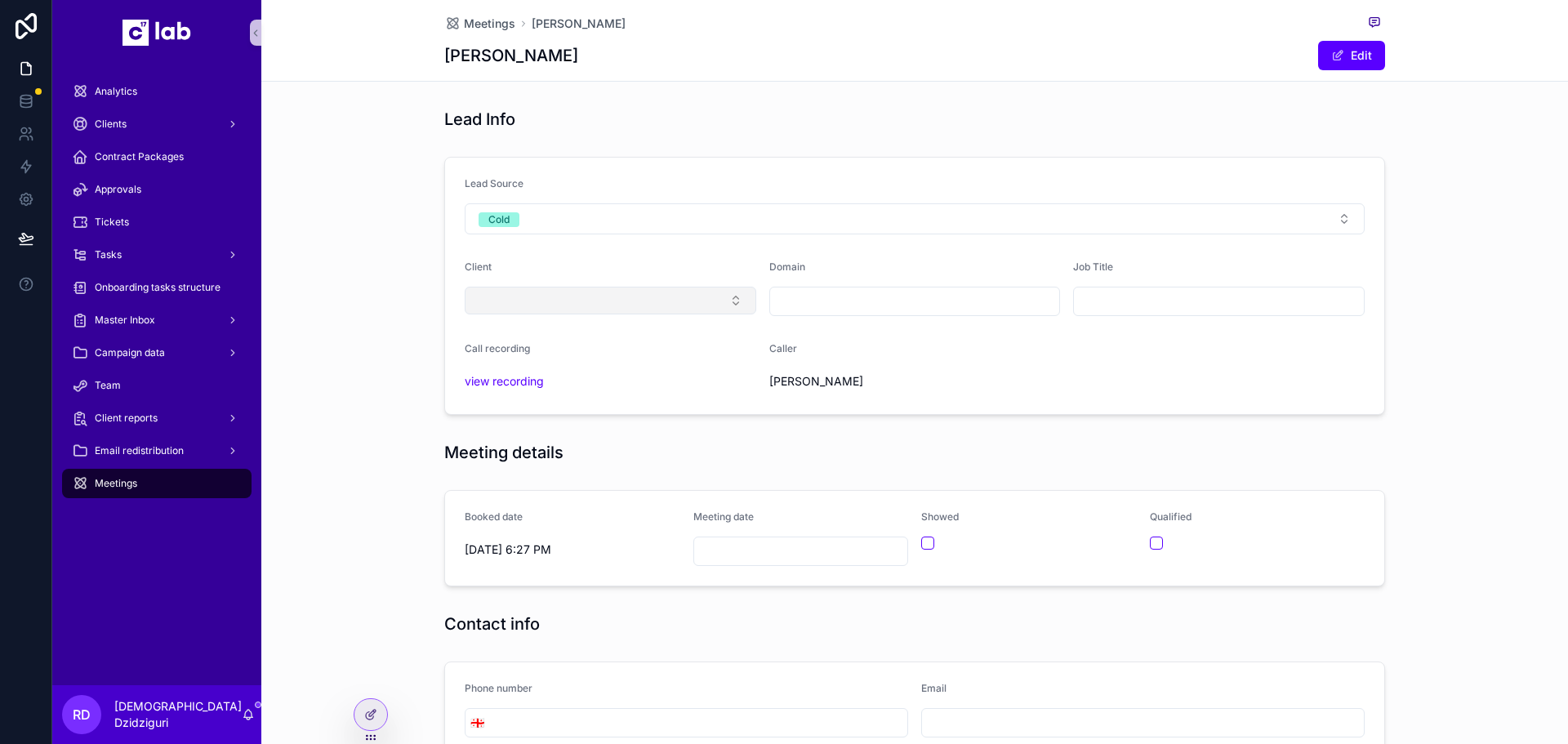
click at [624, 311] on button "Select Button" at bounding box center [610, 300] width 292 height 27
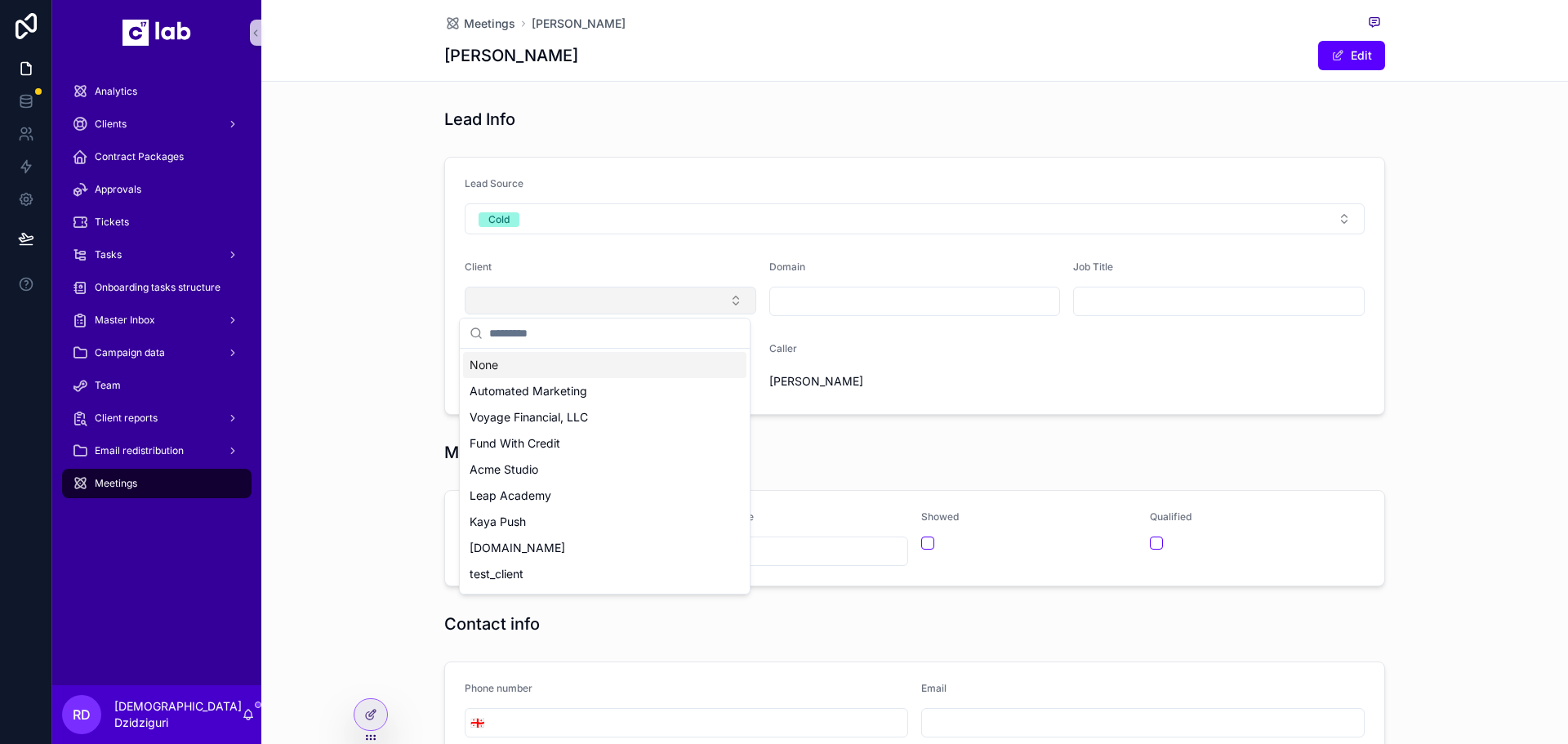
click at [666, 292] on button "Select Button" at bounding box center [610, 300] width 292 height 27
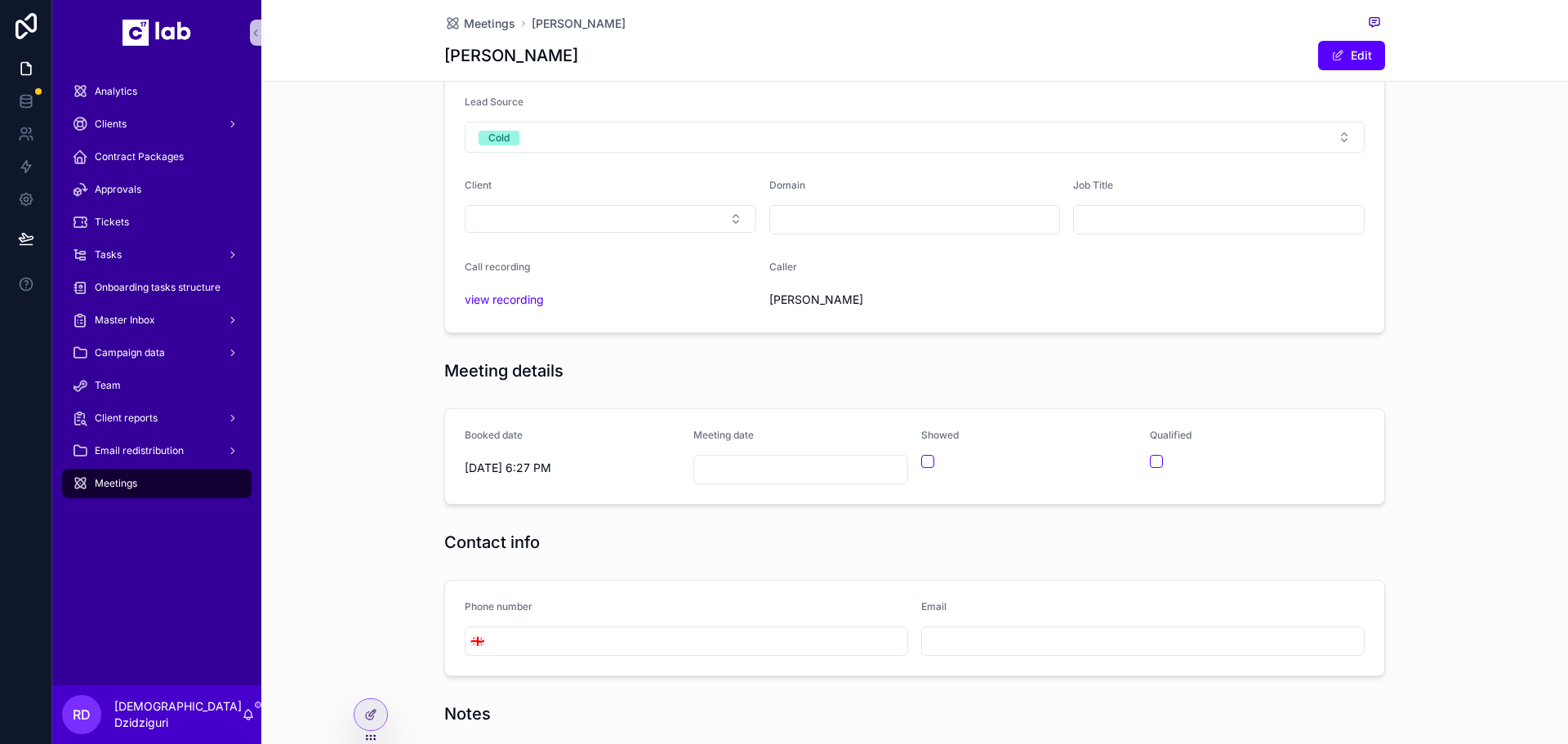
scroll to position [245, 0]
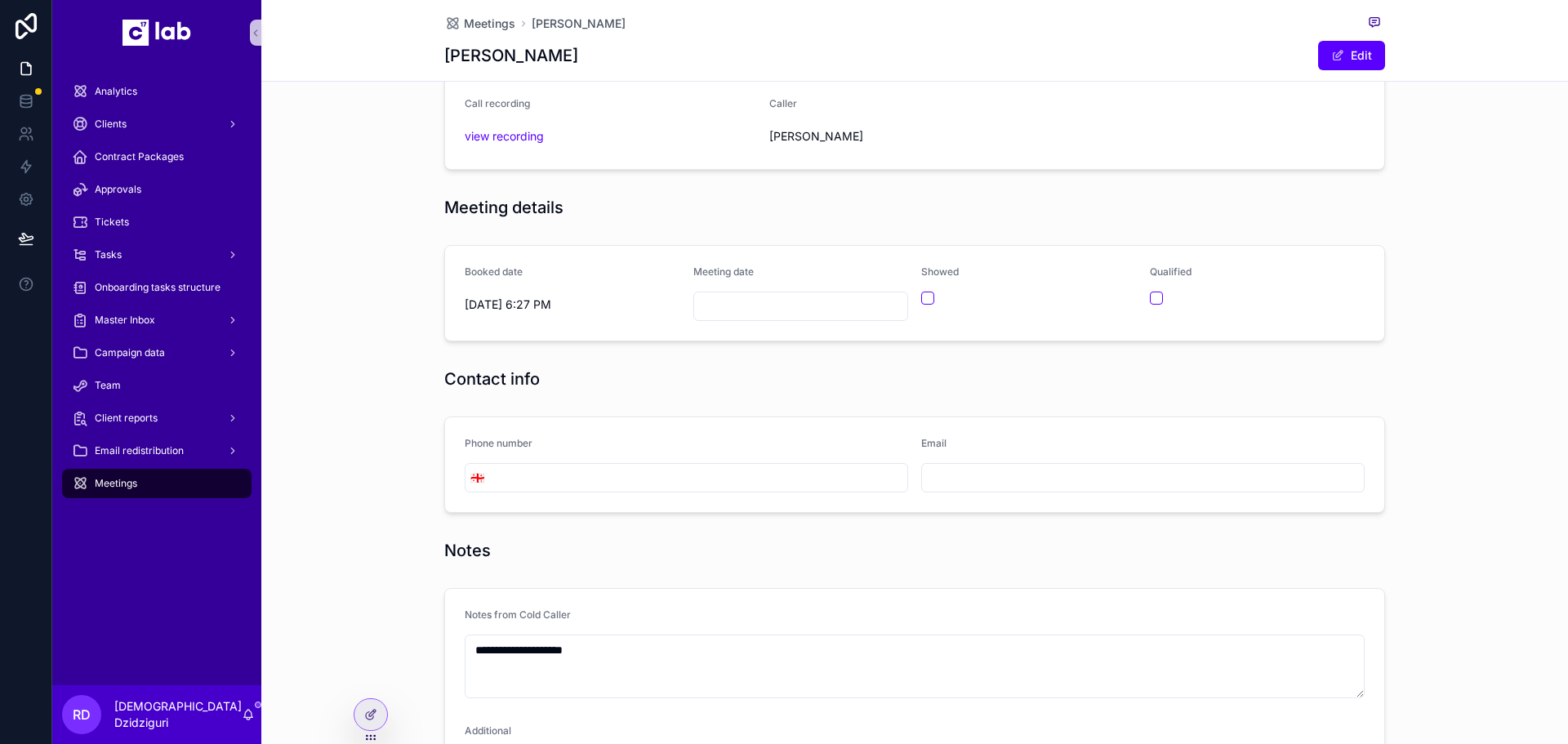
click at [818, 310] on input "scrollable content" at bounding box center [801, 306] width 214 height 23
click at [410, 269] on div "Booked date [DATE] 6:27 PM Meeting date Showed Qualified" at bounding box center [914, 293] width 1306 height 109
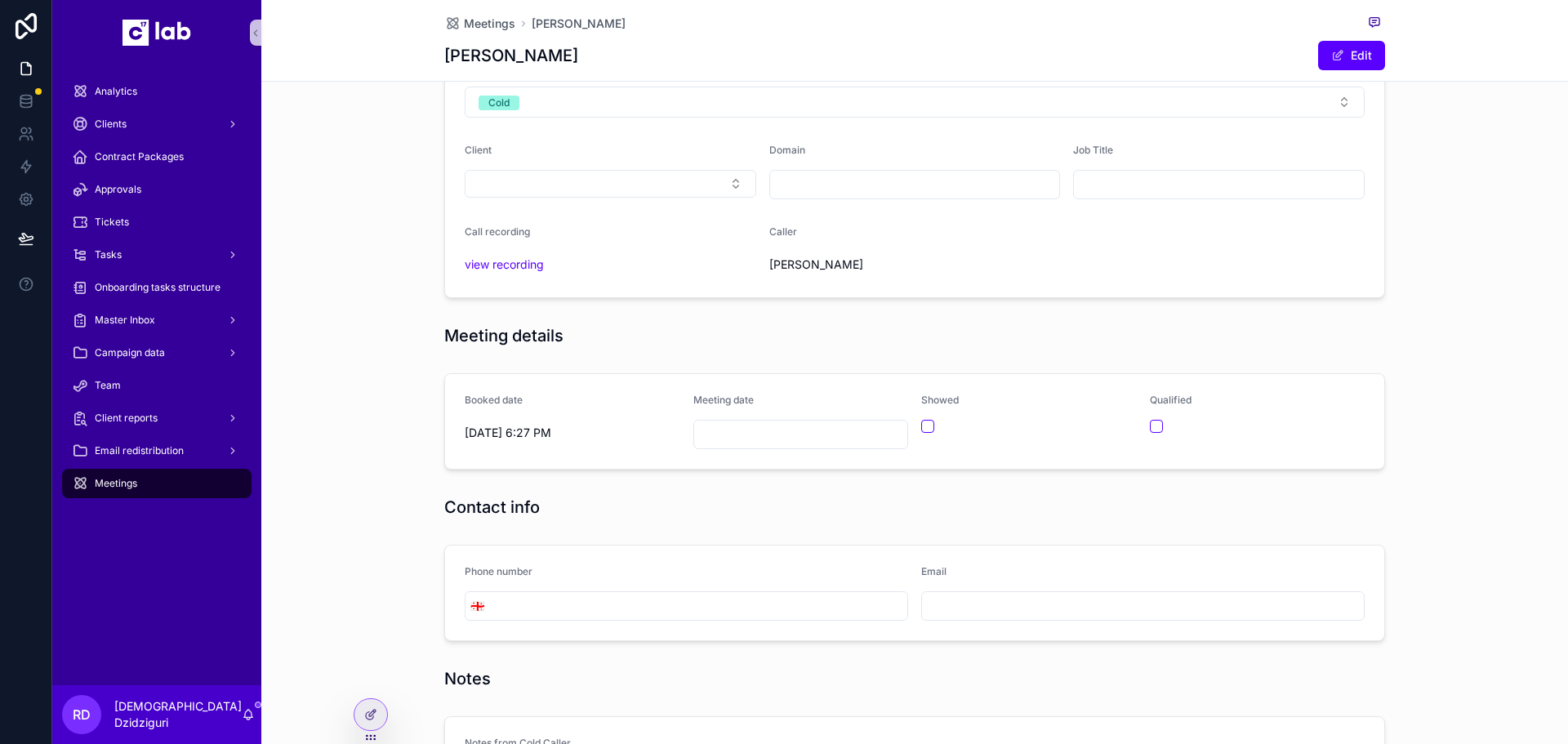
scroll to position [0, 0]
